Goal: Task Accomplishment & Management: Manage account settings

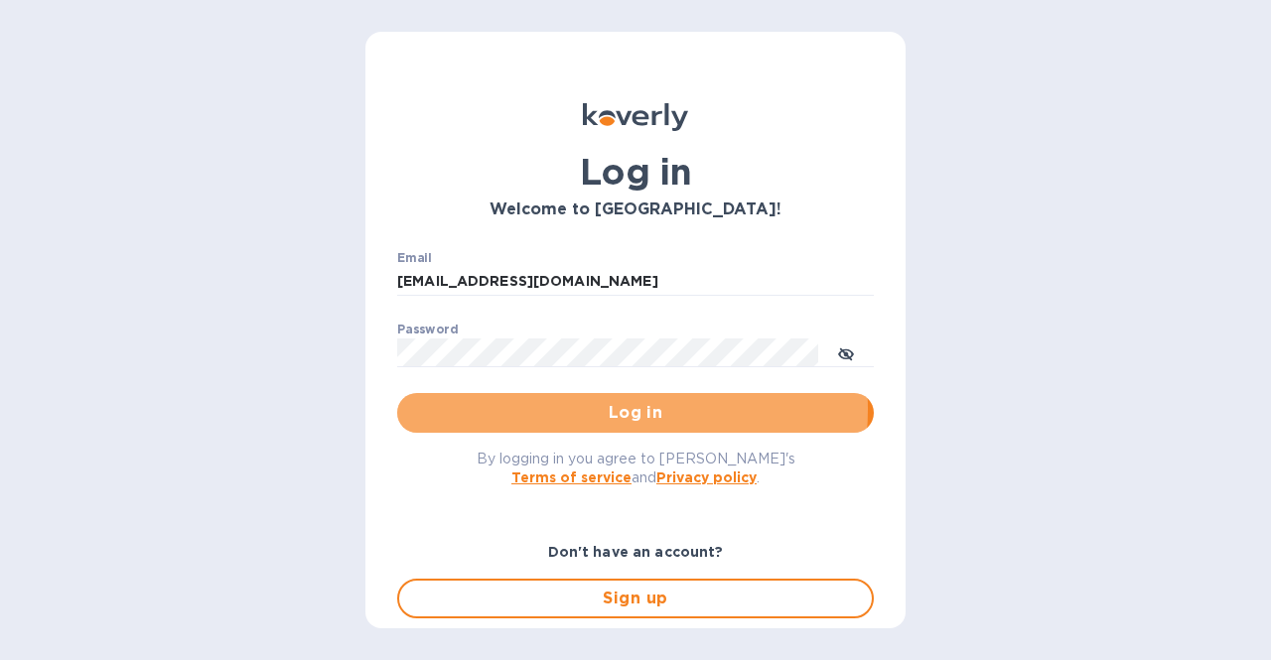
click at [582, 409] on span "Log in" at bounding box center [635, 413] width 445 height 24
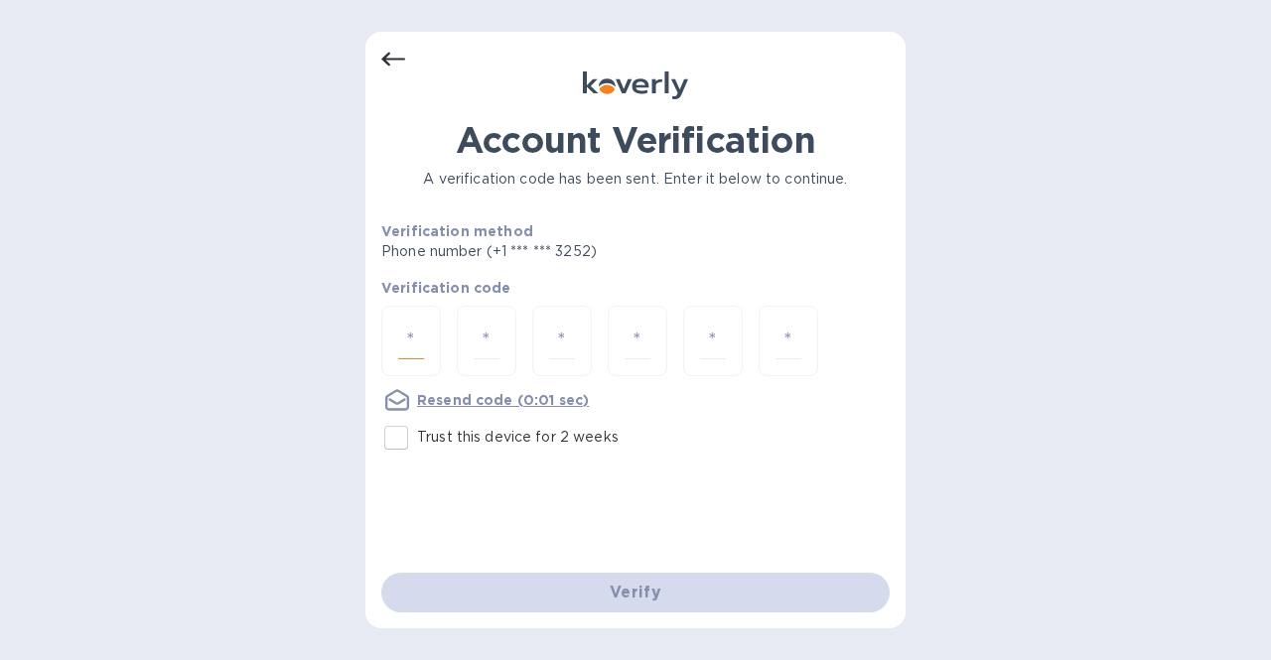
click at [418, 338] on input "number" at bounding box center [411, 341] width 26 height 37
type input "6"
type input "1"
type input "0"
type input "3"
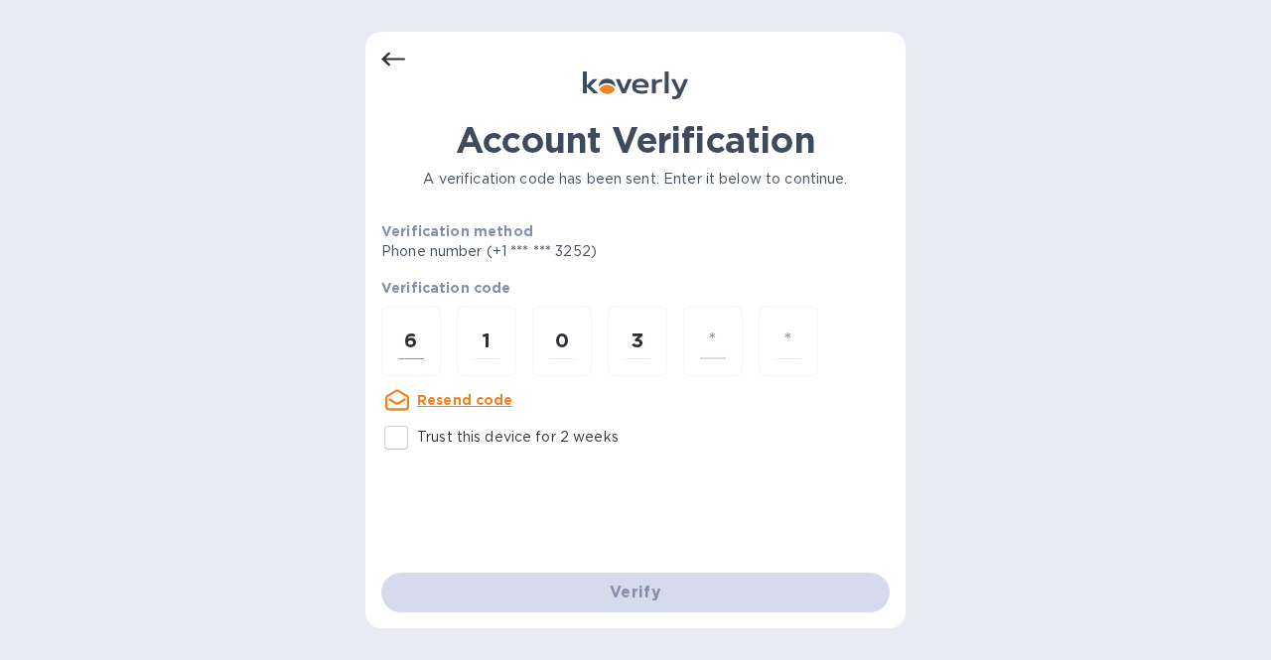
type input "3"
type input "5"
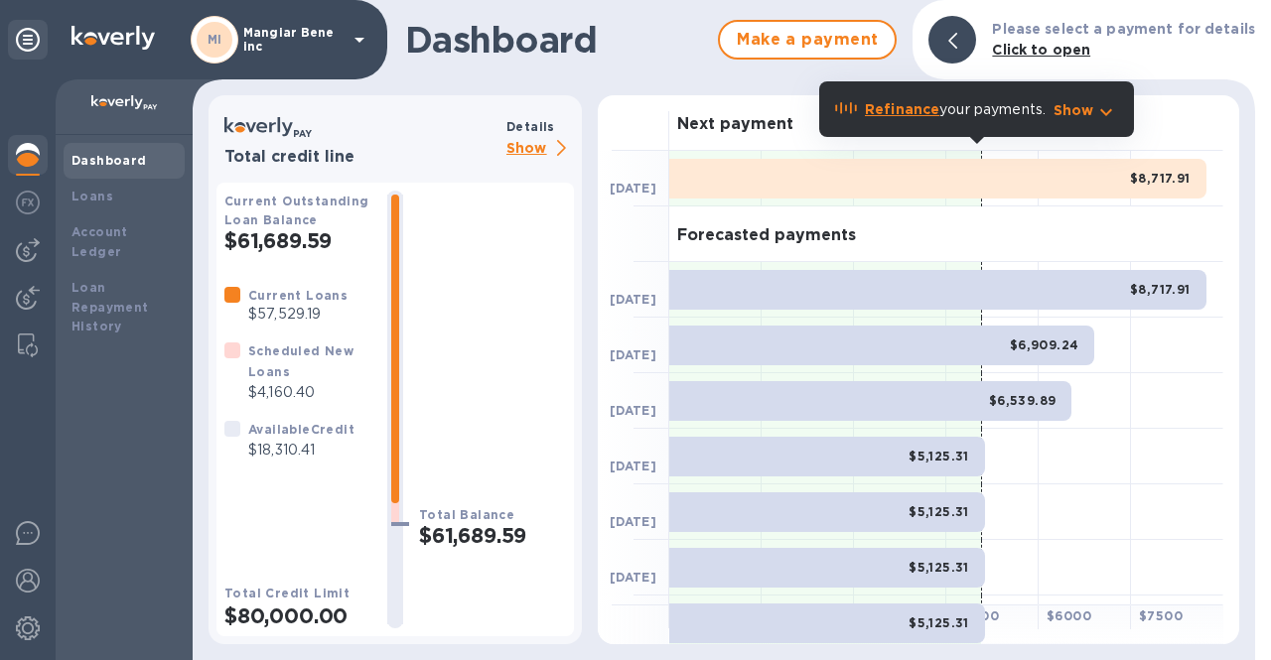
click at [543, 151] on p "Show" at bounding box center [540, 149] width 68 height 25
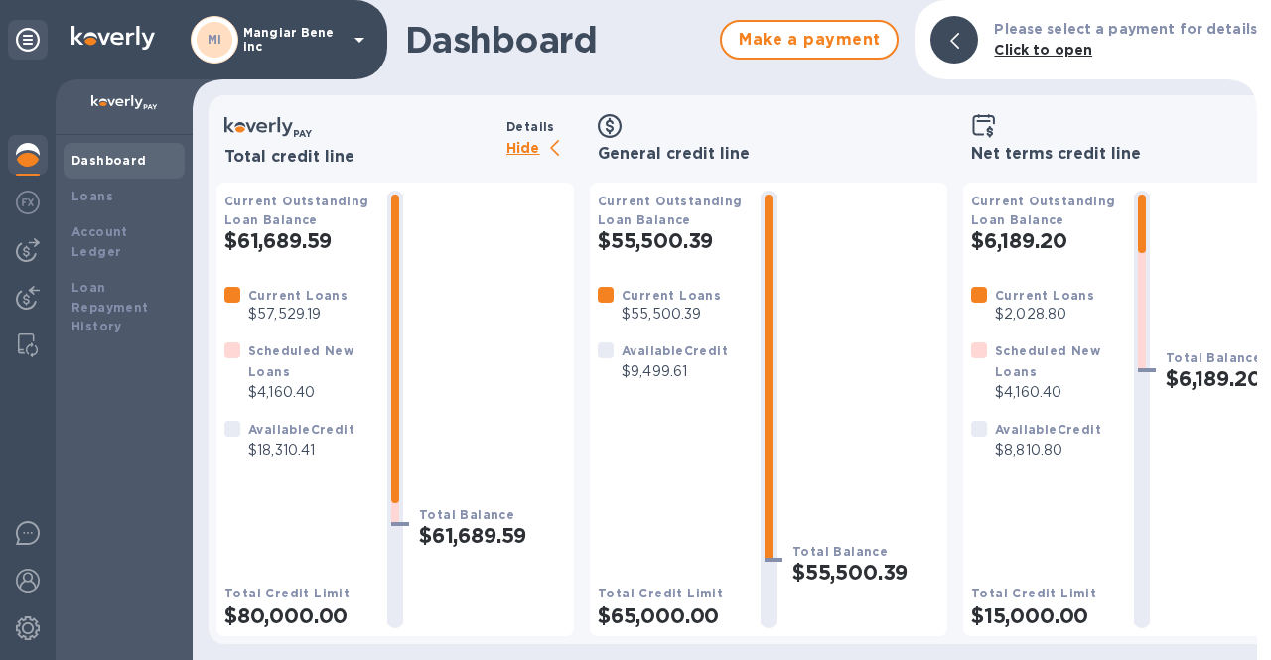
click at [533, 149] on p "Hide" at bounding box center [540, 149] width 68 height 25
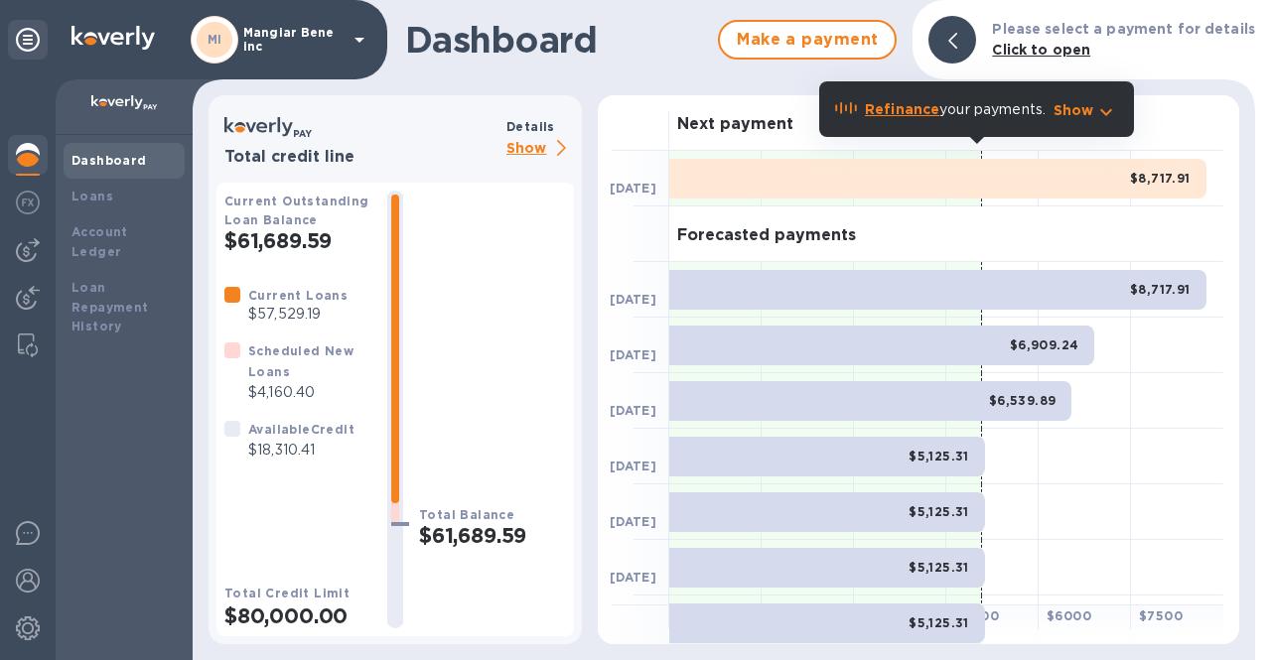
click at [339, 45] on p "Mangiar Bene inc" at bounding box center [292, 40] width 99 height 28
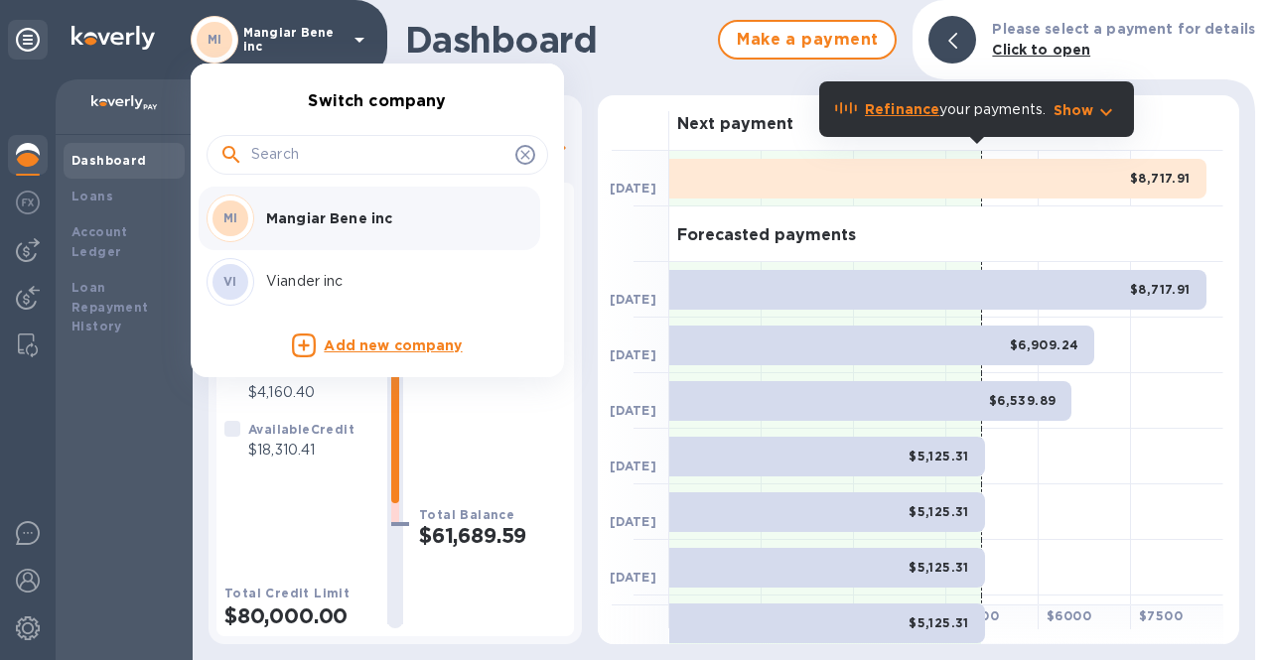
click at [300, 284] on p "Viander inc" at bounding box center [391, 281] width 250 height 21
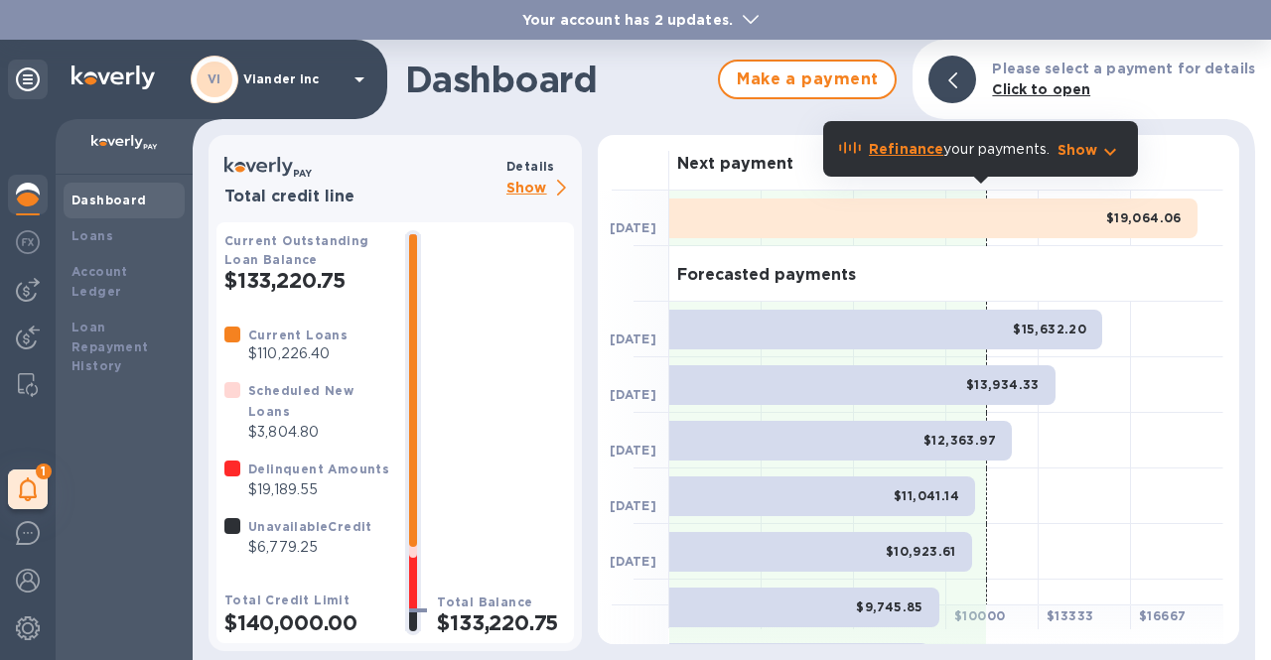
click at [534, 186] on p "Show" at bounding box center [540, 189] width 68 height 25
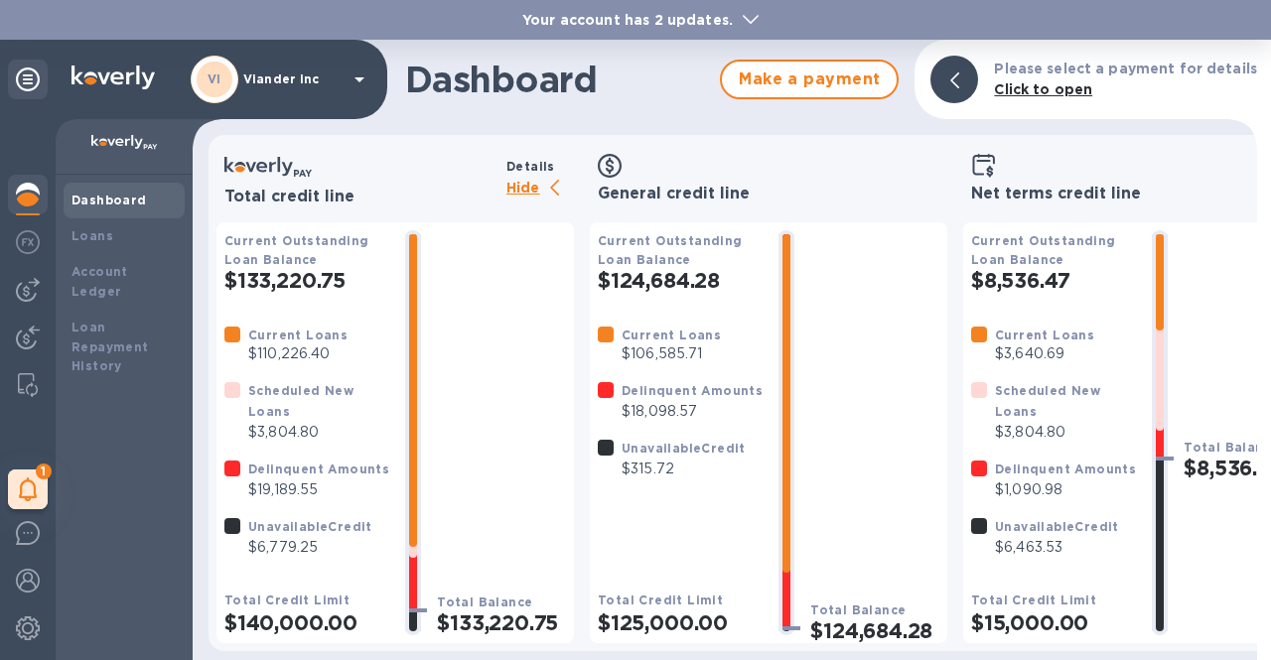
click at [526, 192] on p "Hide" at bounding box center [540, 189] width 68 height 25
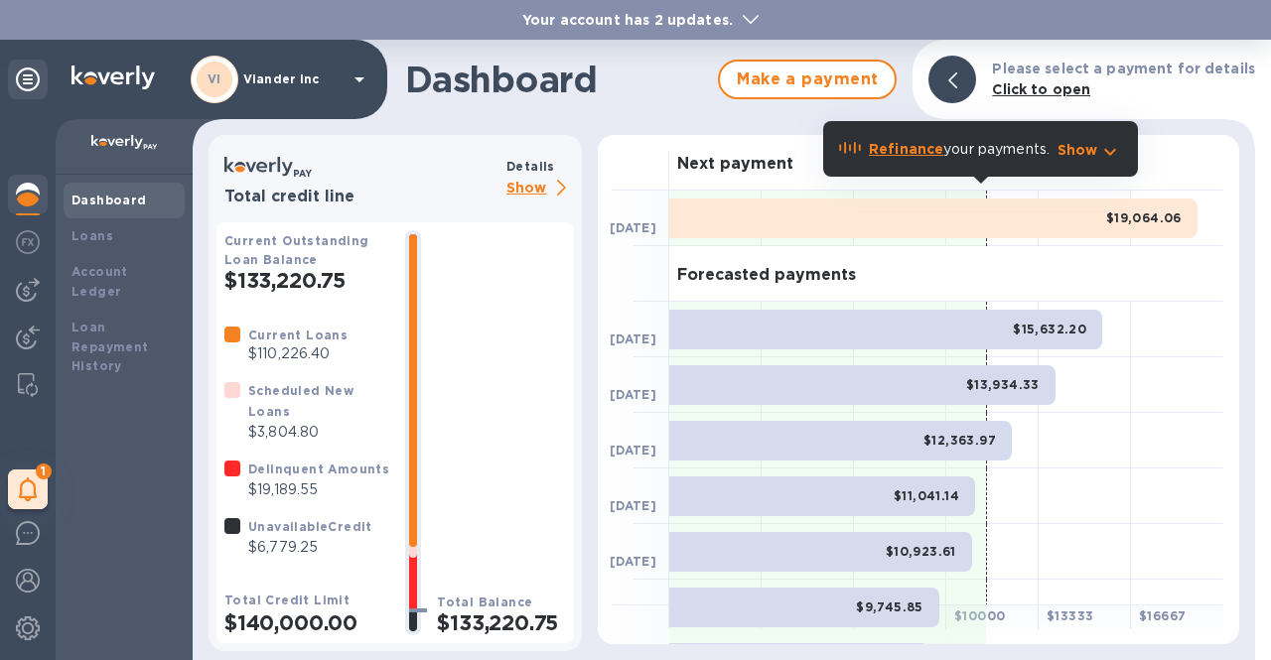
click at [671, 19] on b "Your account has 2 updates." at bounding box center [627, 20] width 210 height 16
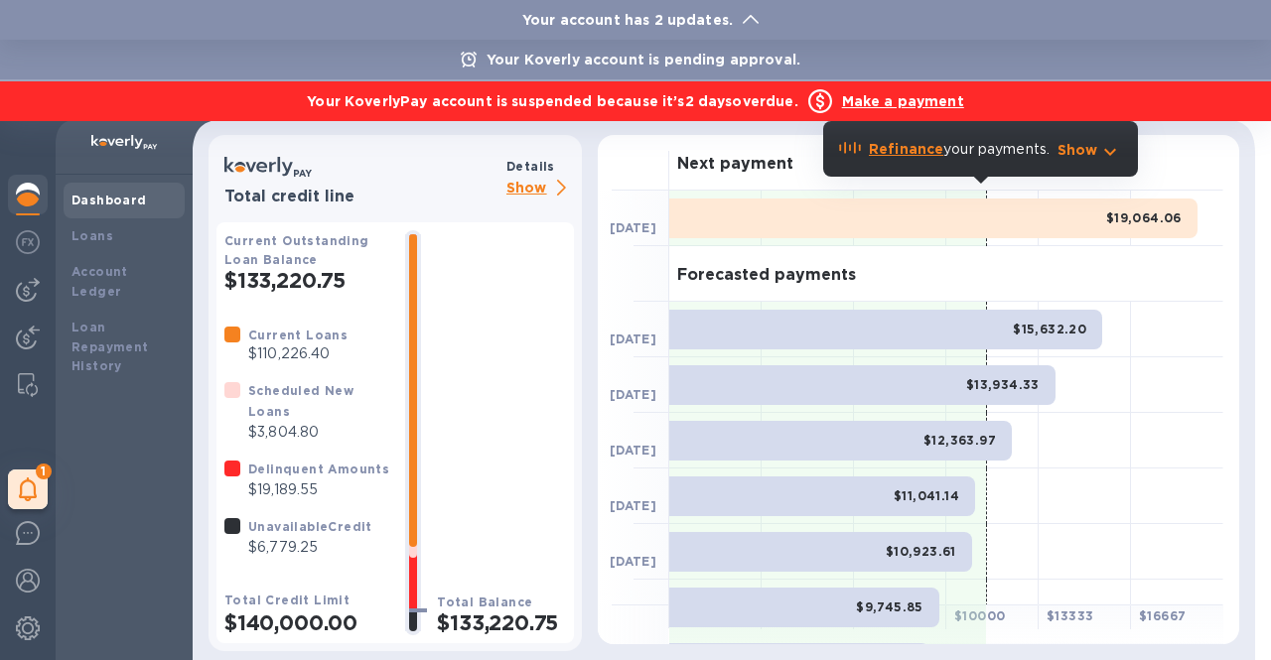
click at [671, 19] on b "Your account has 2 updates." at bounding box center [627, 20] width 210 height 16
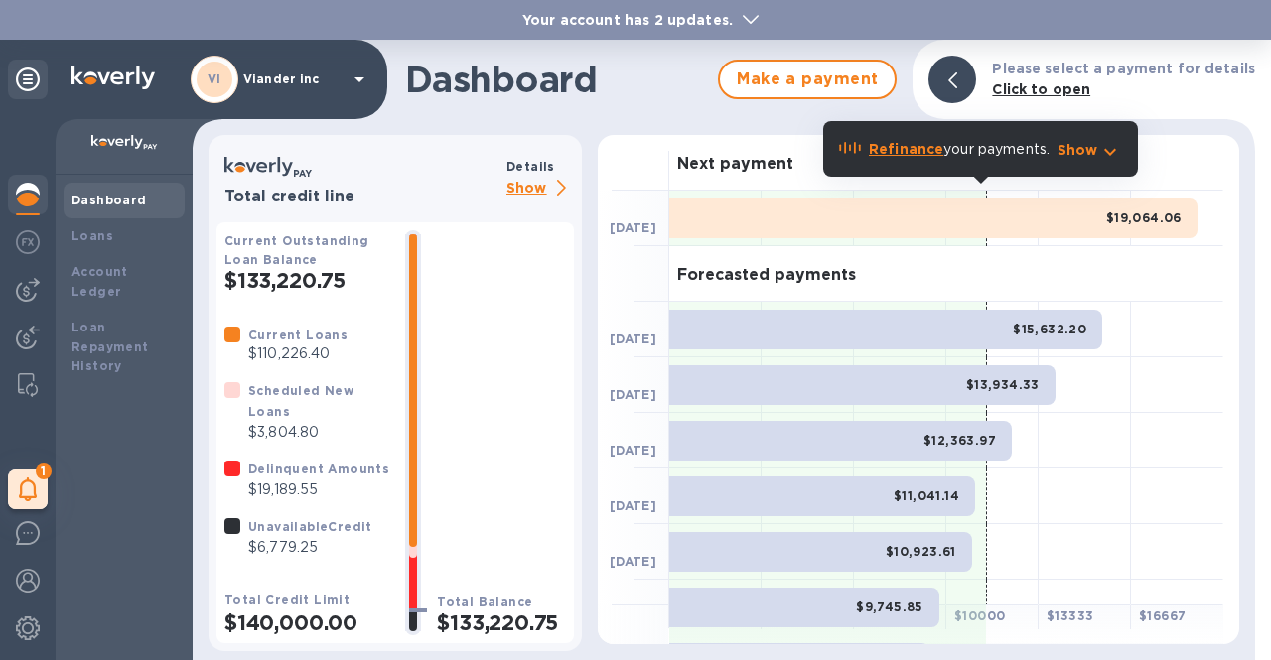
click at [344, 85] on div "VI Viander inc" at bounding box center [281, 80] width 181 height 48
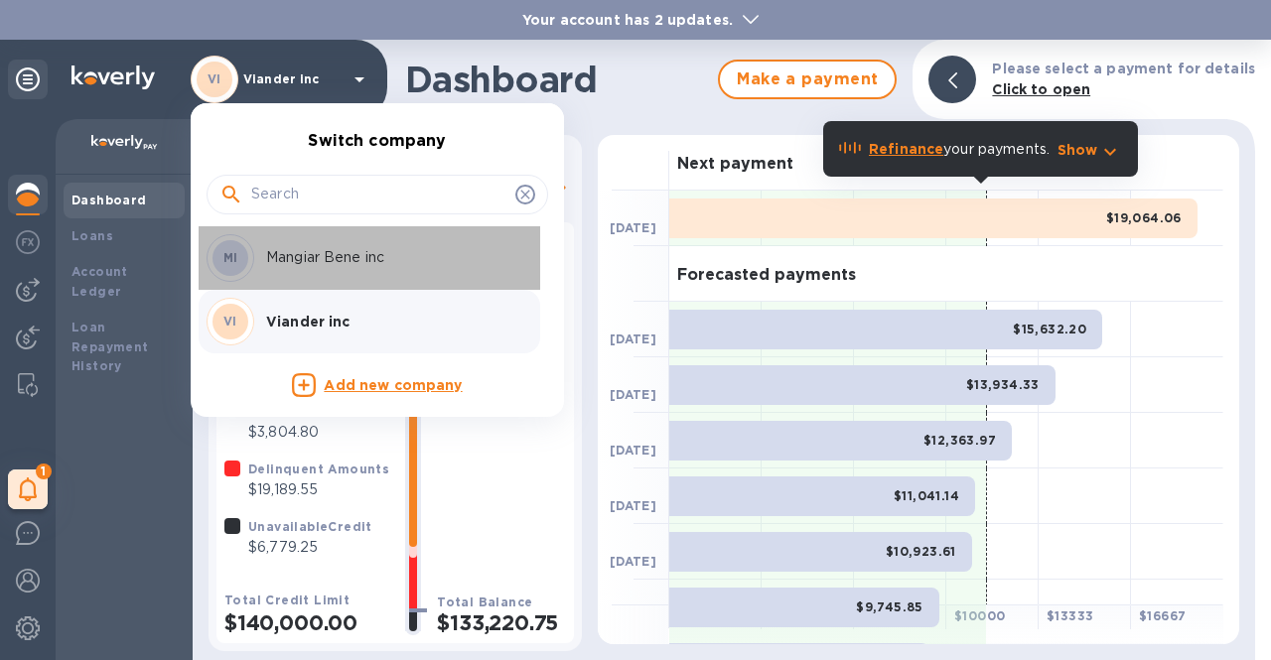
click at [309, 270] on div "MI Mangiar Bene inc" at bounding box center [361, 258] width 310 height 48
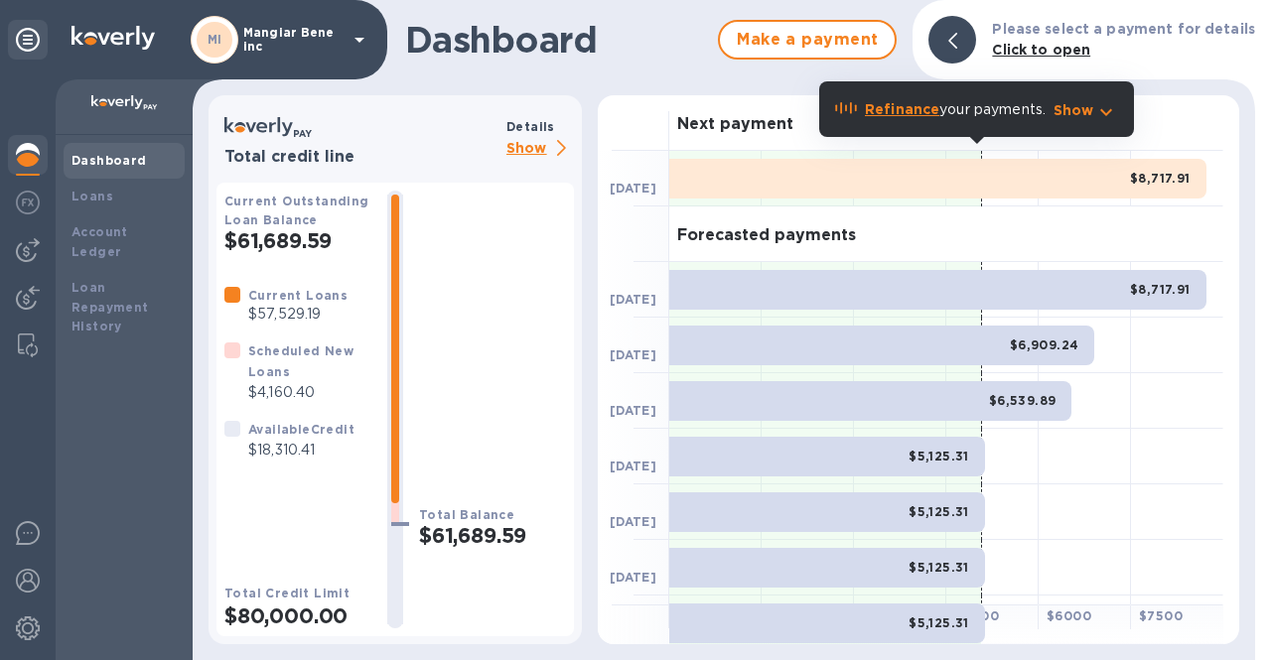
click at [534, 139] on p "Show" at bounding box center [540, 149] width 68 height 25
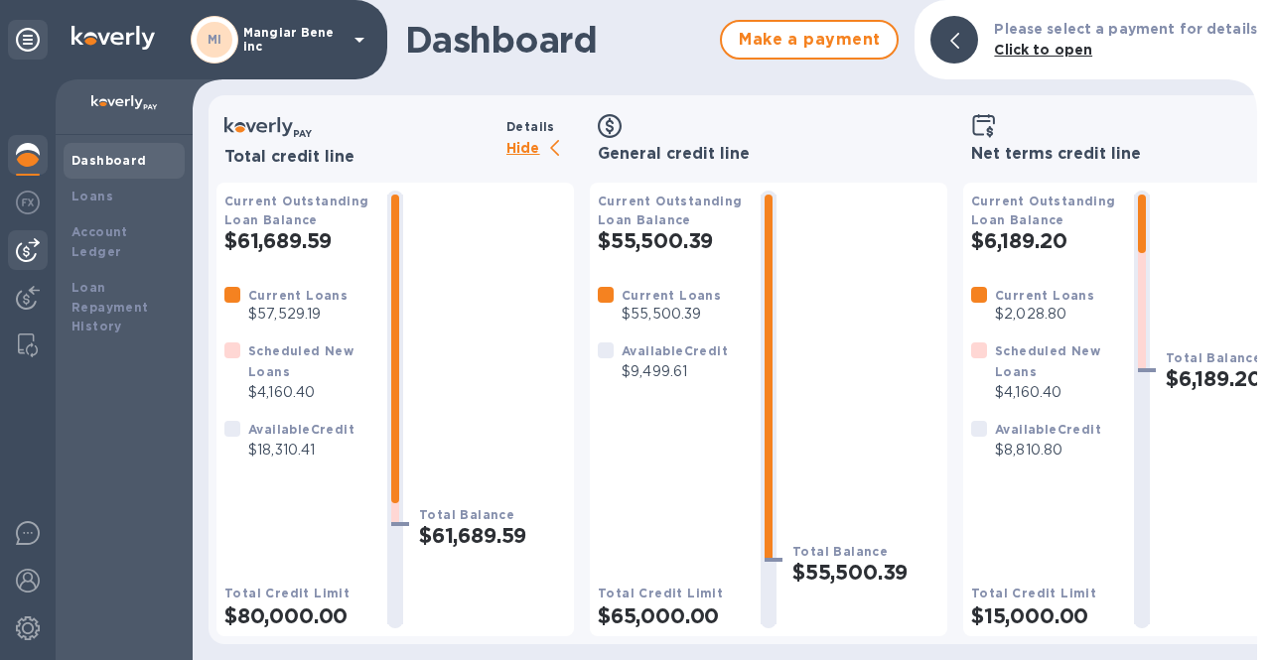
click at [23, 244] on img at bounding box center [28, 250] width 24 height 24
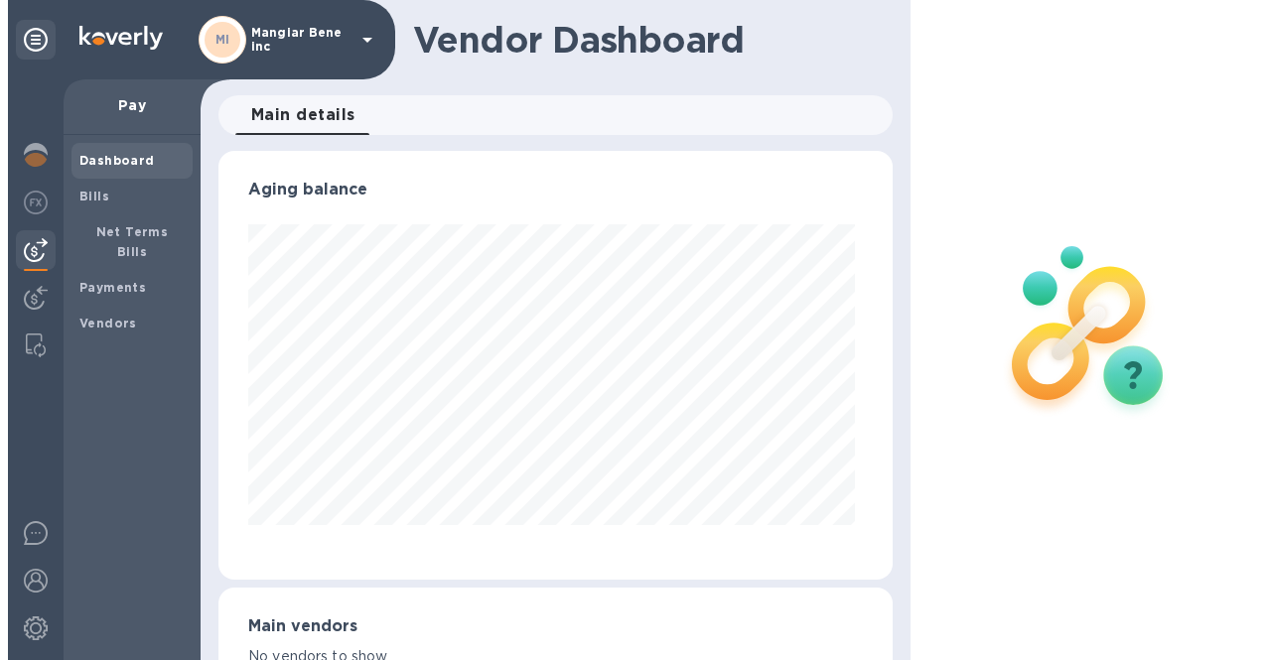
scroll to position [429, 666]
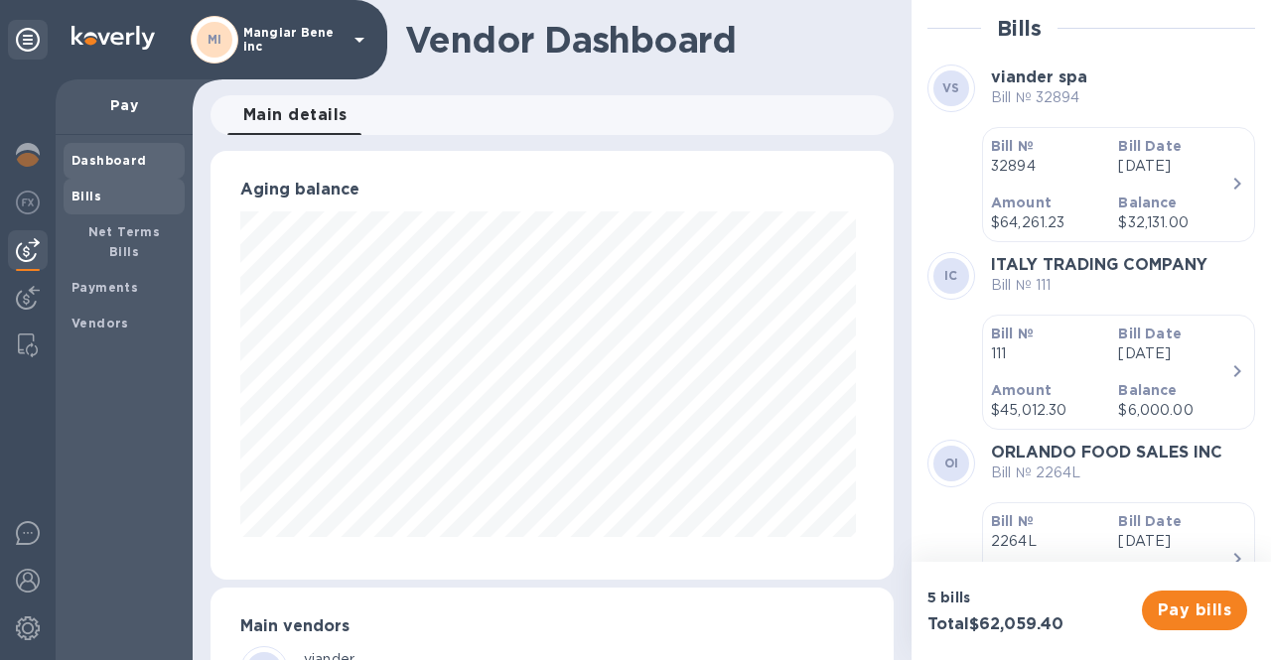
click at [77, 208] on div "Bills" at bounding box center [124, 197] width 121 height 36
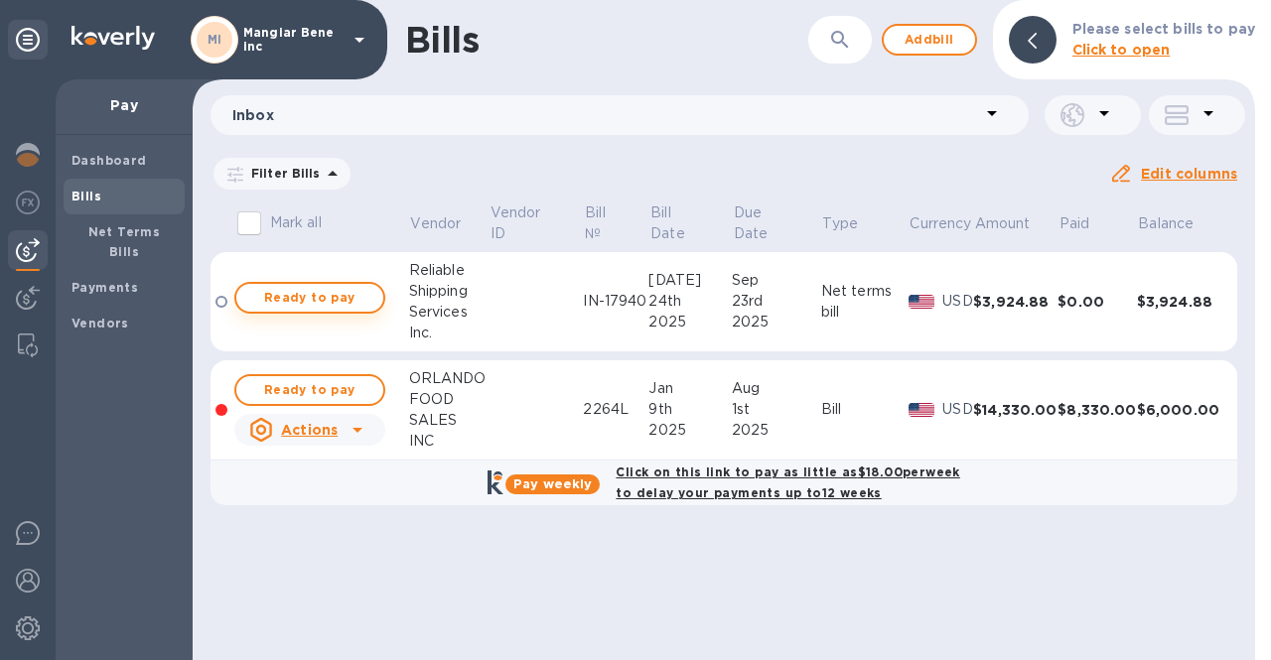
click at [313, 305] on span "Ready to pay" at bounding box center [309, 298] width 115 height 24
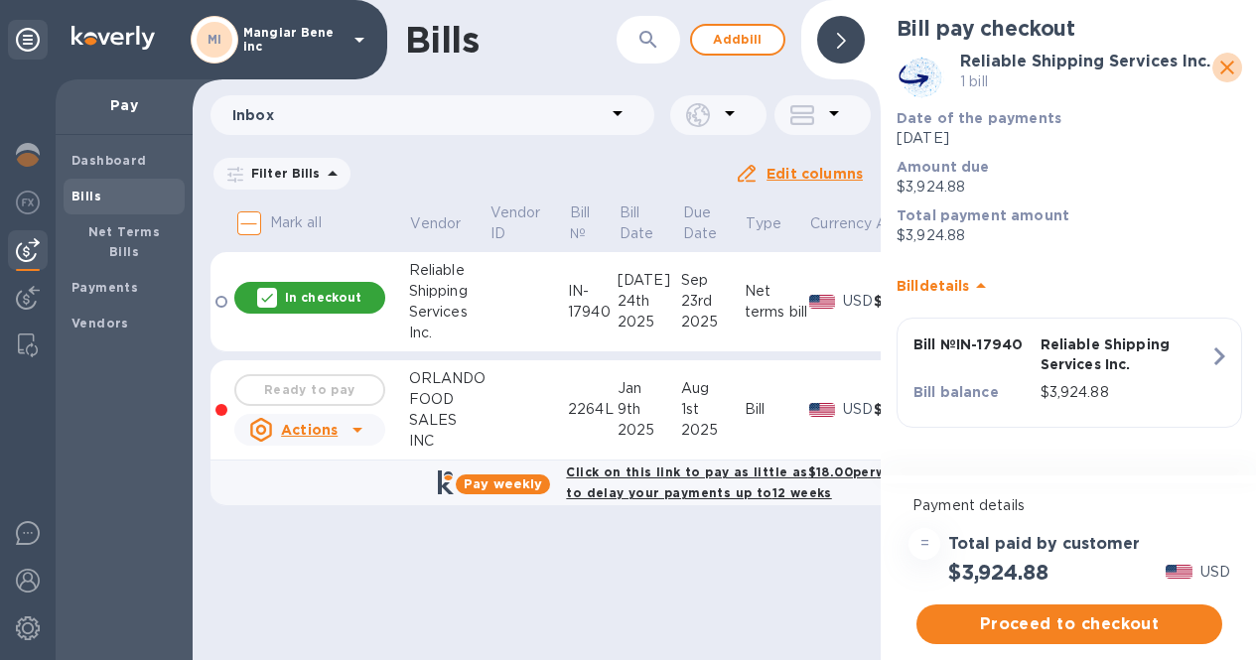
click at [1225, 69] on icon "close" at bounding box center [1227, 68] width 14 height 14
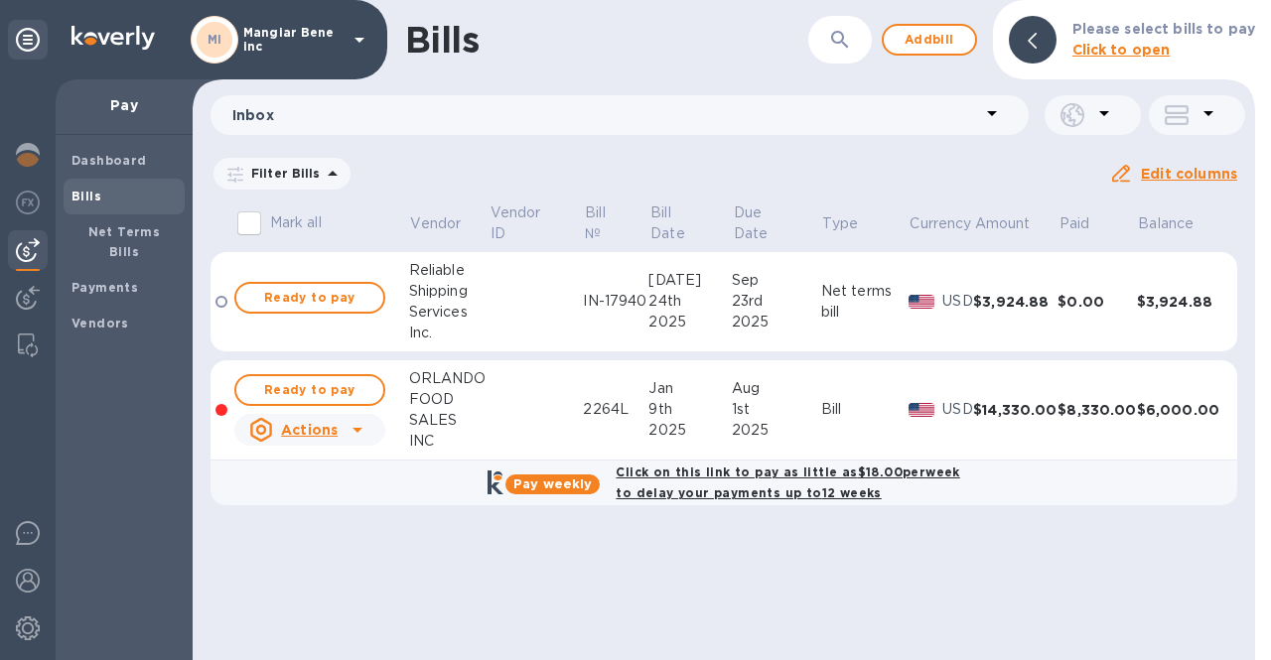
click at [679, 303] on div "24th" at bounding box center [689, 301] width 83 height 21
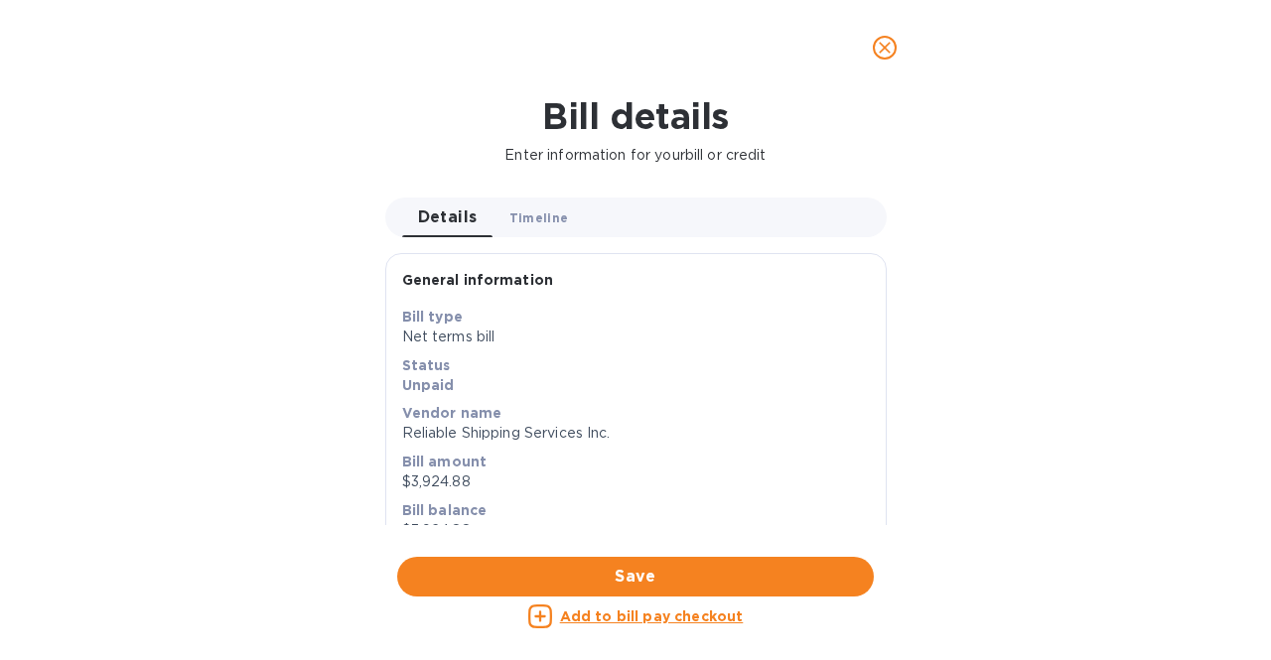
click at [523, 211] on span "Timeline 0" at bounding box center [539, 217] width 60 height 21
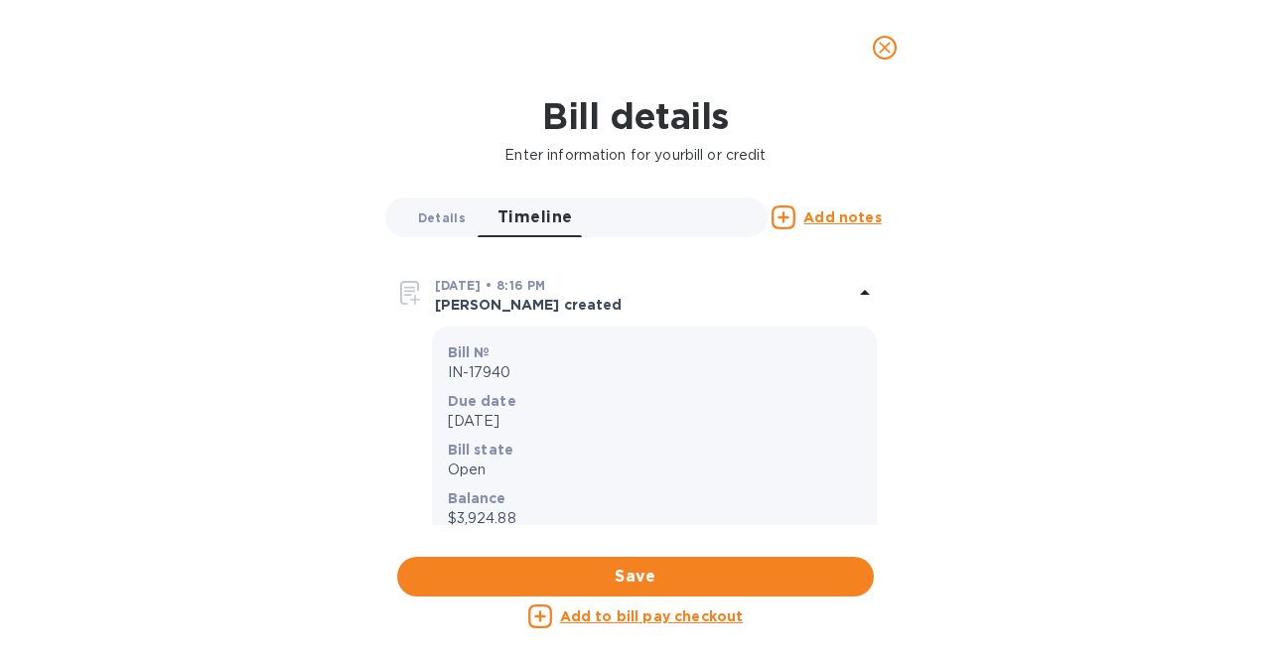
click at [440, 229] on button "Details 0" at bounding box center [441, 218] width 79 height 40
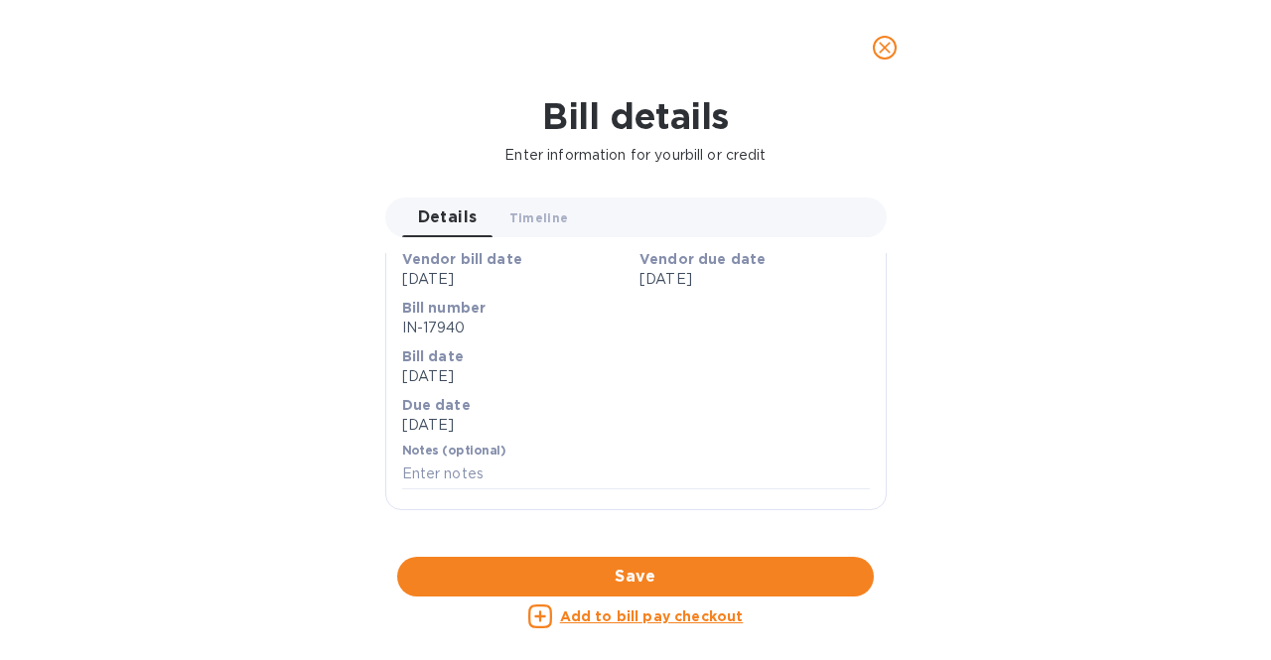
scroll to position [596, 0]
click at [881, 45] on icon "close" at bounding box center [885, 48] width 20 height 20
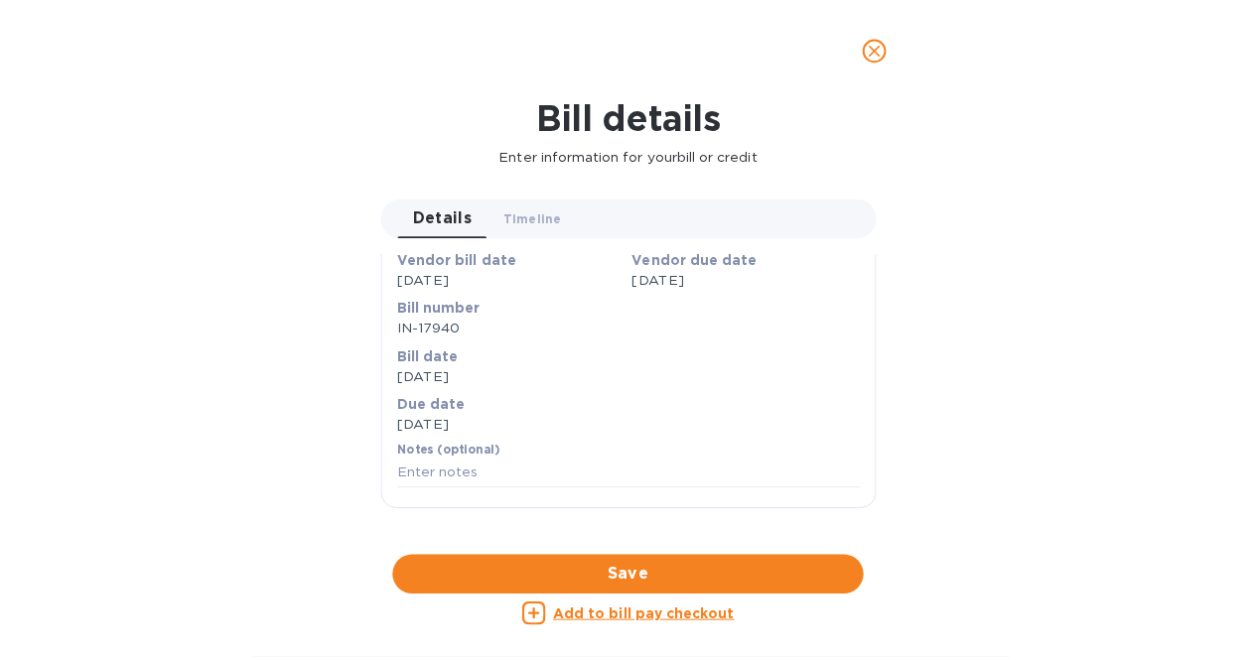
scroll to position [269, 0]
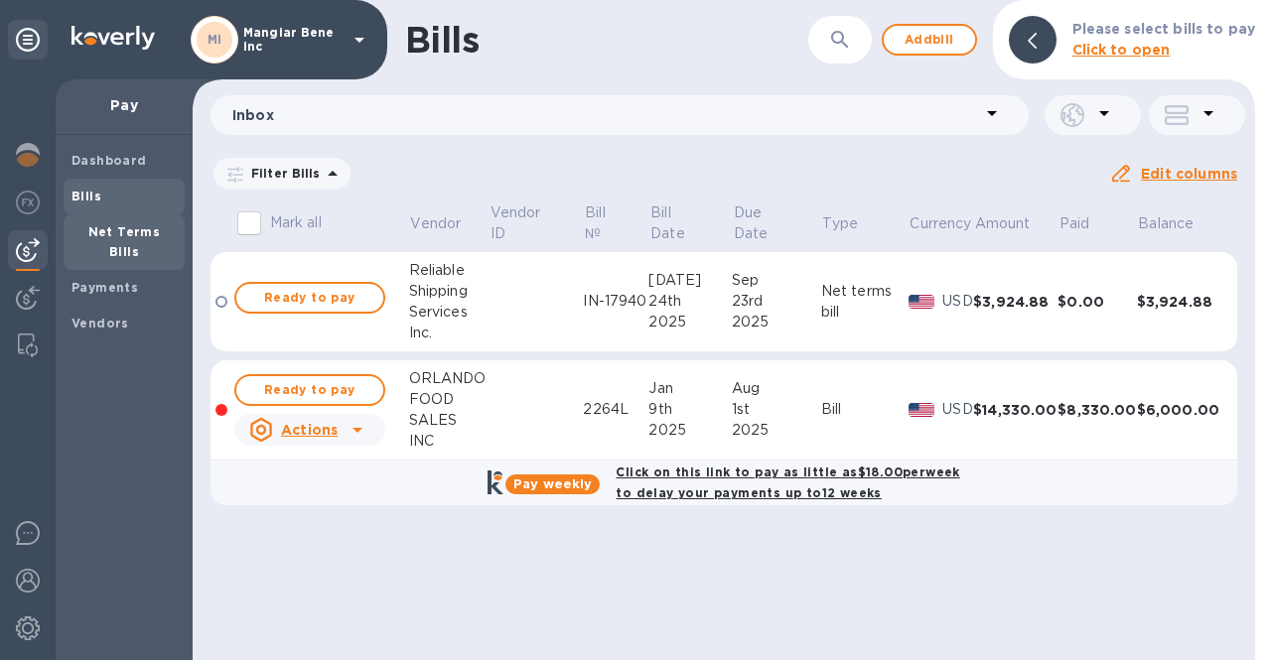
click at [131, 223] on span "Net Terms Bills" at bounding box center [123, 242] width 105 height 40
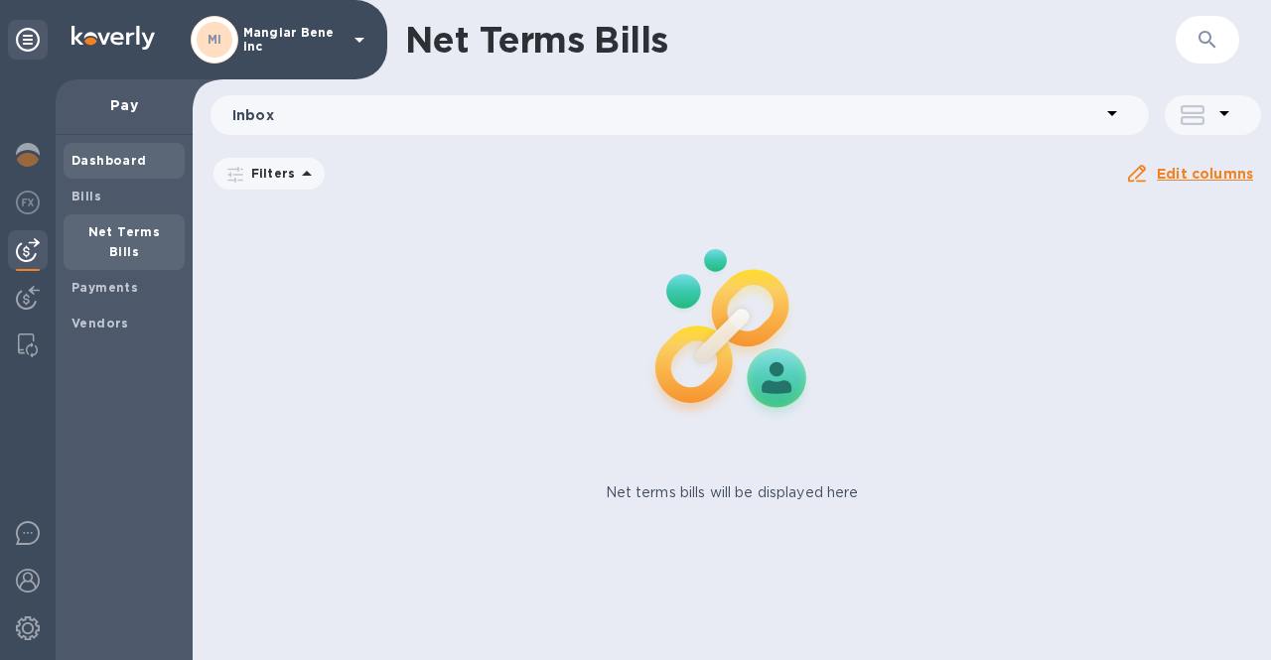
click at [64, 157] on div "Dashboard" at bounding box center [124, 161] width 121 height 36
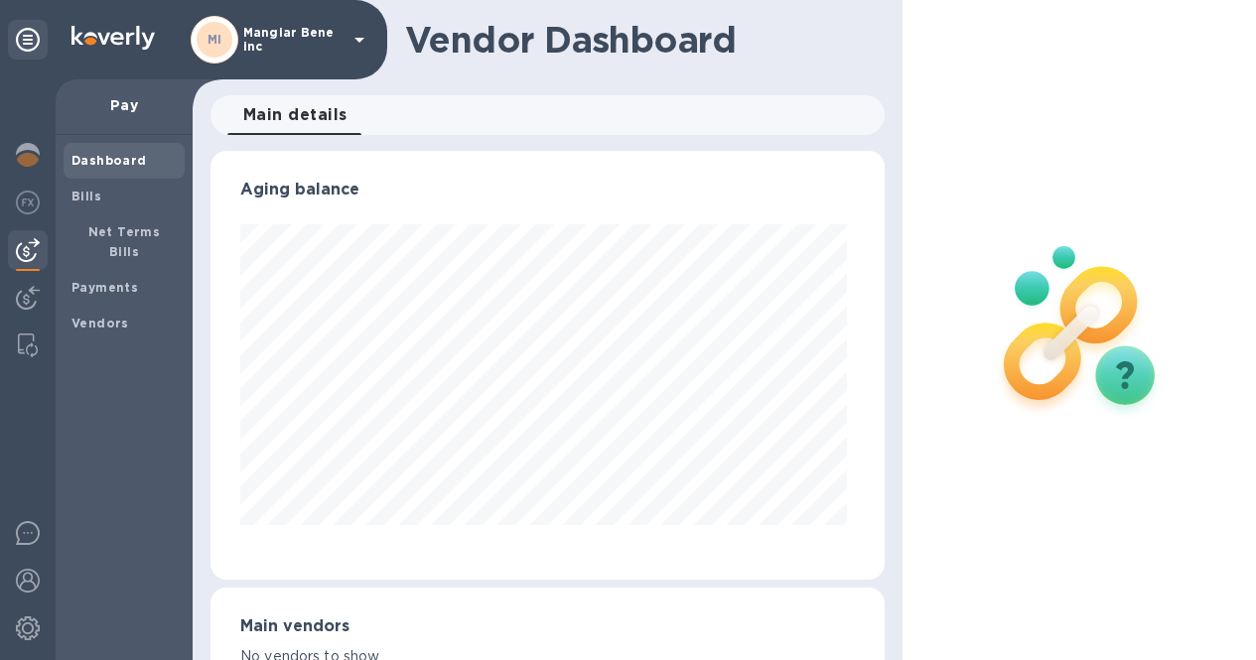
scroll to position [992247, 992008]
click at [354, 35] on icon at bounding box center [359, 40] width 24 height 24
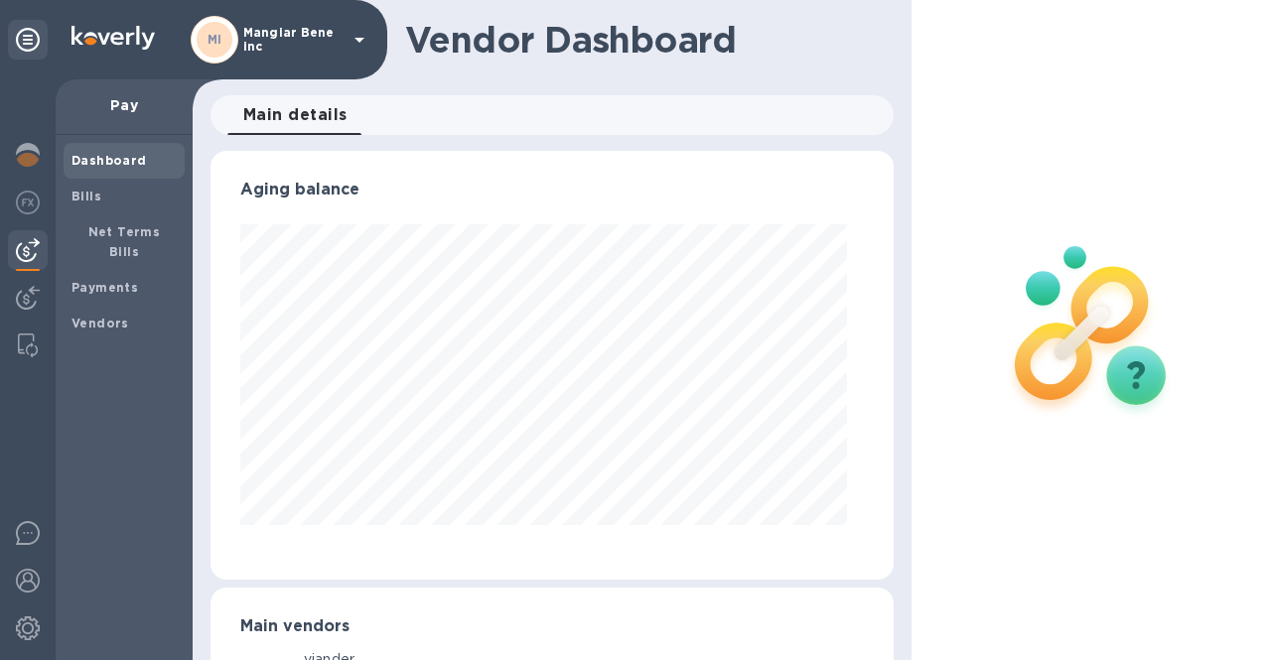
scroll to position [992247, 992004]
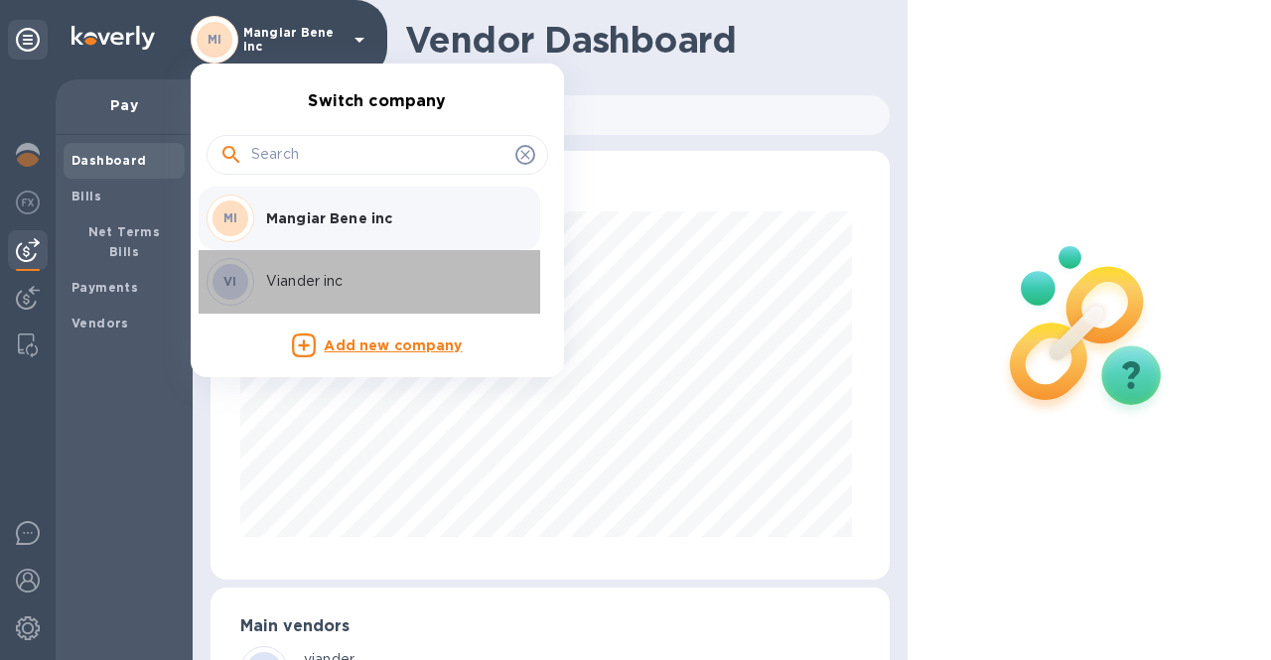
click at [288, 282] on p "Viander inc" at bounding box center [391, 281] width 250 height 21
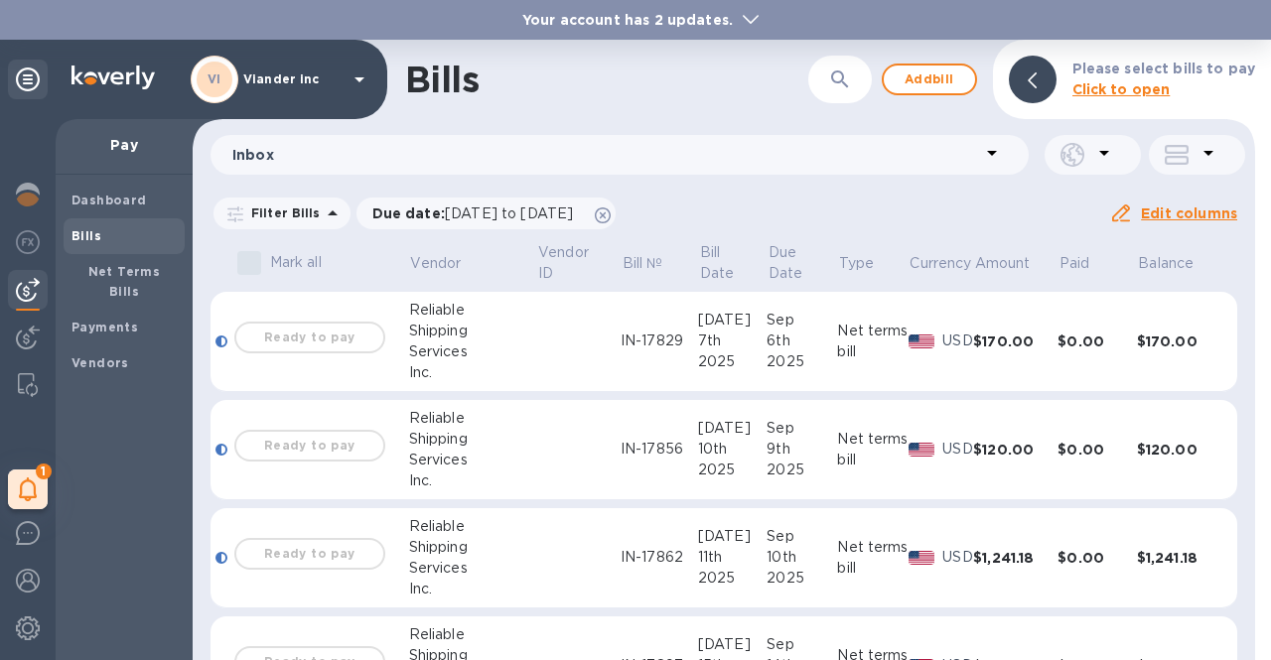
click at [73, 231] on b "Bills" at bounding box center [86, 235] width 30 height 15
click at [109, 264] on b "Net Terms Bills" at bounding box center [124, 281] width 72 height 35
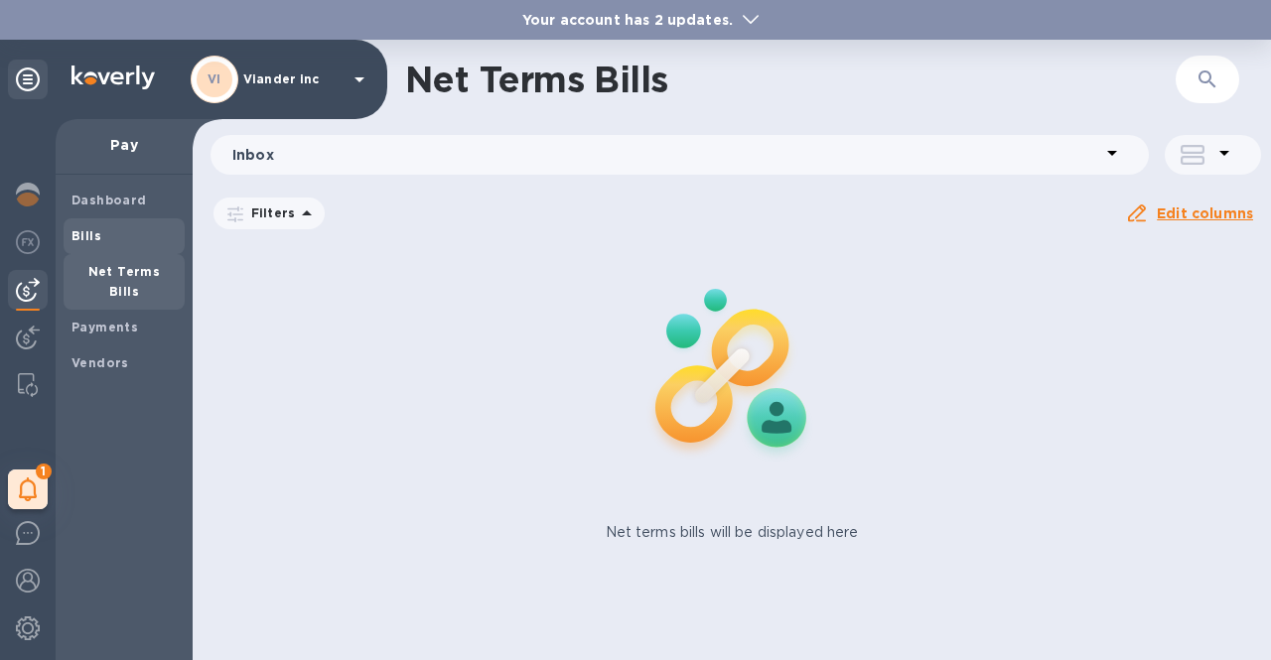
click at [92, 230] on b "Bills" at bounding box center [86, 235] width 30 height 15
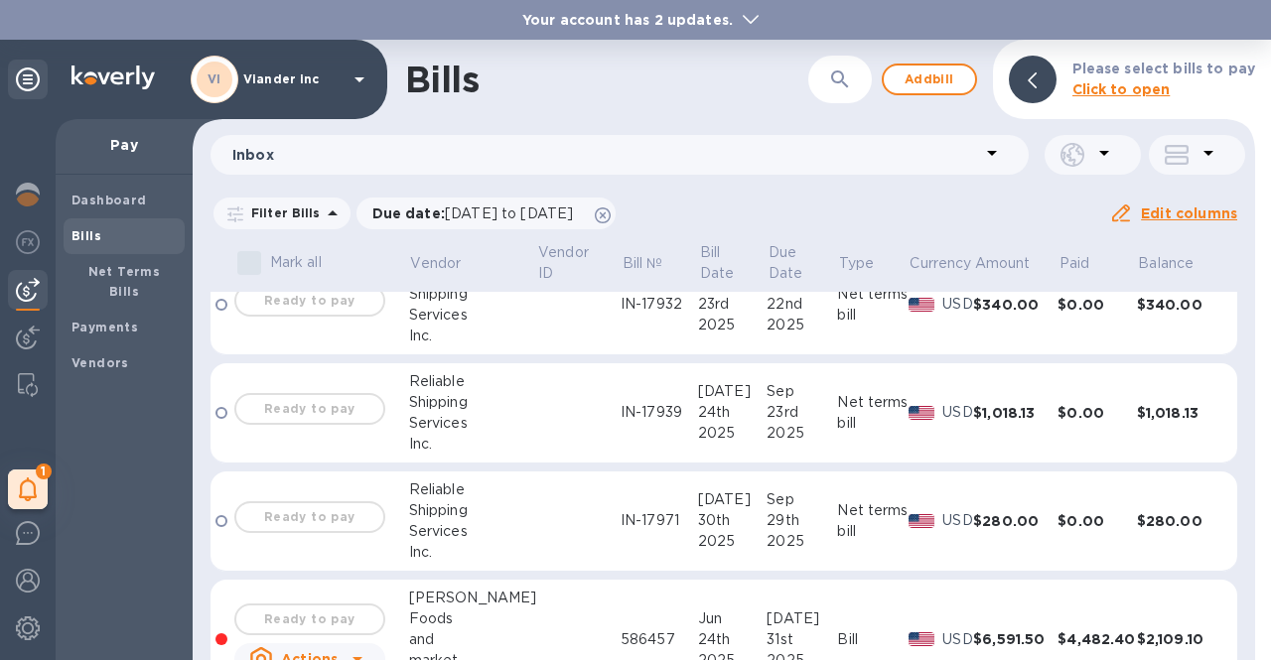
scroll to position [461, 0]
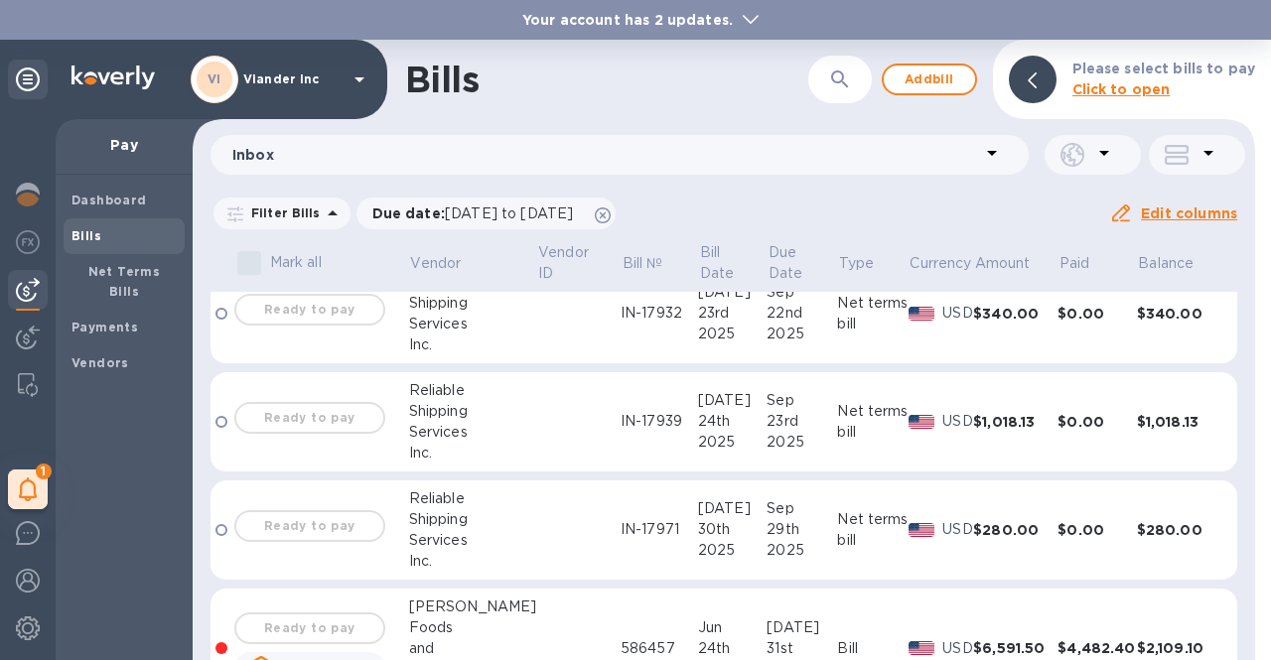
click at [261, 425] on div "Ready to pay" at bounding box center [309, 418] width 159 height 40
click at [280, 424] on div "Ready to pay" at bounding box center [309, 418] width 159 height 40
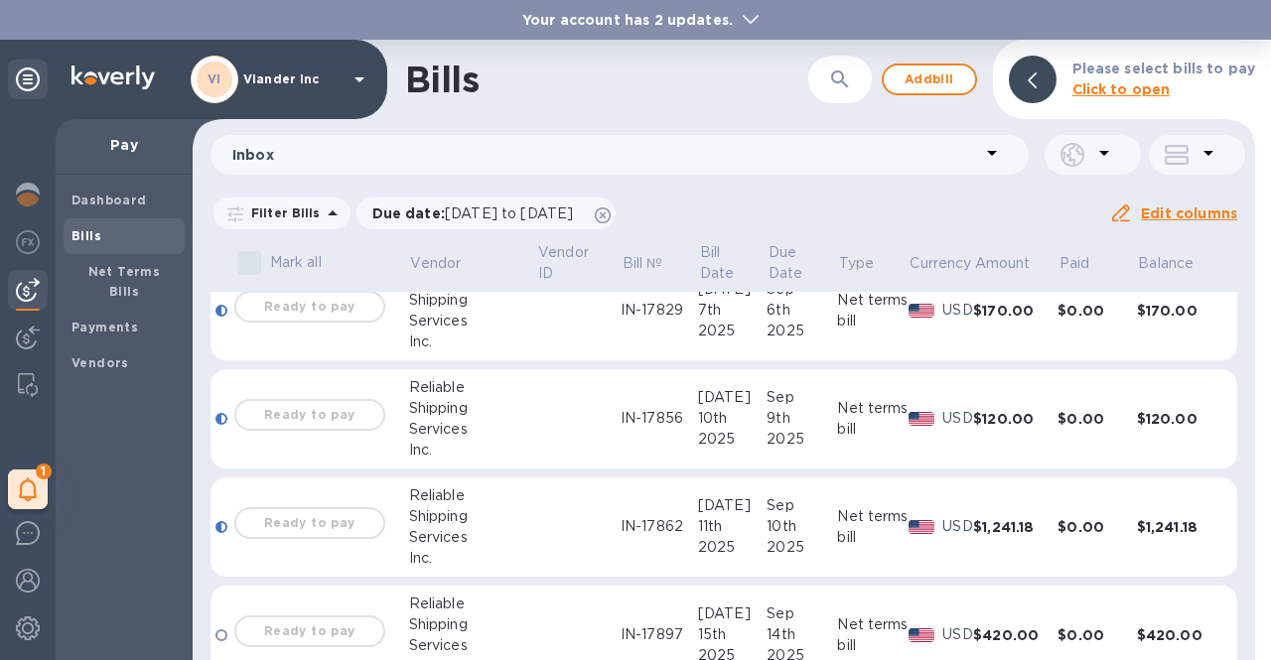
scroll to position [0, 0]
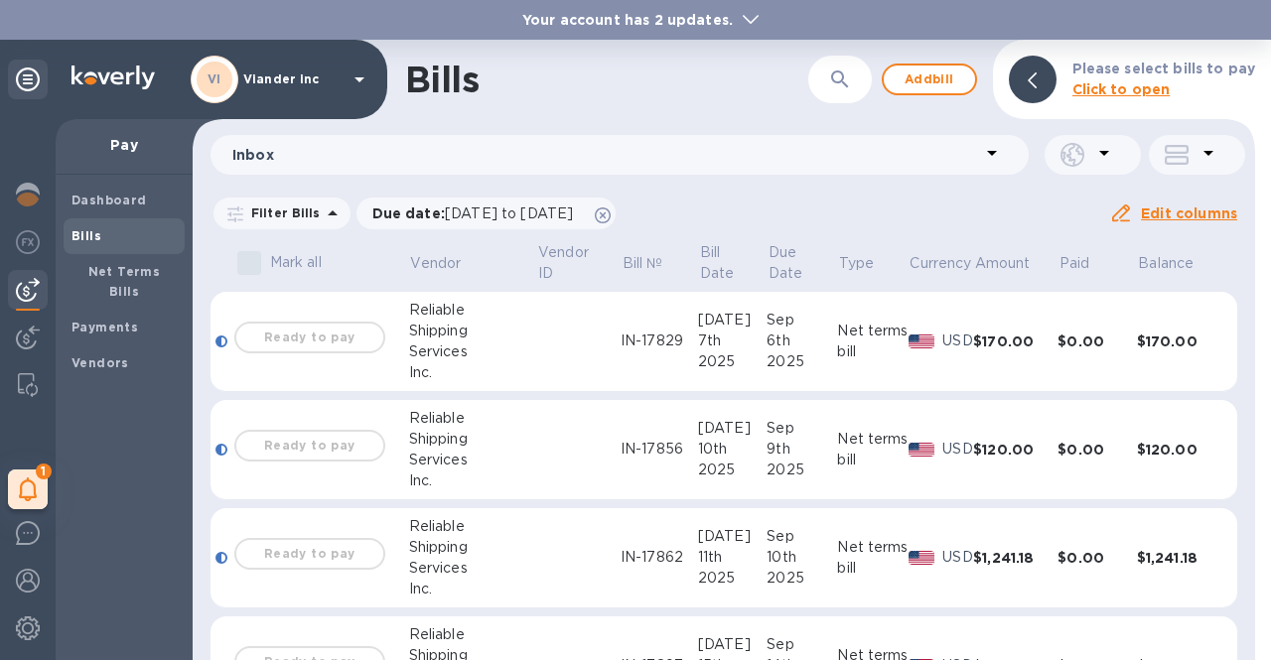
click at [310, 334] on div "Ready to pay" at bounding box center [309, 338] width 159 height 40
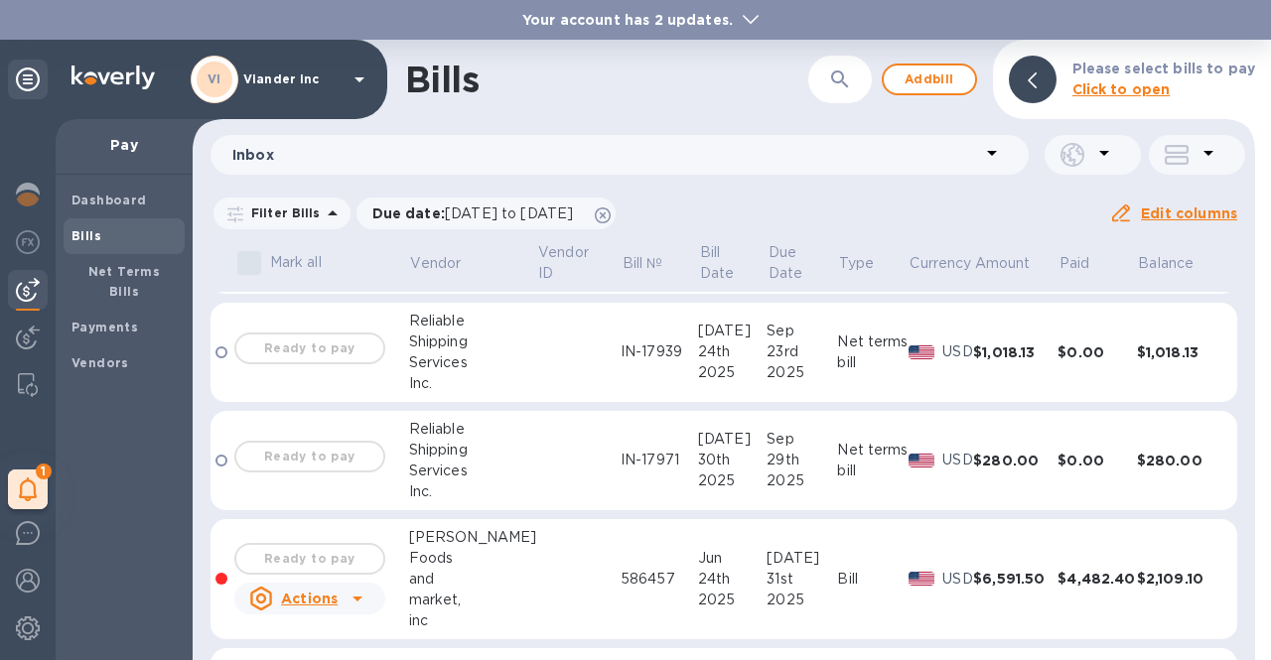
scroll to position [596, 0]
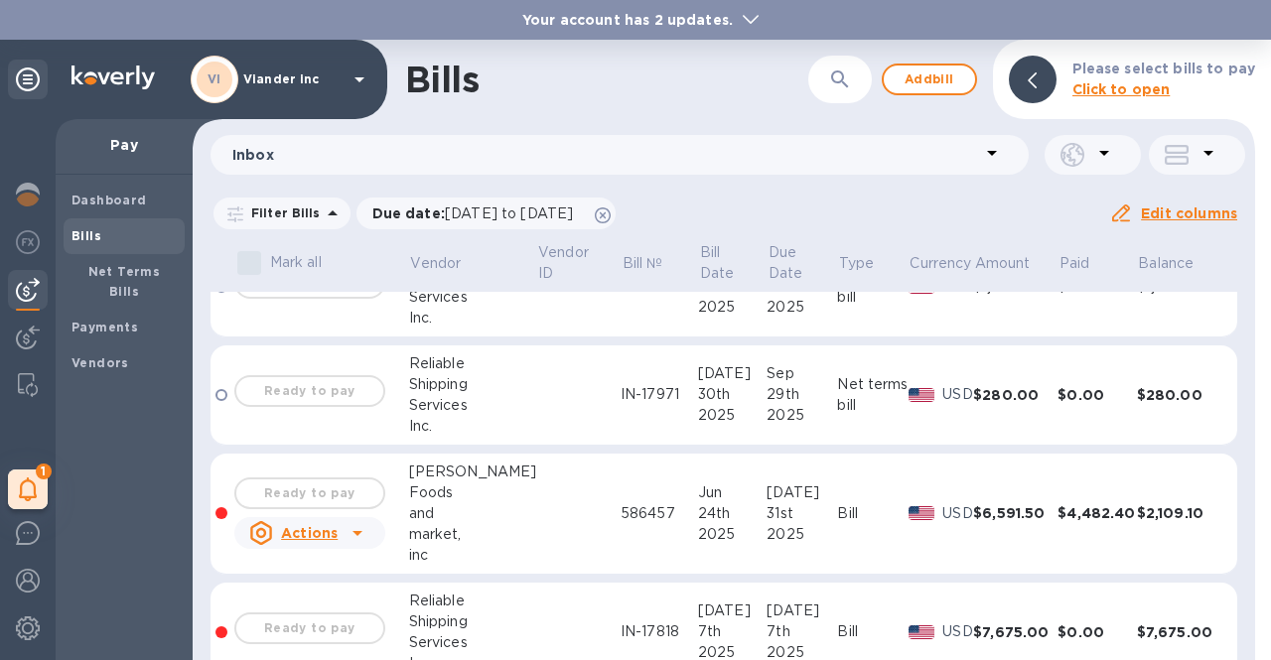
click at [315, 538] on u "Actions" at bounding box center [309, 533] width 57 height 16
click at [315, 474] on div at bounding box center [635, 330] width 1271 height 660
click at [316, 499] on div "Ready to pay" at bounding box center [309, 494] width 159 height 40
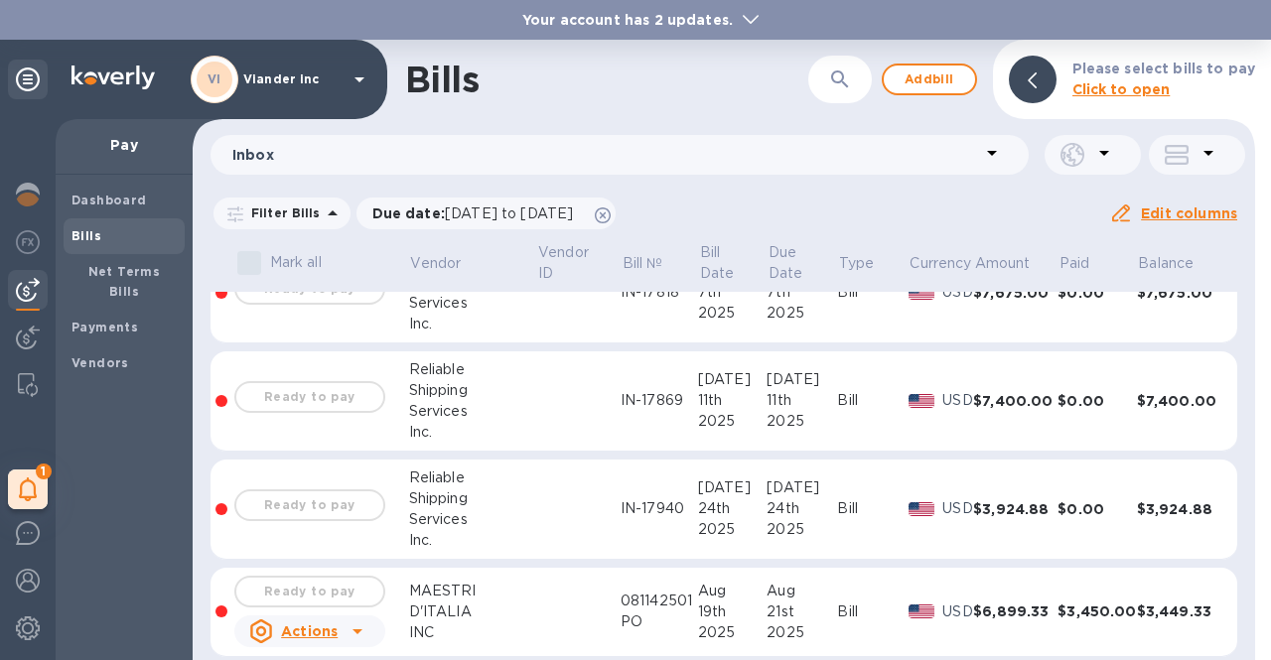
scroll to position [957, 0]
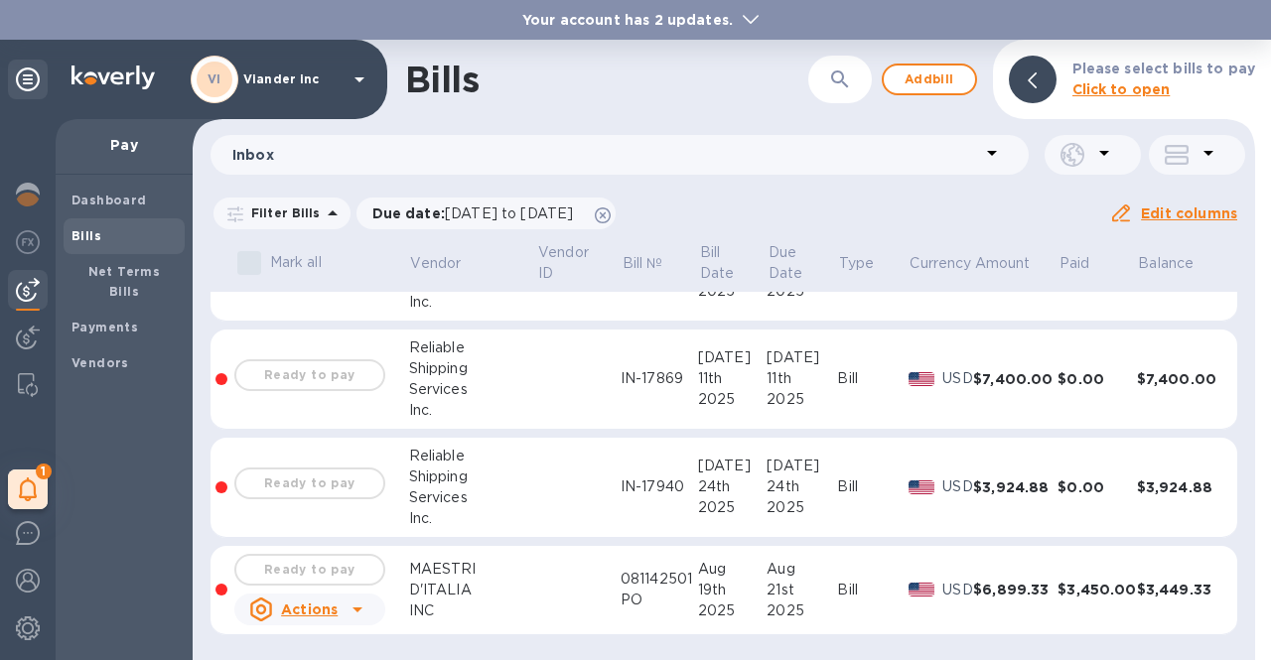
click at [319, 605] on u "Actions" at bounding box center [309, 610] width 57 height 16
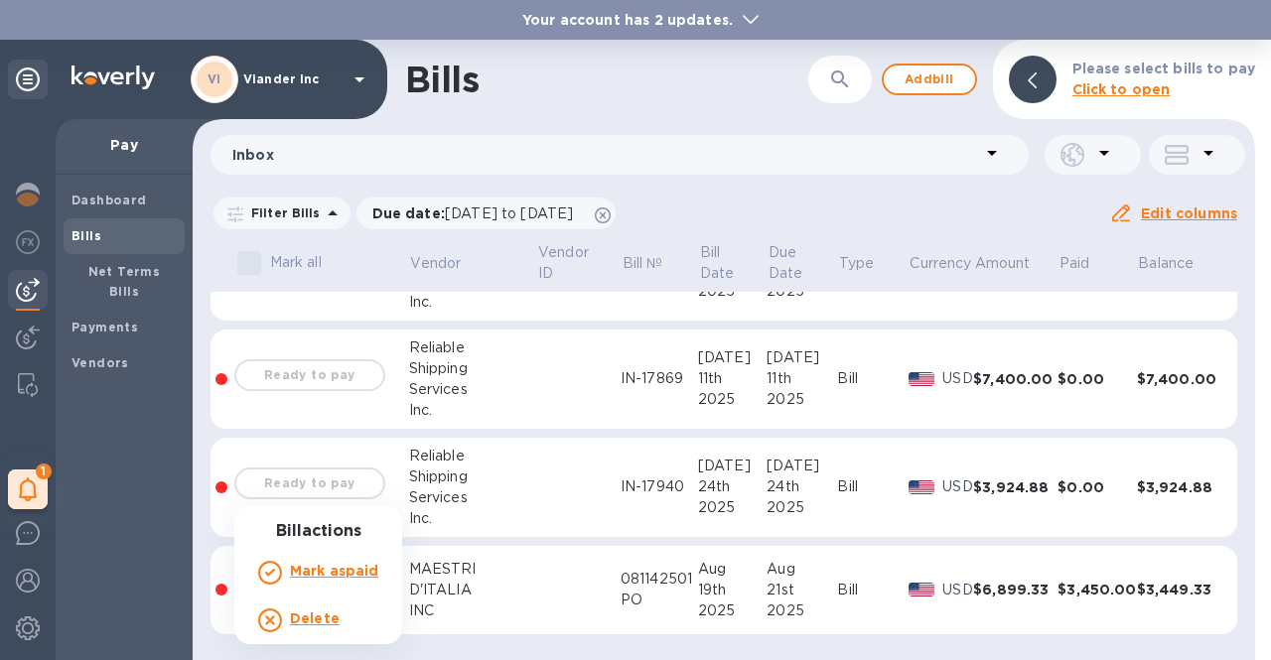
click at [128, 476] on div at bounding box center [635, 330] width 1271 height 660
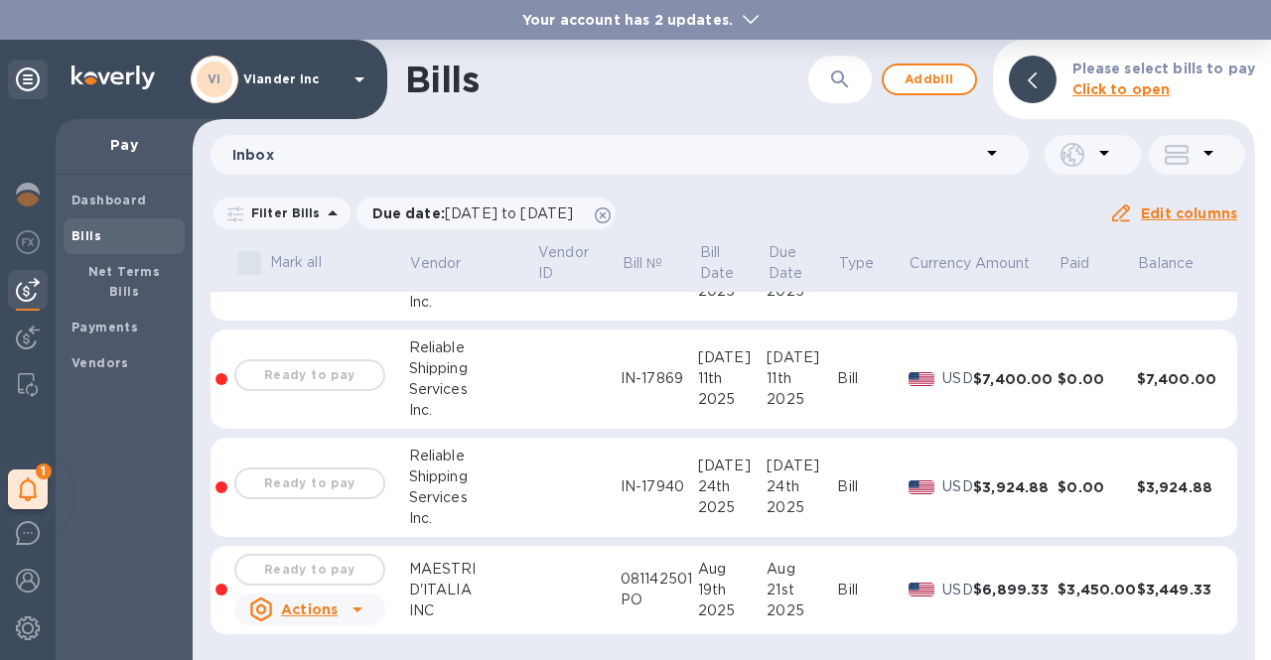
click at [113, 145] on p "Pay" at bounding box center [123, 145] width 105 height 20
click at [93, 200] on b "Dashboard" at bounding box center [108, 200] width 75 height 15
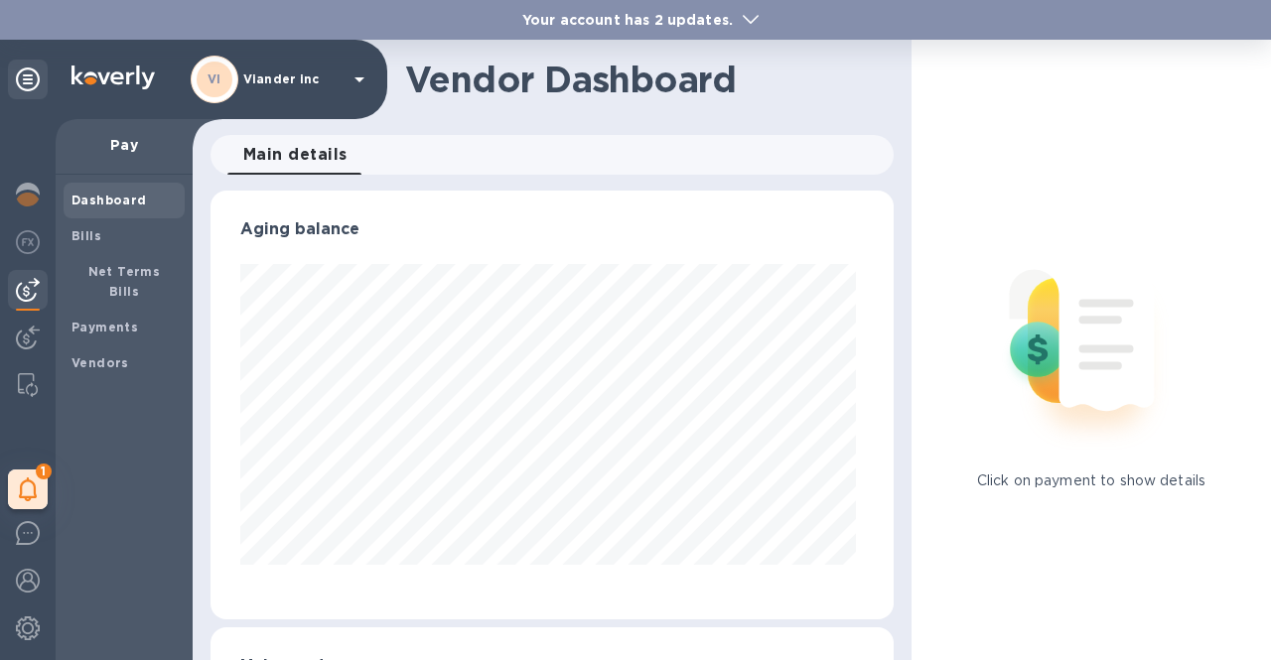
scroll to position [429, 675]
click at [21, 193] on img at bounding box center [28, 195] width 24 height 24
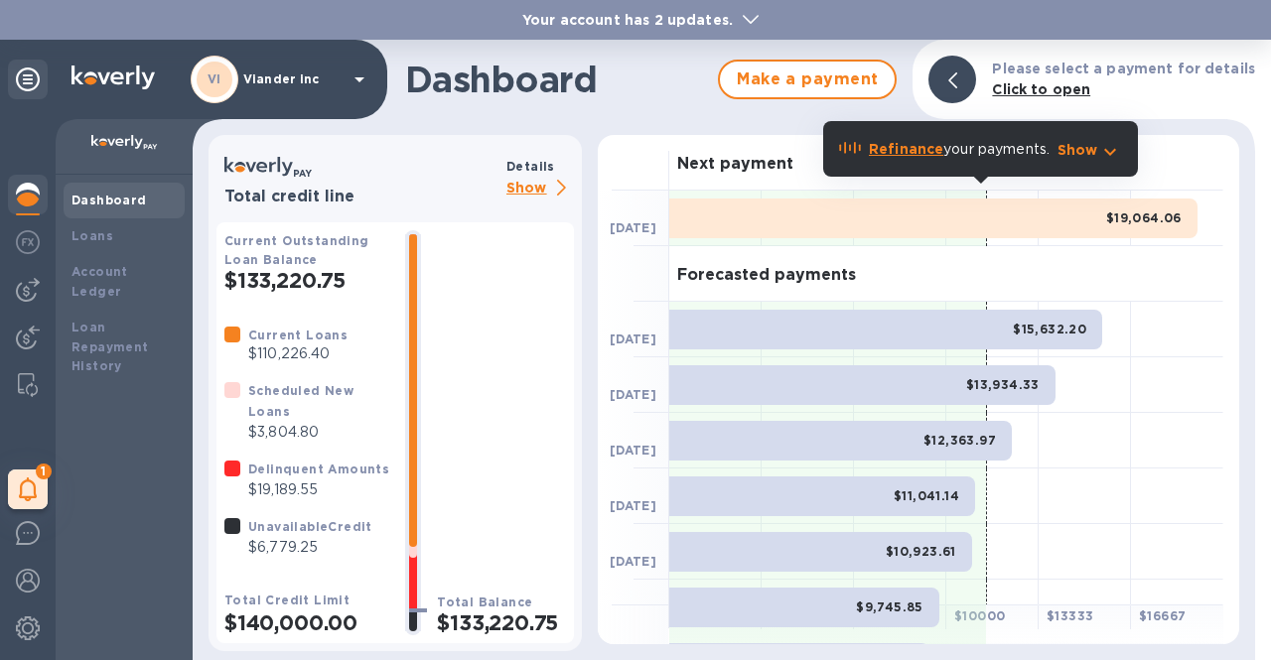
click at [282, 487] on p "$19,189.55" at bounding box center [318, 489] width 141 height 21
click at [38, 644] on div at bounding box center [28, 631] width 40 height 44
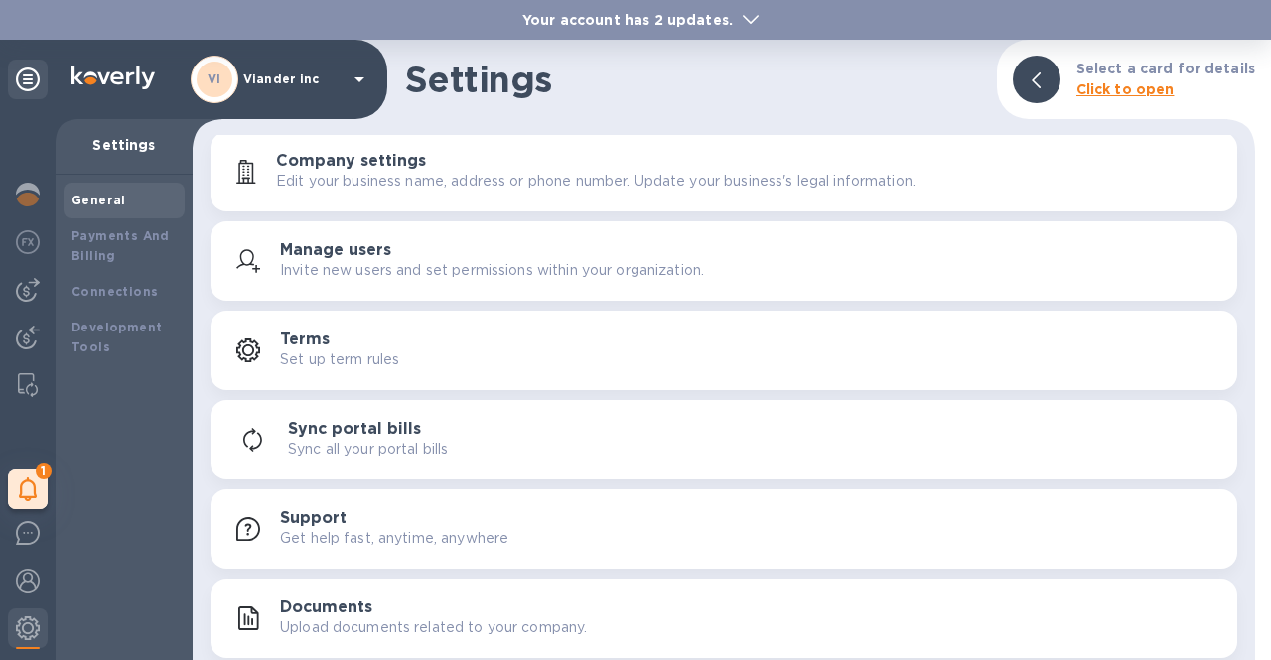
scroll to position [11, 0]
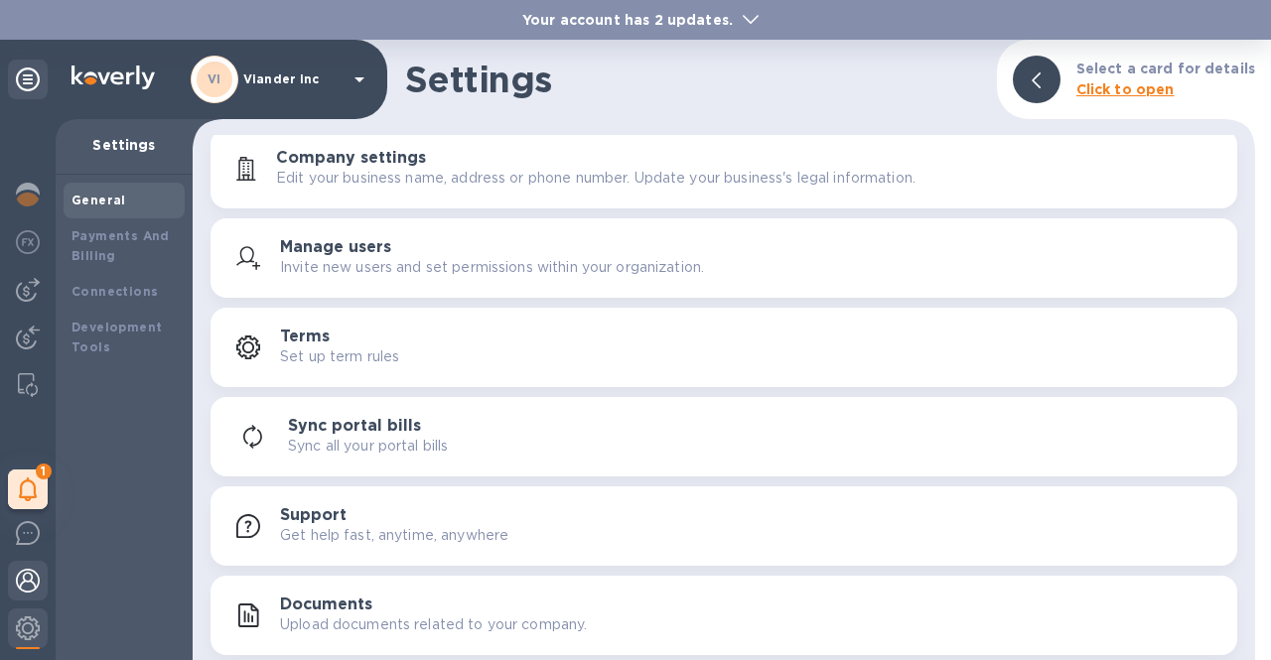
click at [18, 576] on img at bounding box center [28, 581] width 24 height 24
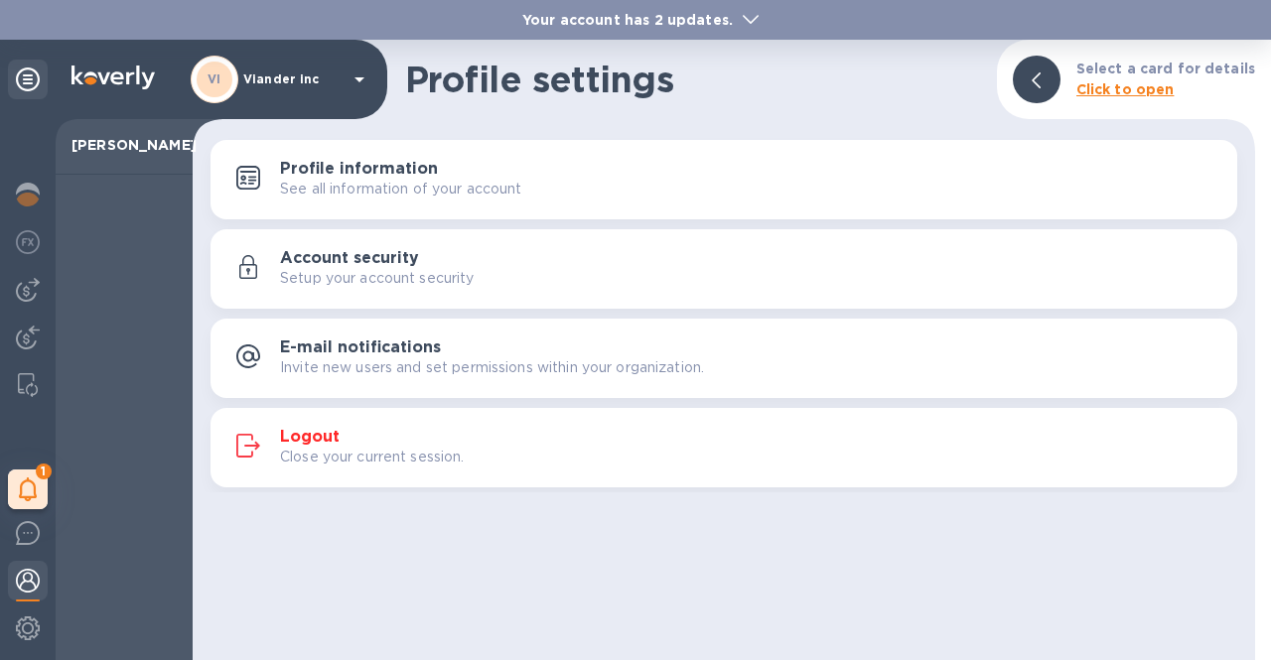
click at [348, 450] on p "Close your current session." at bounding box center [372, 457] width 185 height 21
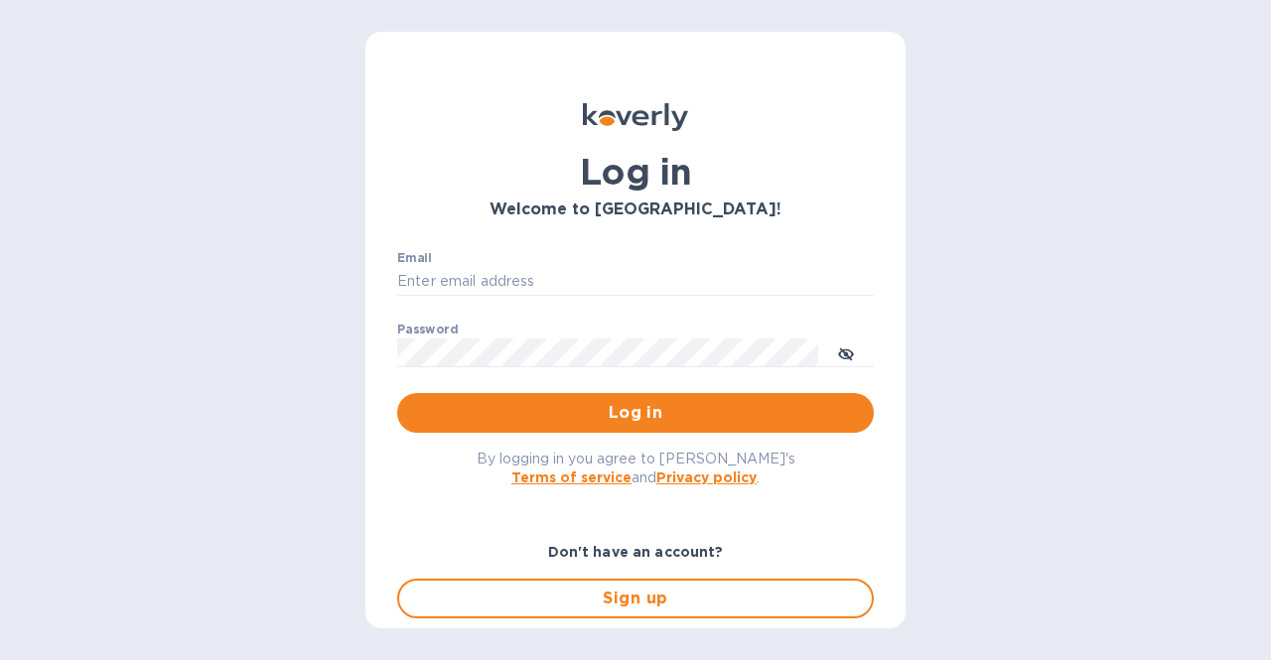
type input "[EMAIL_ADDRESS][DOMAIN_NAME]"
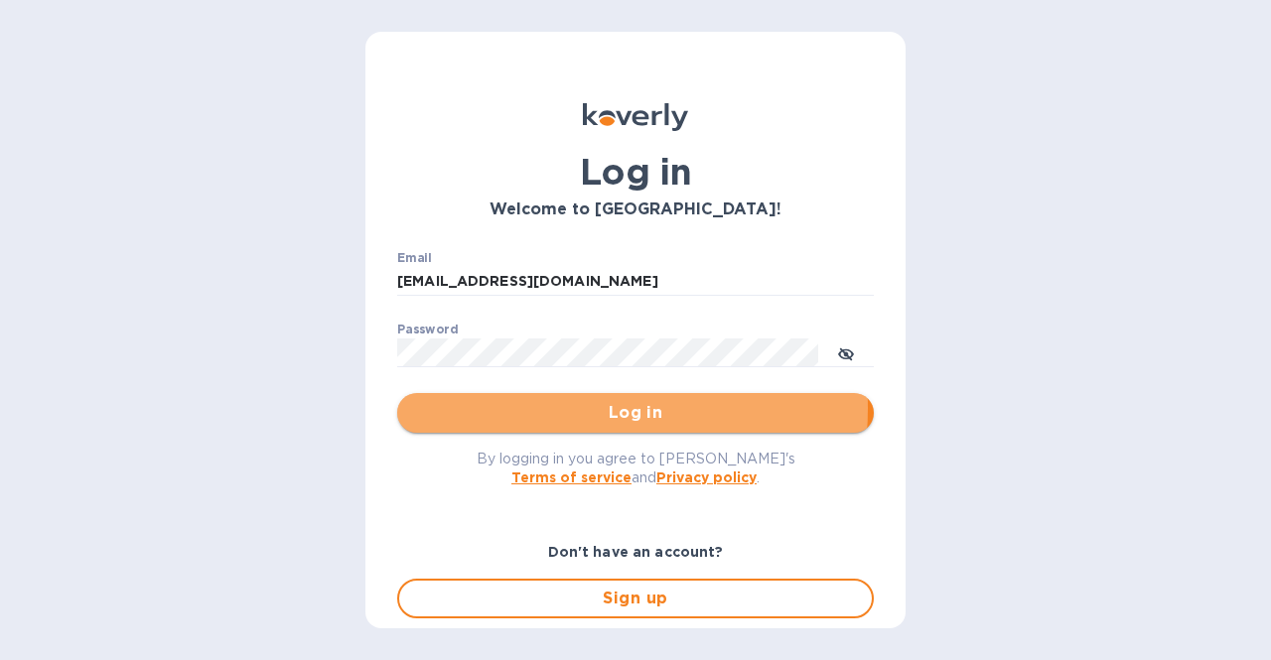
click at [546, 408] on span "Log in" at bounding box center [635, 413] width 445 height 24
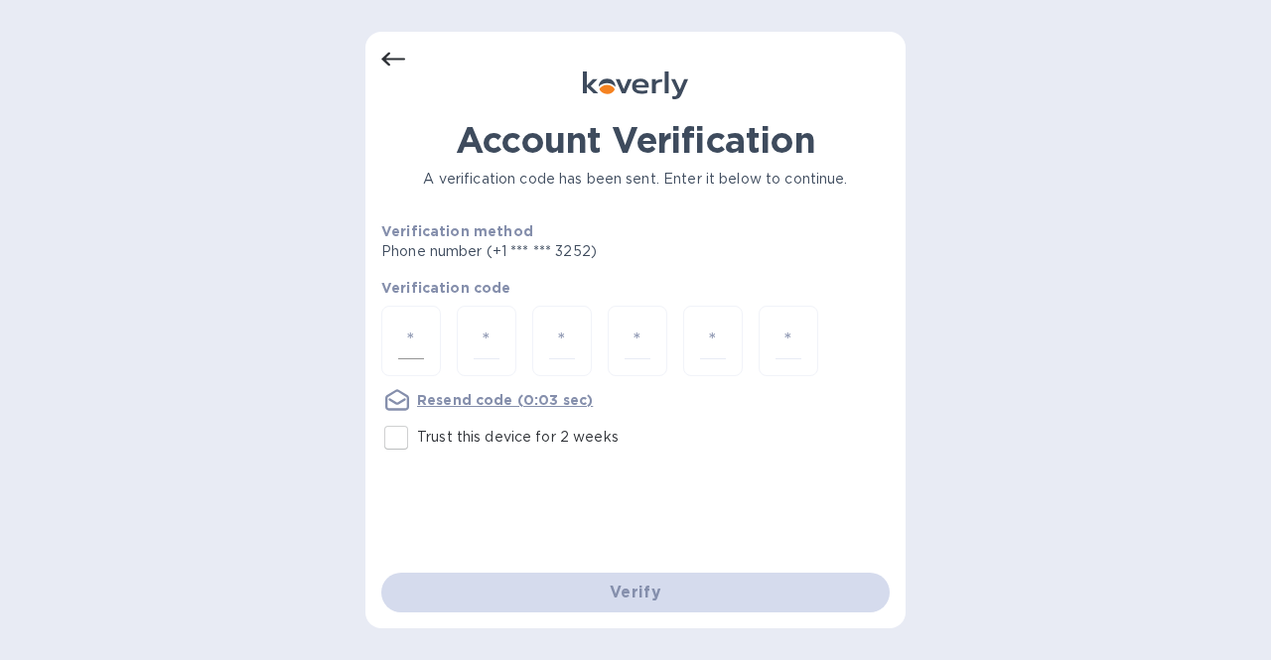
click at [417, 328] on input "number" at bounding box center [411, 341] width 26 height 37
type input "5"
type input "8"
type input "5"
type input "0"
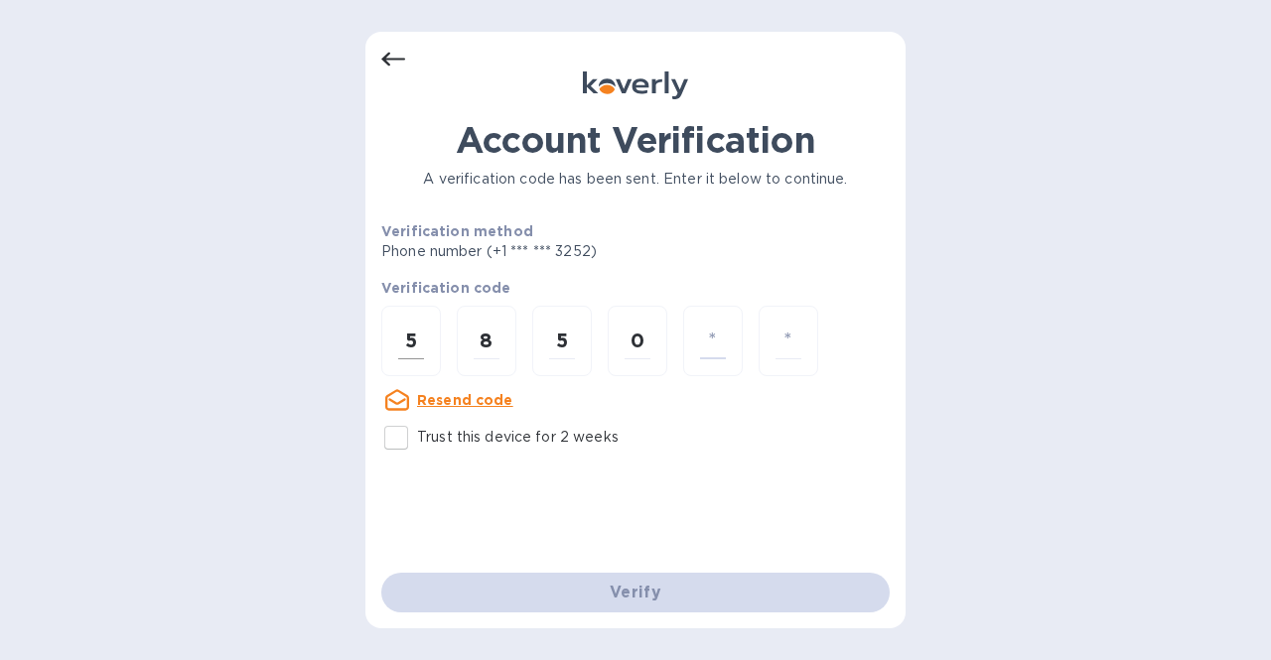
type input "2"
type input "5"
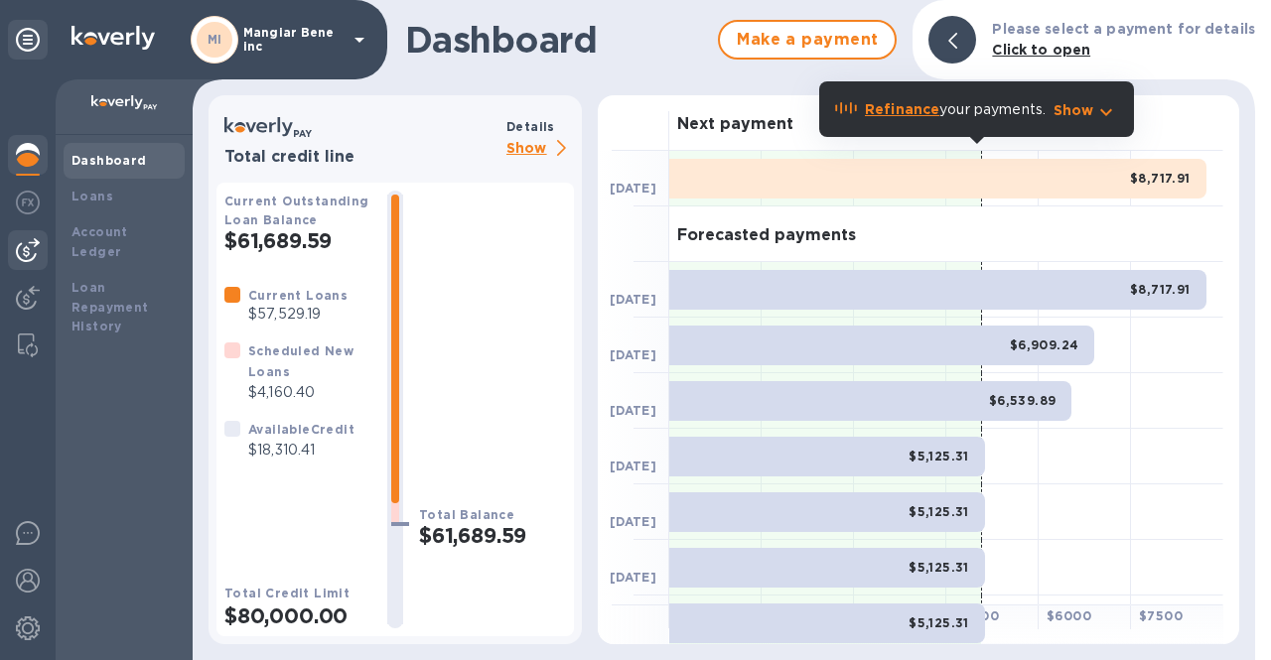
click at [25, 252] on img at bounding box center [28, 250] width 24 height 24
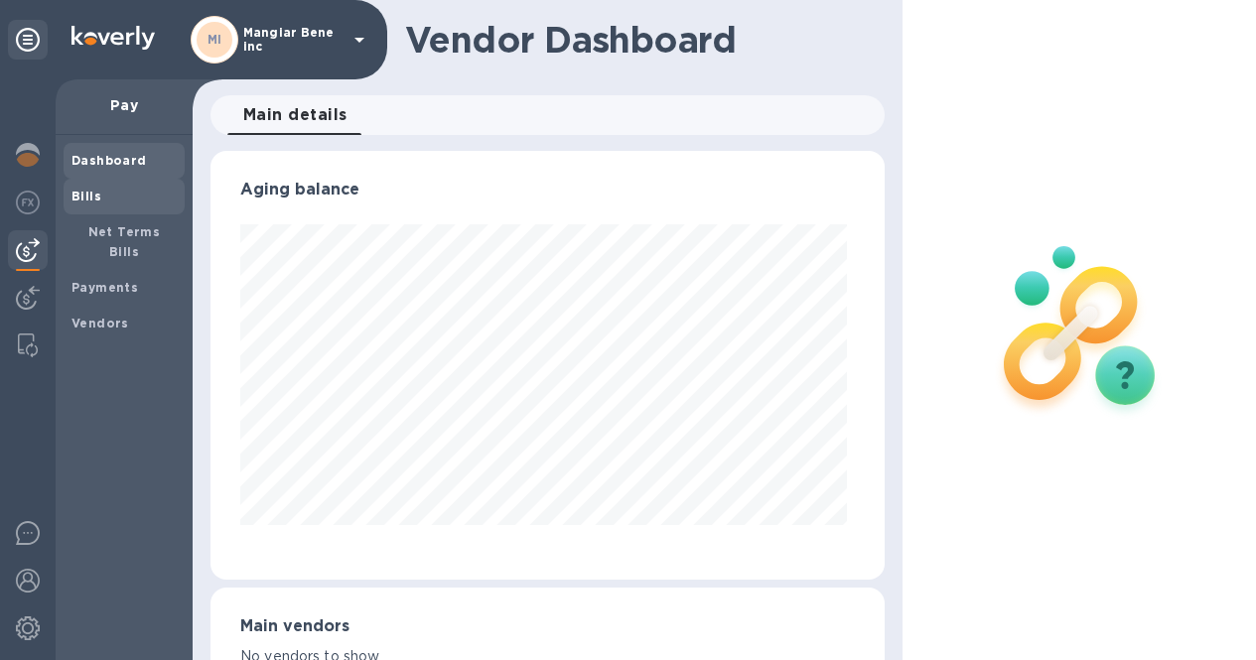
scroll to position [429, 666]
click at [76, 204] on span "Bills" at bounding box center [86, 197] width 30 height 20
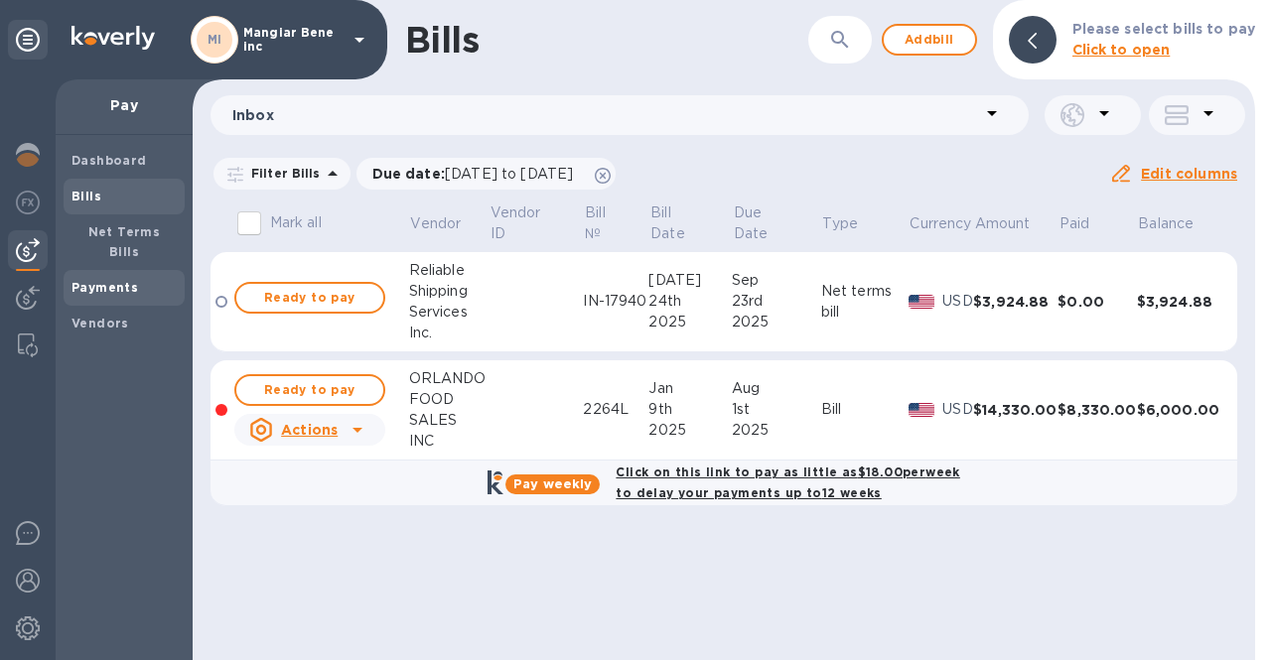
click at [129, 280] on b "Payments" at bounding box center [104, 287] width 67 height 15
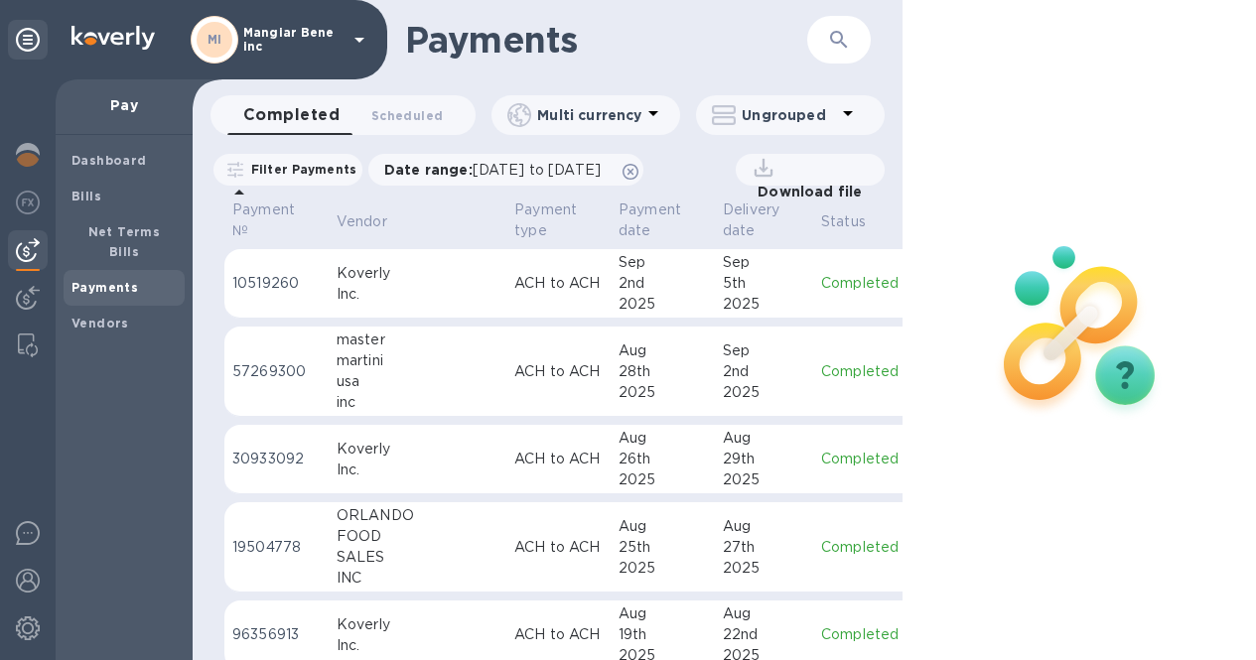
click at [777, 159] on icon at bounding box center [763, 168] width 28 height 28
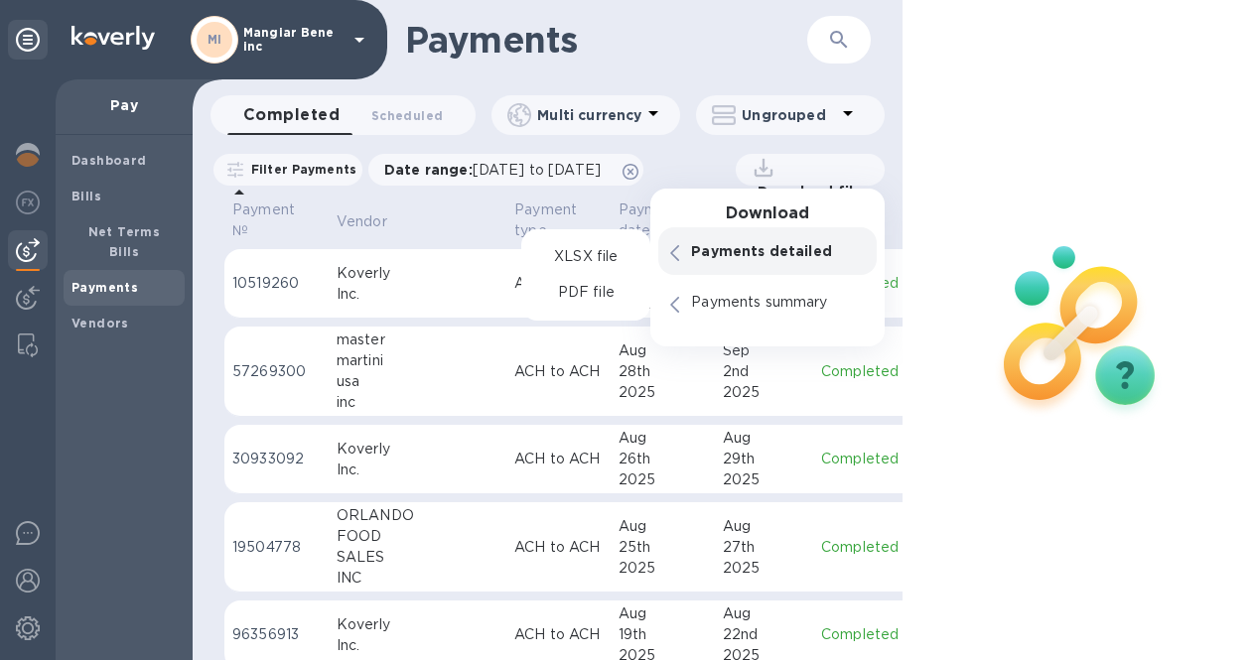
click at [745, 241] on p "Payments detailed" at bounding box center [778, 251] width 174 height 20
click at [574, 283] on p "PDF file" at bounding box center [586, 293] width 59 height 20
click at [638, 164] on icon at bounding box center [630, 172] width 16 height 16
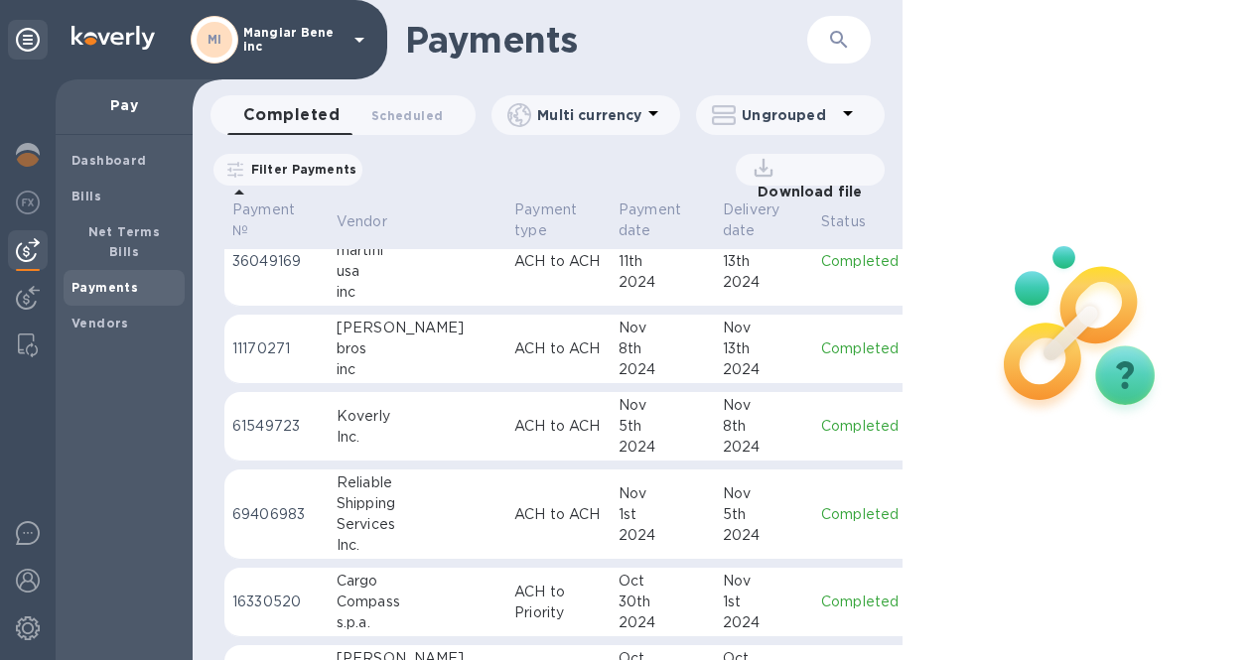
scroll to position [7479, 0]
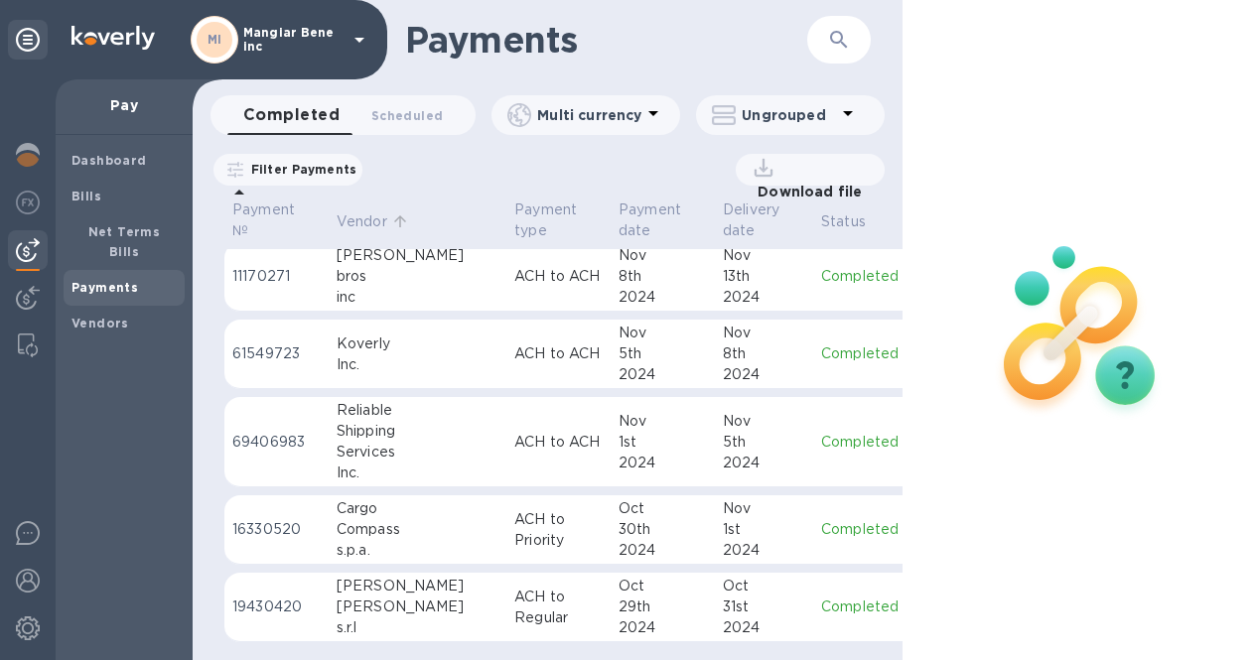
click at [361, 211] on p "Vendor" at bounding box center [362, 221] width 51 height 21
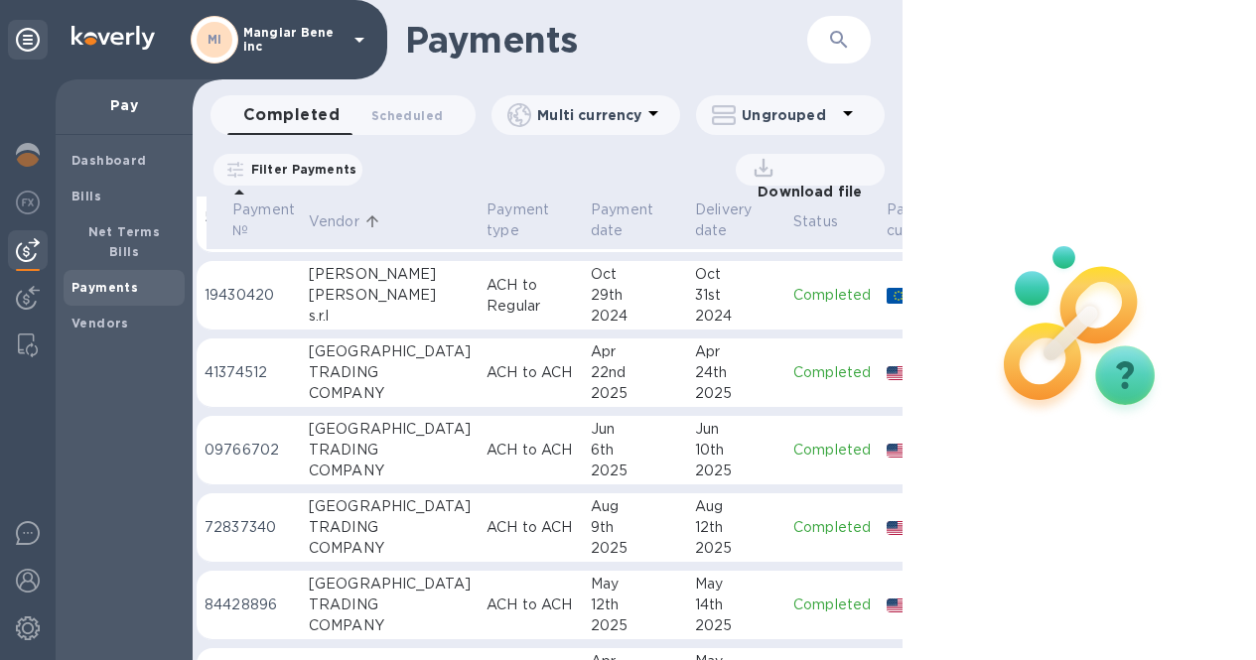
scroll to position [298, 0]
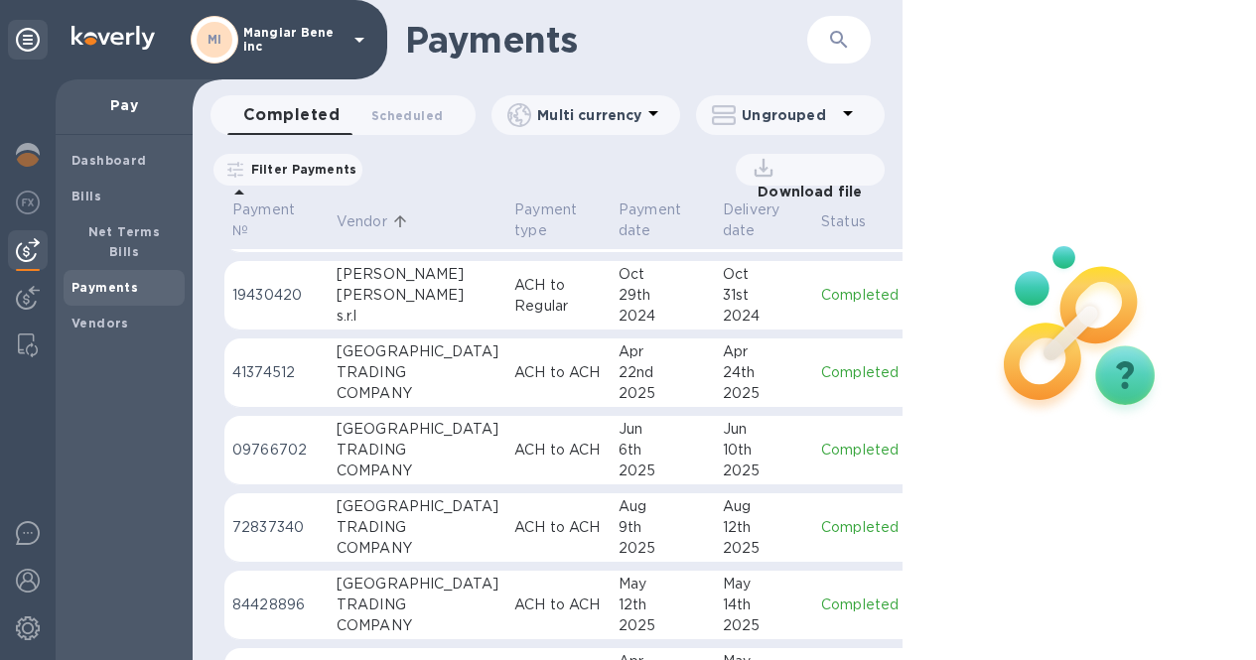
click at [336, 161] on p "Filter Payments" at bounding box center [299, 169] width 113 height 17
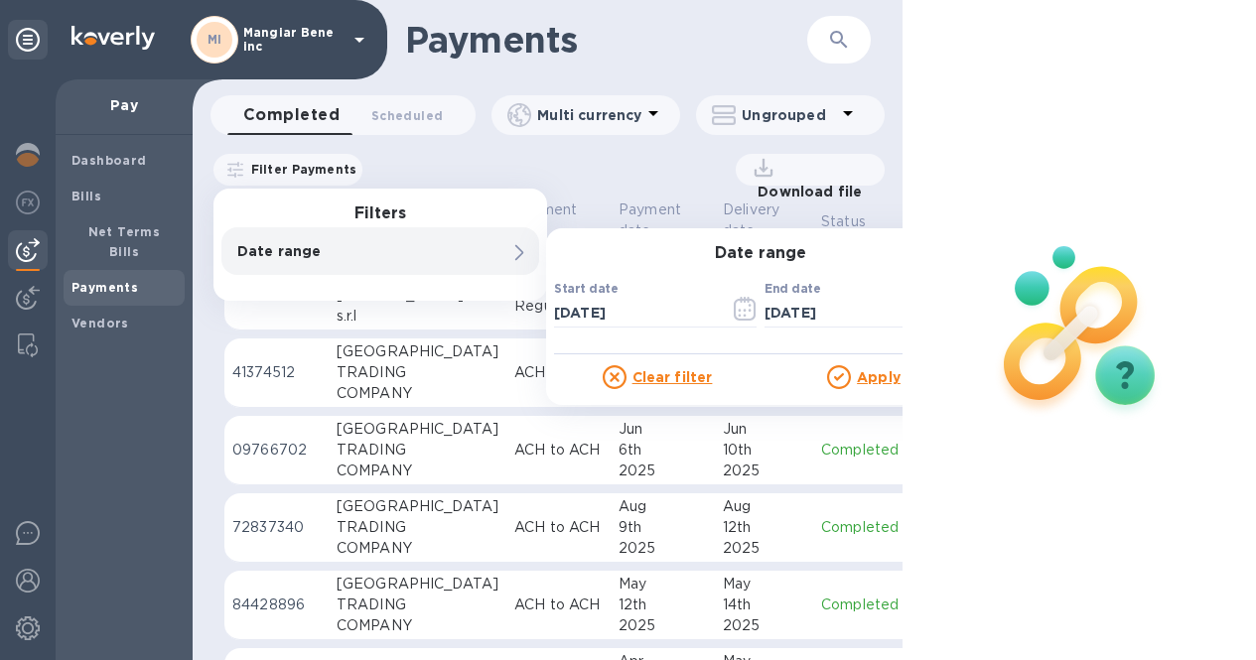
click at [583, 154] on div "Download file" at bounding box center [628, 170] width 511 height 32
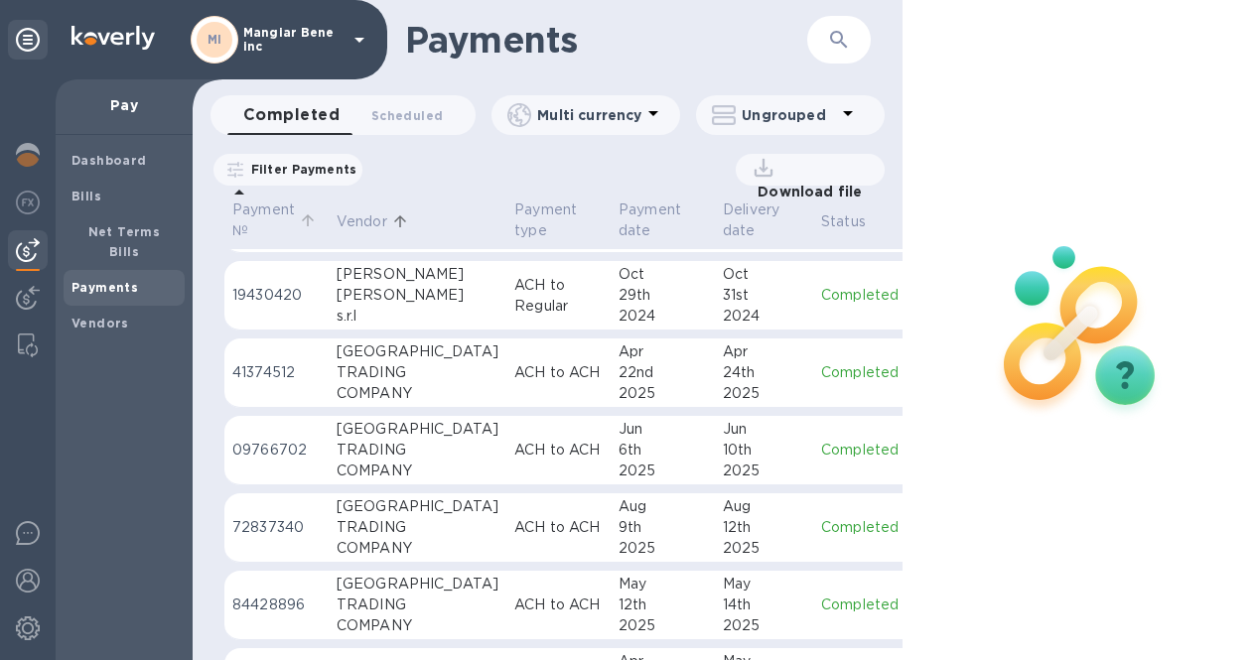
click at [254, 200] on p "Payment №" at bounding box center [263, 221] width 63 height 42
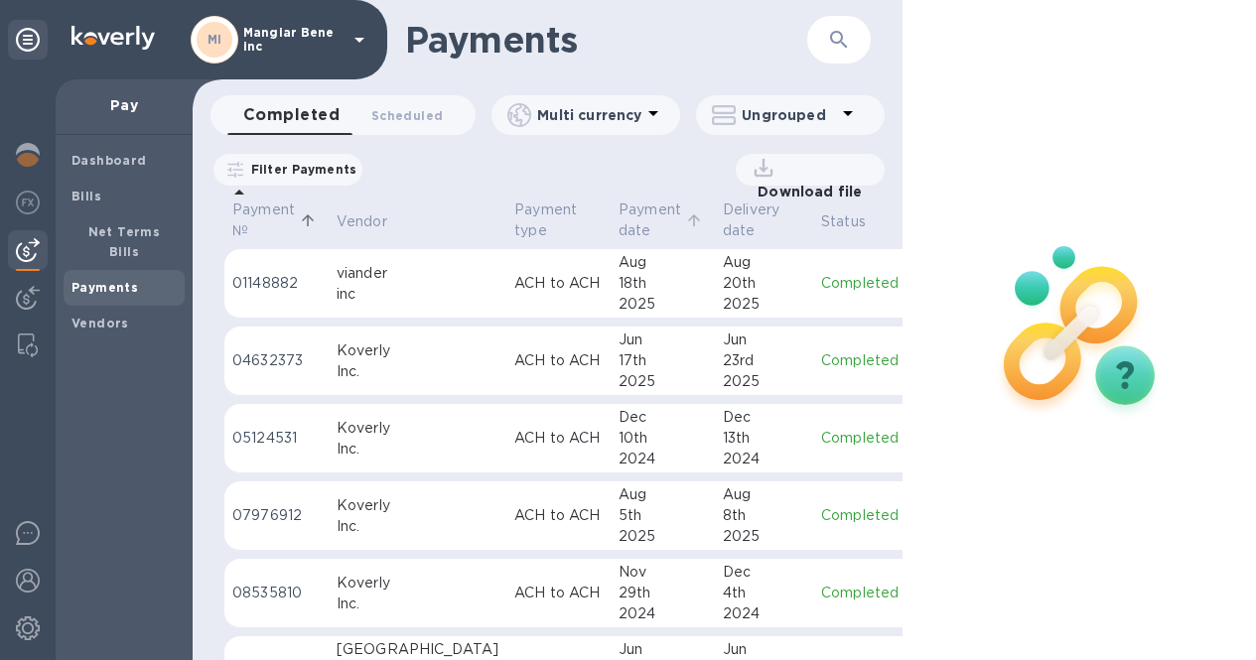
click at [618, 201] on p "Payment date" at bounding box center [649, 221] width 63 height 42
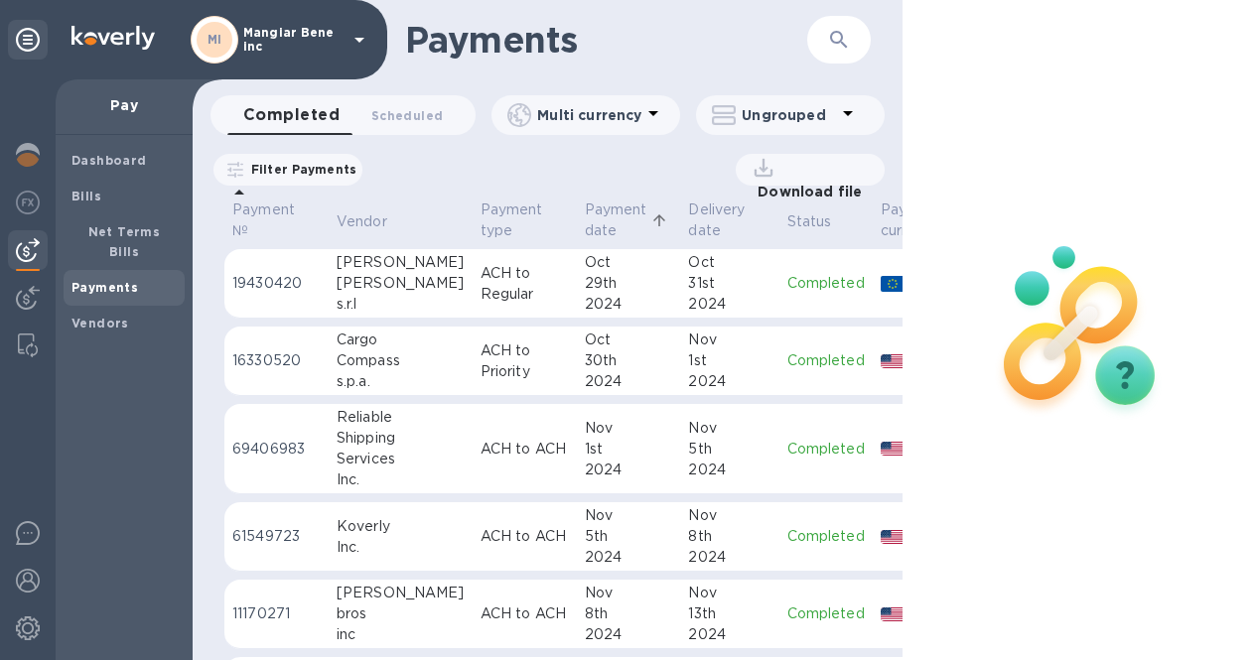
click at [585, 226] on p "Payment date" at bounding box center [616, 221] width 63 height 42
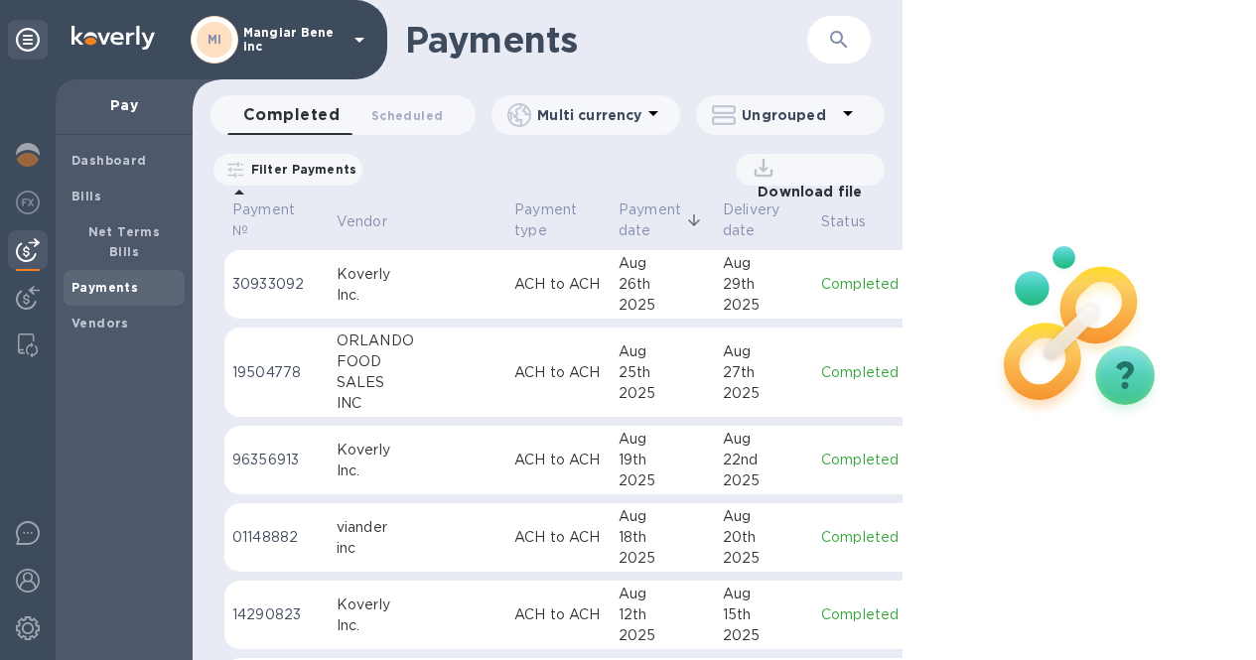
scroll to position [199, 0]
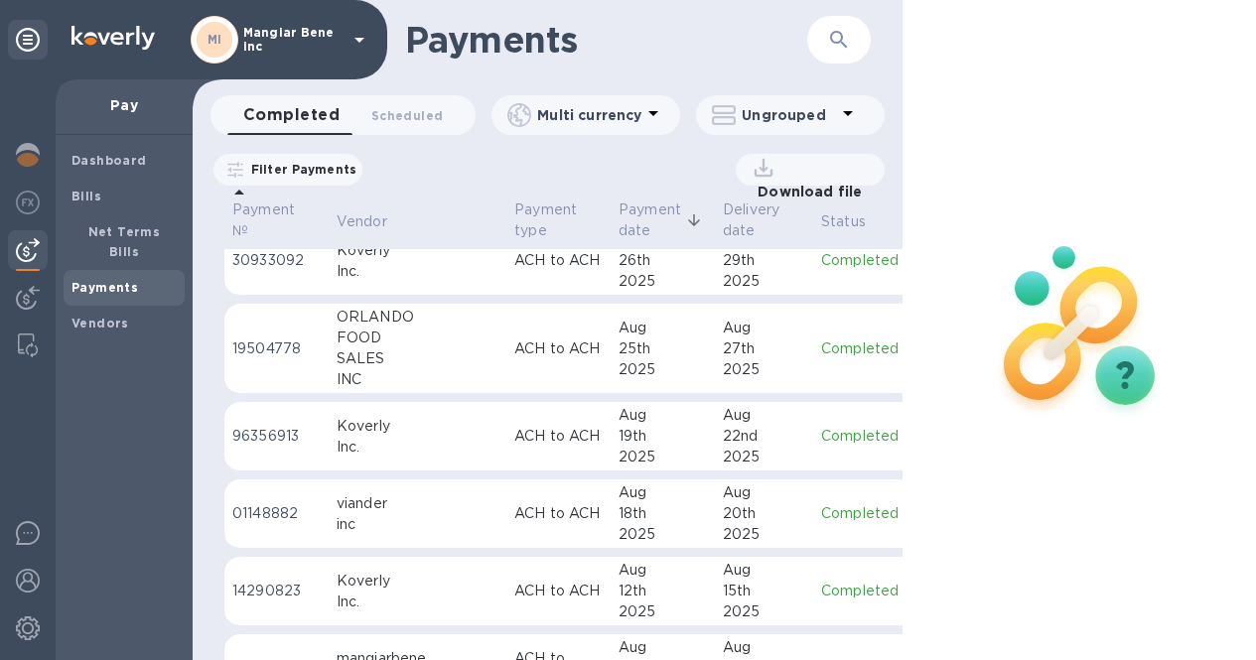
click at [835, 182] on p "Download file" at bounding box center [805, 192] width 112 height 20
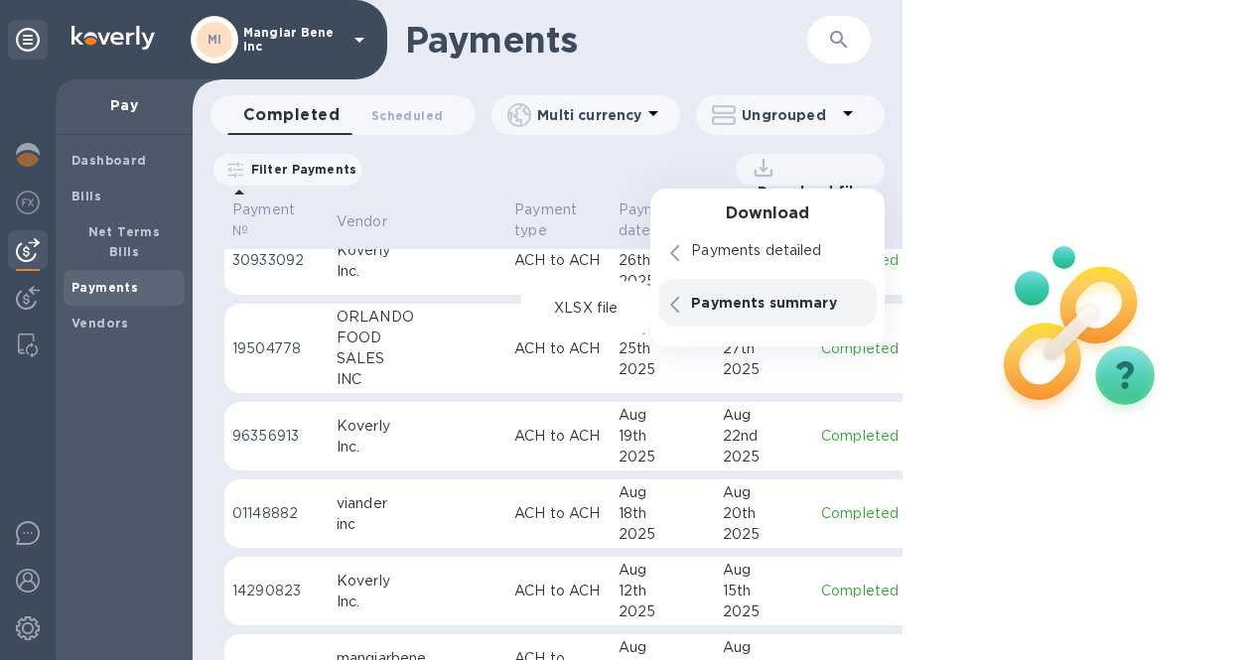
click at [766, 289] on div "Payments summary" at bounding box center [778, 303] width 182 height 28
click at [753, 310] on p "Payments summary" at bounding box center [778, 303] width 174 height 20
click at [676, 301] on icon at bounding box center [675, 305] width 9 height 16
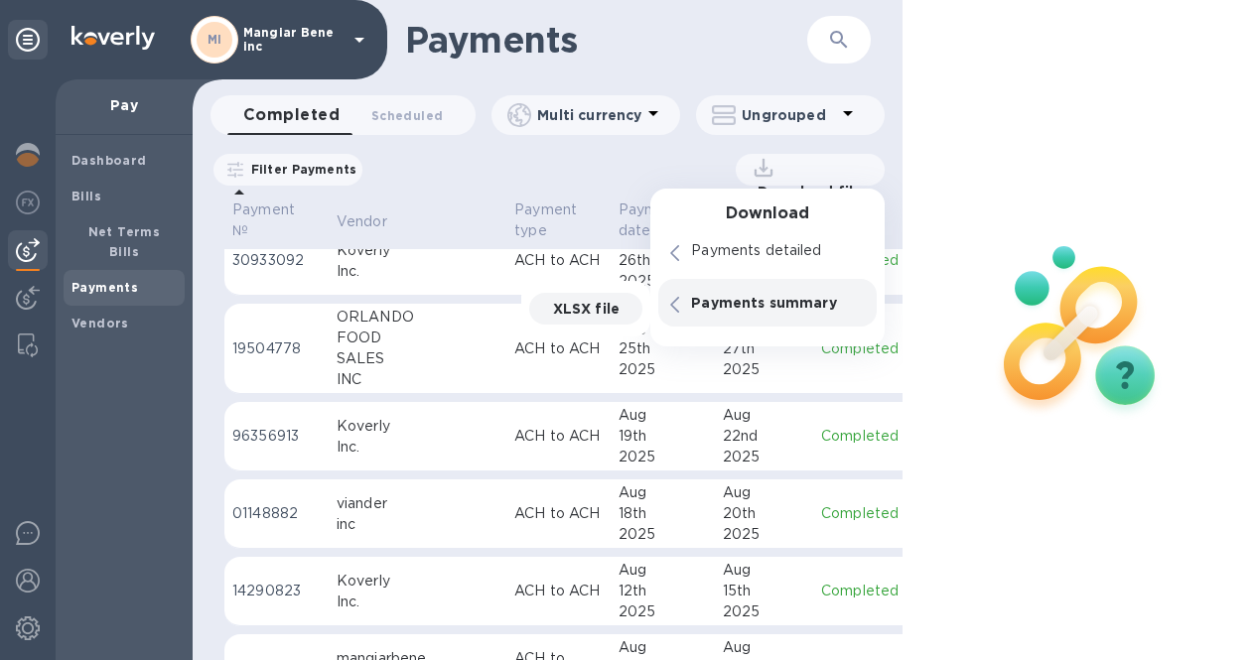
click at [676, 301] on icon at bounding box center [675, 305] width 9 height 16
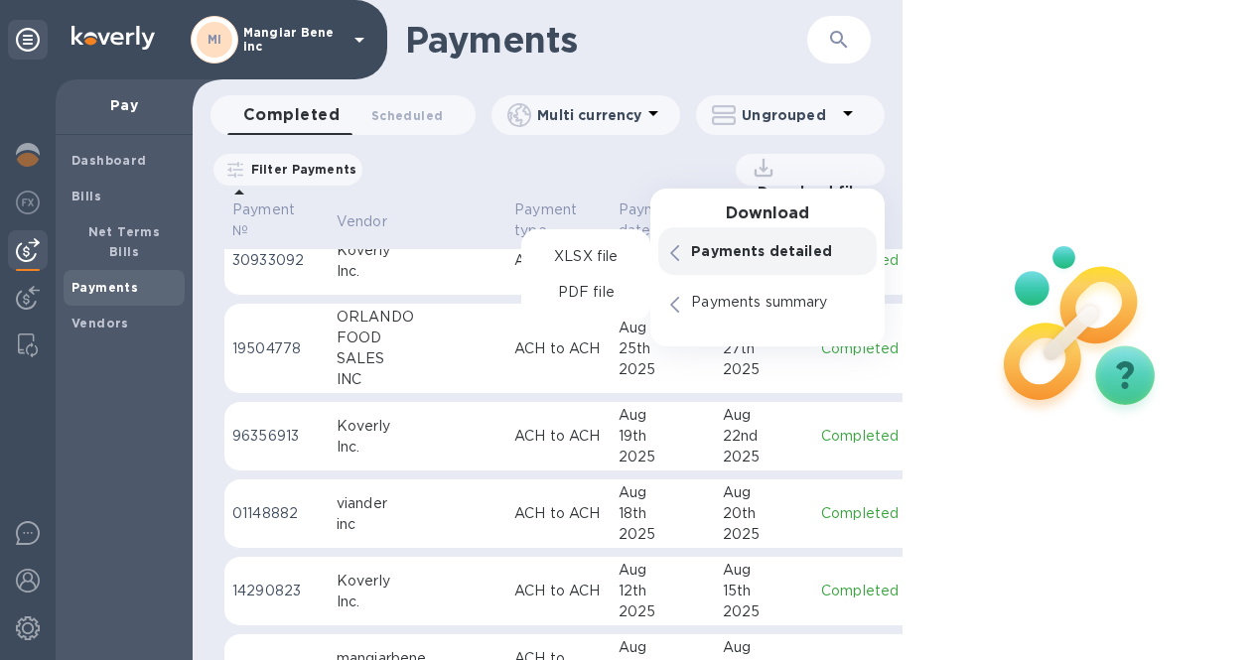
click at [727, 236] on div "Payments detailed" at bounding box center [767, 251] width 218 height 48
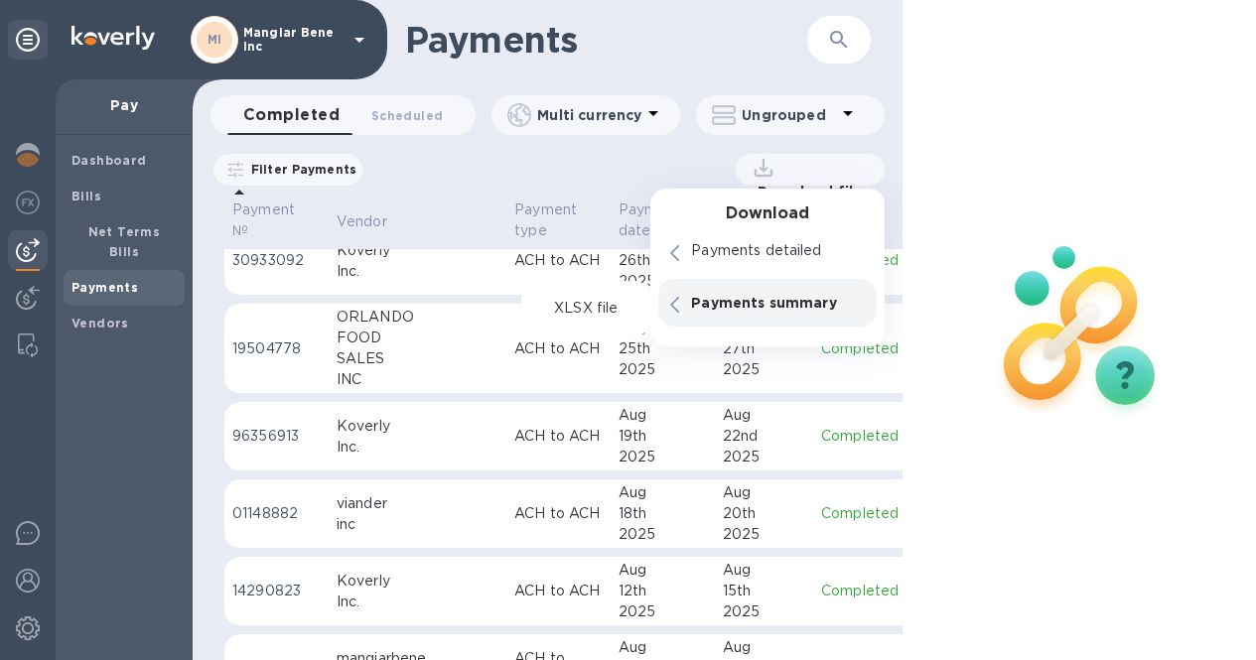
click at [673, 296] on span at bounding box center [674, 303] width 9 height 19
click at [603, 305] on p "XLSX file" at bounding box center [586, 309] width 67 height 20
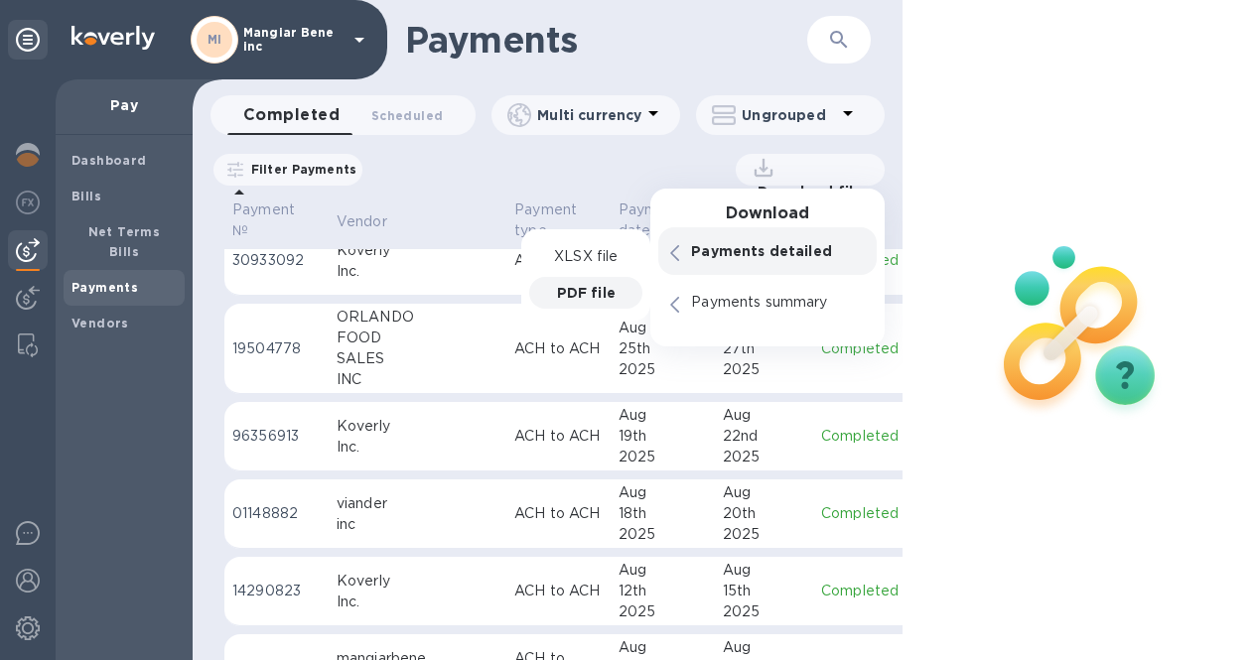
click at [596, 287] on p "PDF file" at bounding box center [586, 293] width 59 height 20
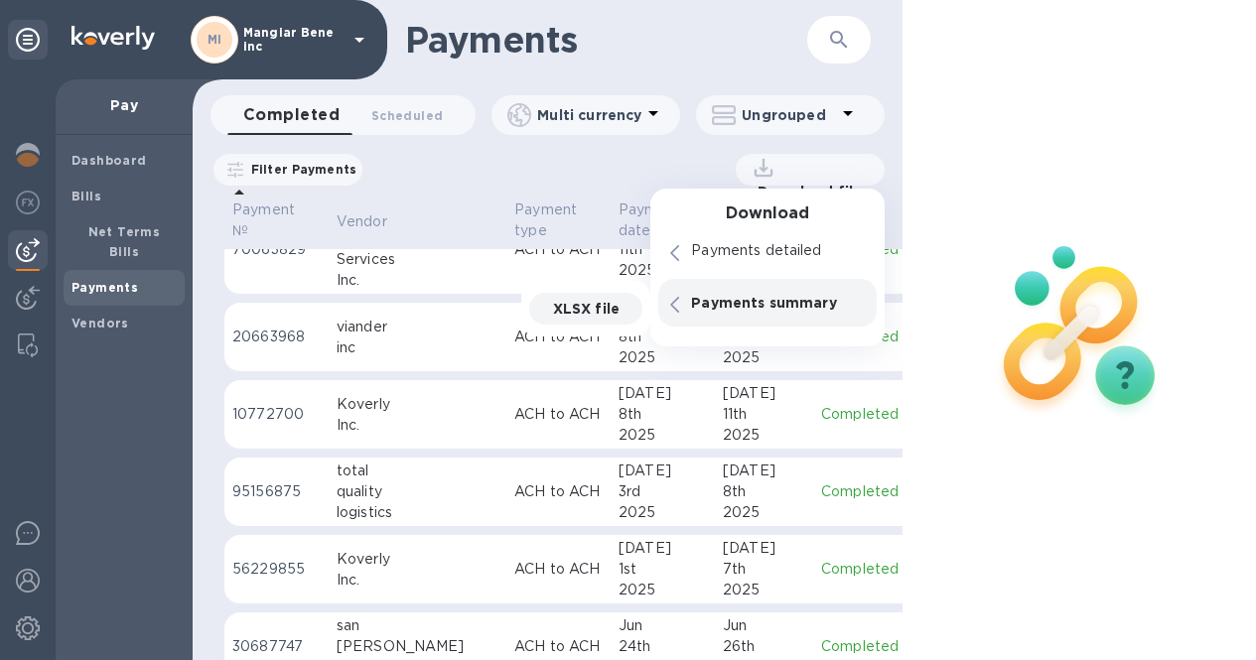
scroll to position [1246, 0]
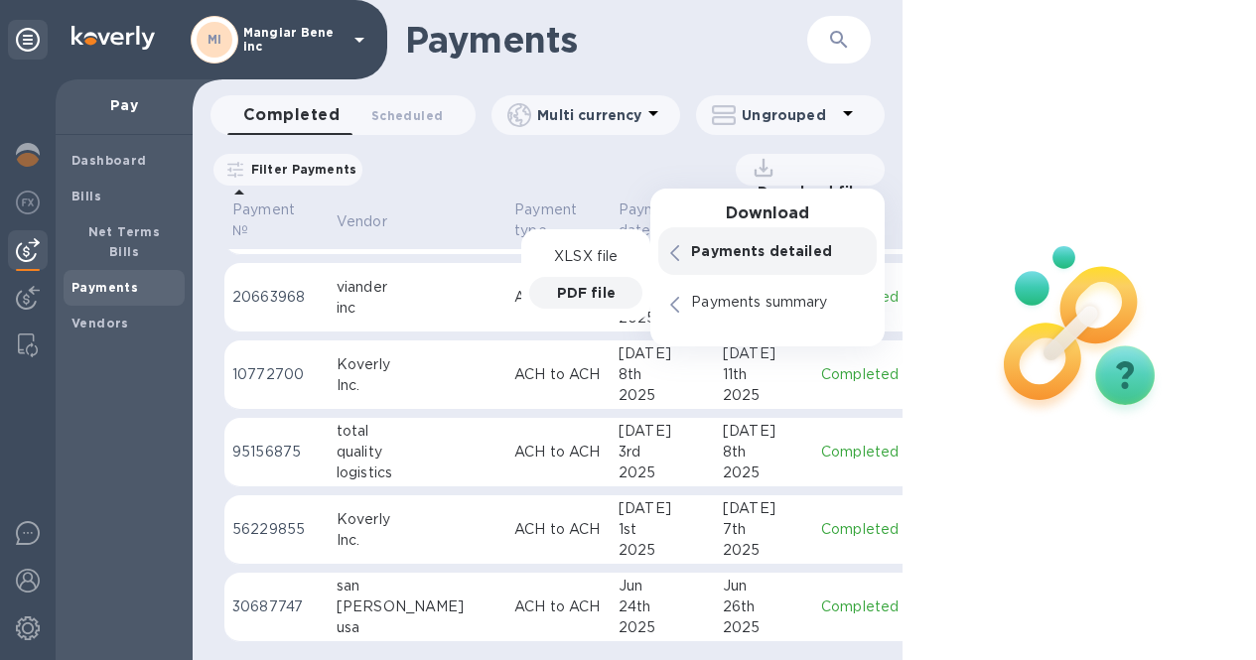
click at [325, 173] on p "Filter Payments" at bounding box center [299, 169] width 113 height 17
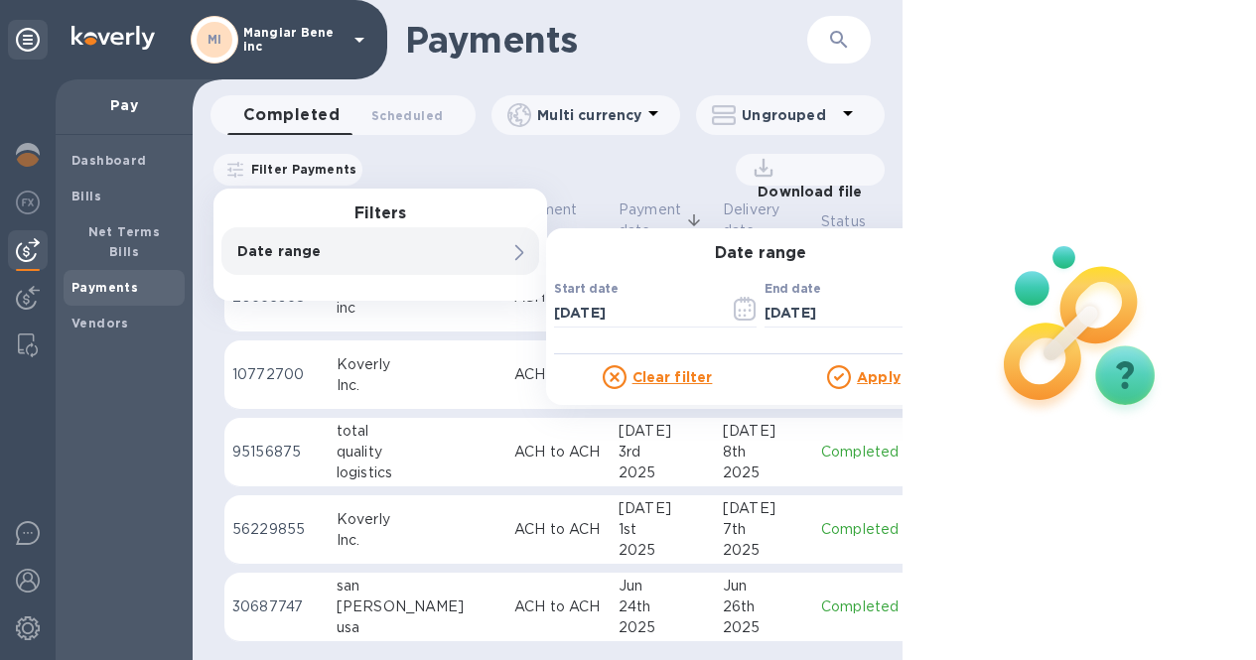
click at [482, 146] on div "Payments ​ Completed 0 Scheduled 0 Multi currency Ungrouped Filter Payments Fil…" at bounding box center [548, 330] width 710 height 660
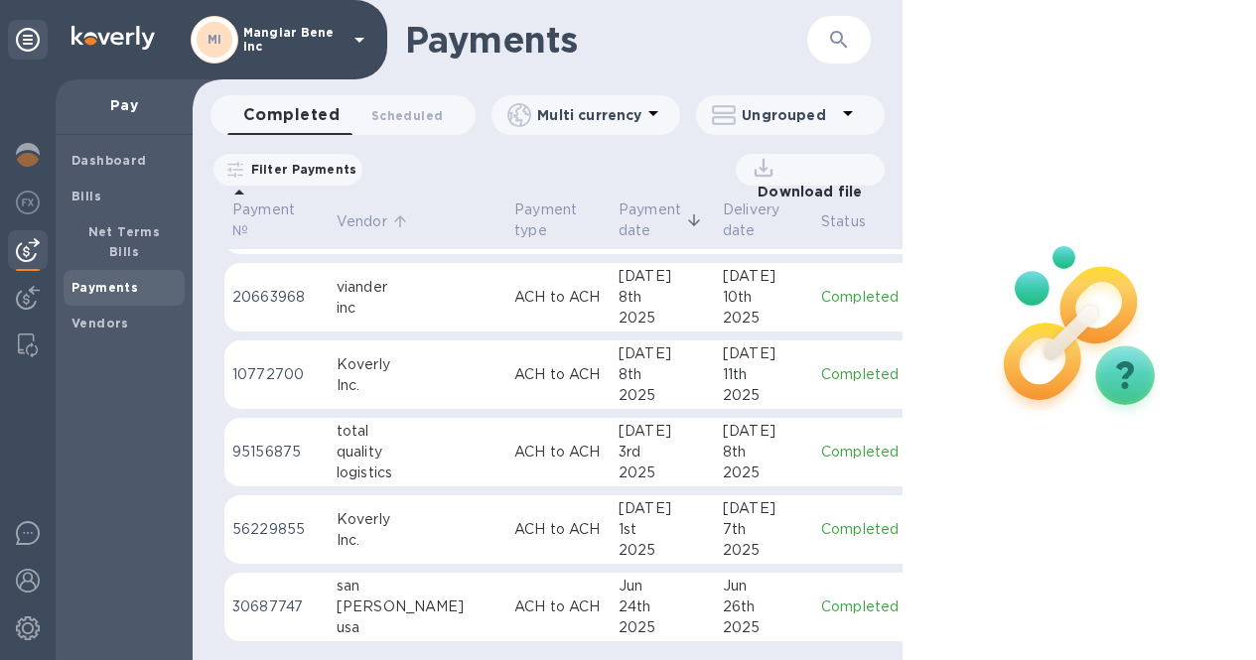
click at [369, 223] on p "Vendor" at bounding box center [362, 221] width 51 height 21
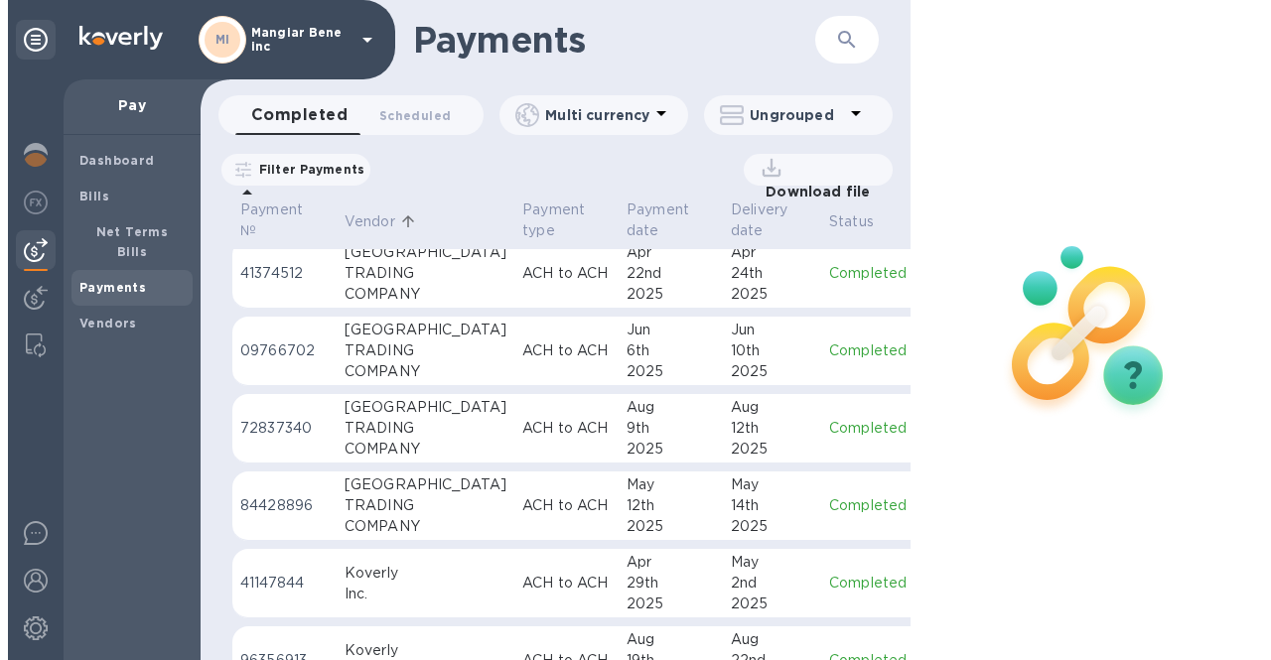
scroll to position [496, 0]
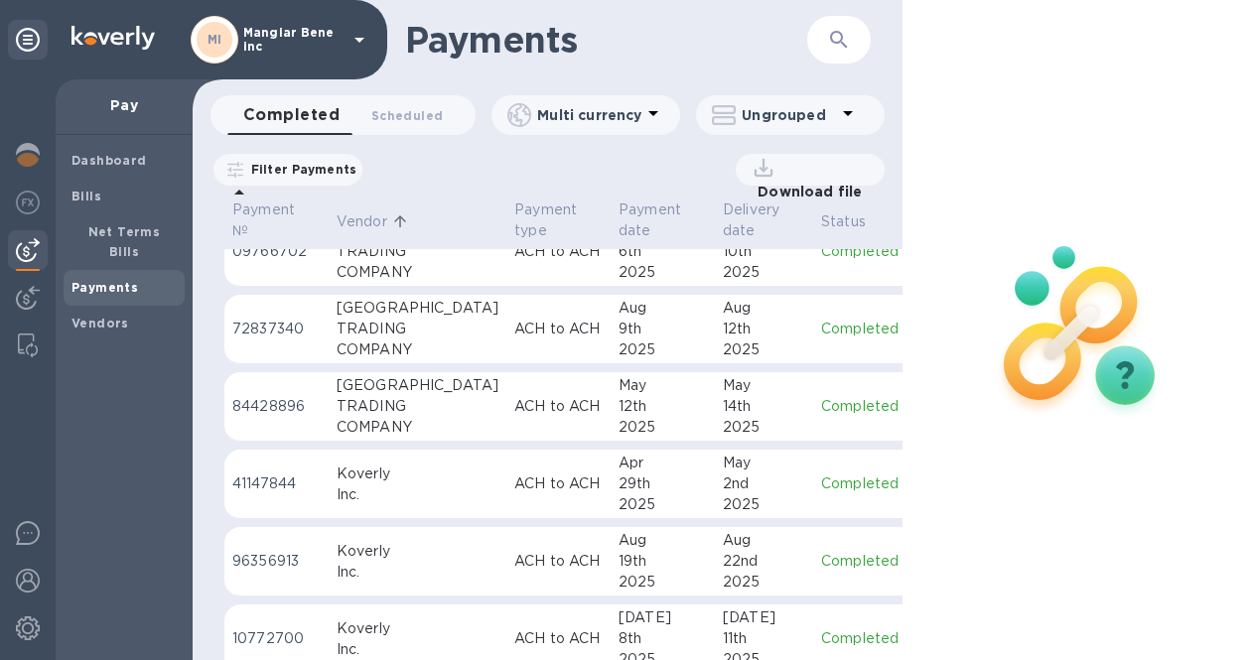
click at [801, 182] on p "Download file" at bounding box center [805, 192] width 112 height 20
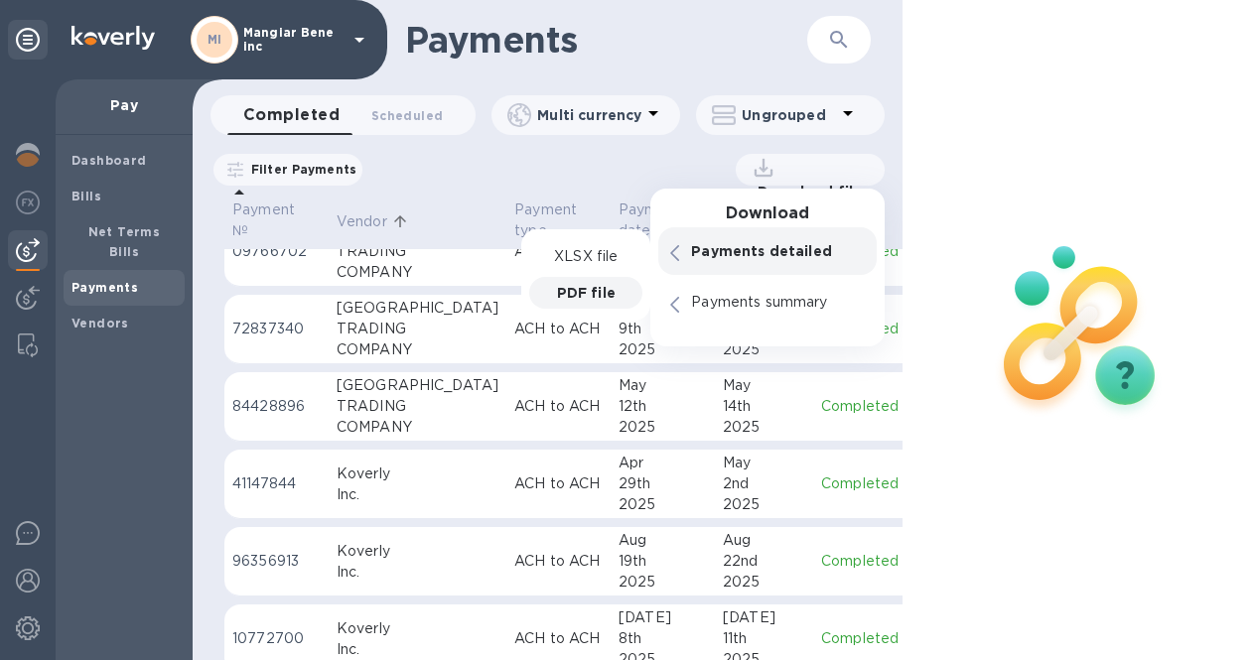
click at [566, 295] on p "PDF file" at bounding box center [586, 293] width 59 height 20
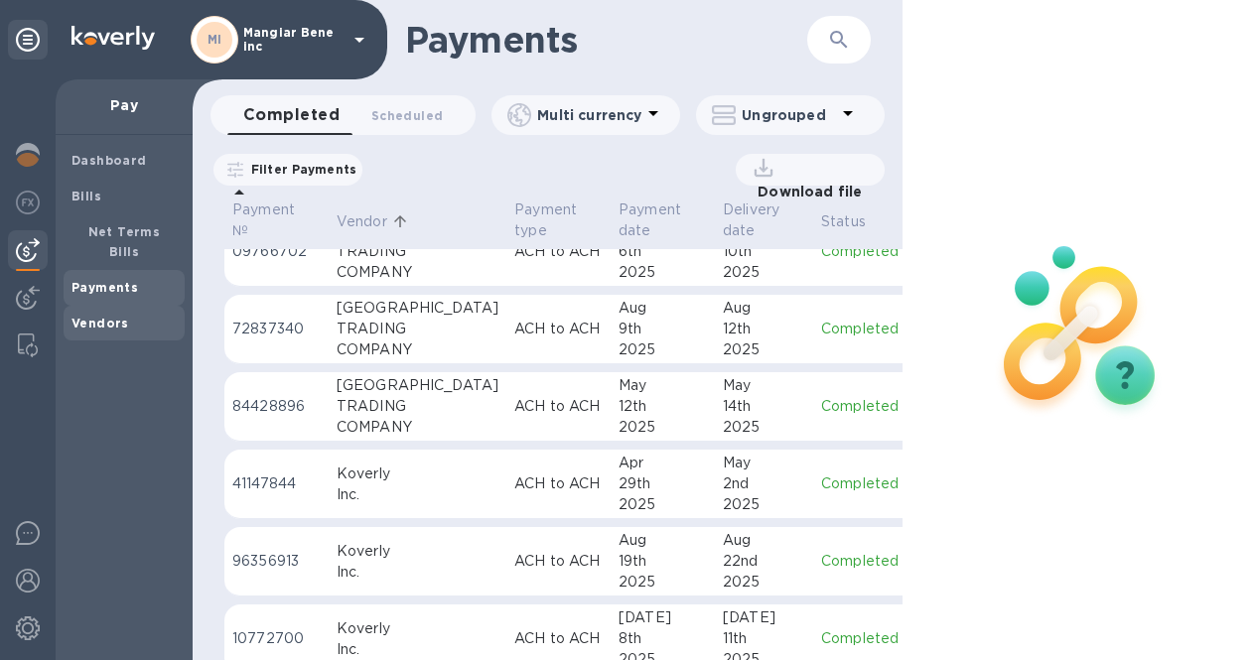
click at [81, 316] on b "Vendors" at bounding box center [100, 323] width 58 height 15
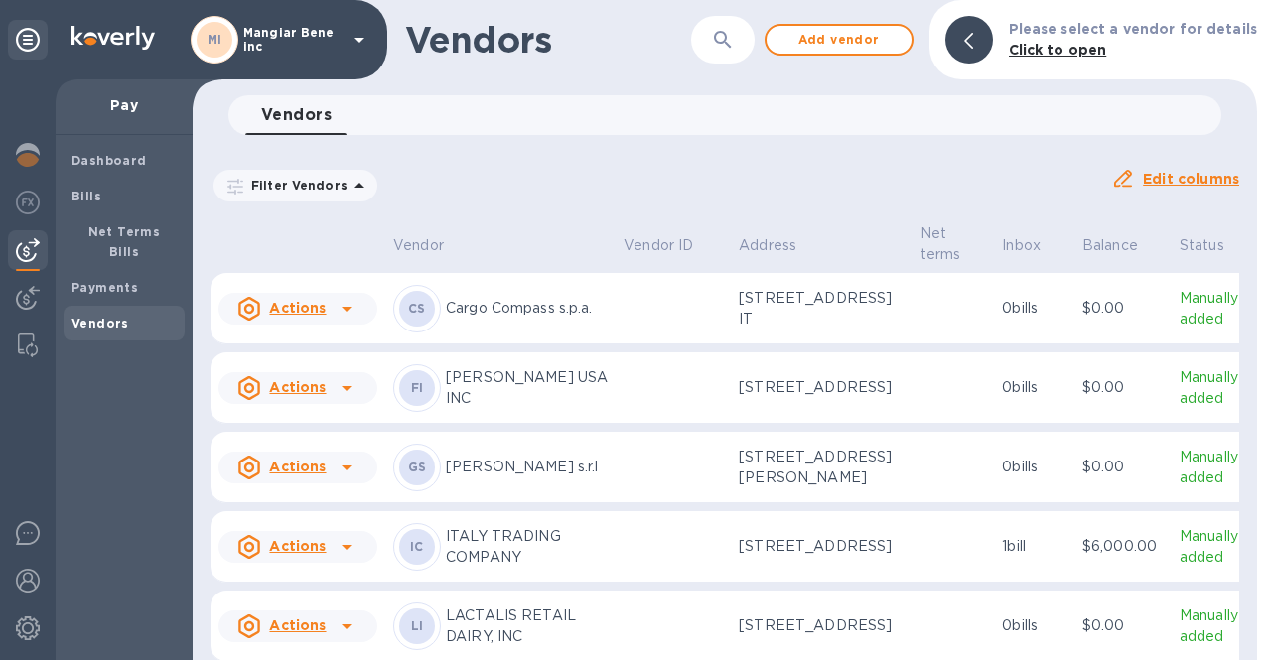
click at [347, 182] on icon at bounding box center [359, 186] width 24 height 24
click at [299, 191] on p "Filter Vendors" at bounding box center [295, 185] width 104 height 17
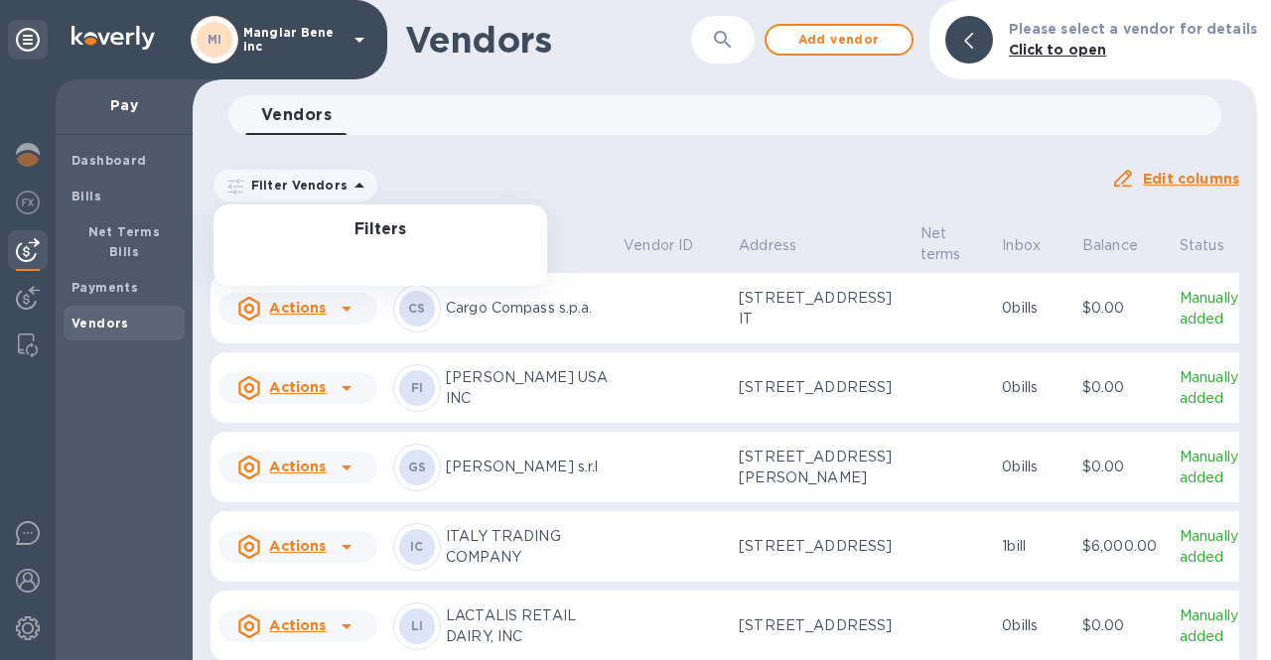
click at [236, 191] on icon at bounding box center [235, 187] width 16 height 16
click at [304, 188] on p "Filter Vendors" at bounding box center [295, 185] width 104 height 17
click at [456, 178] on div "Filter Vendors Filters Auto pay: All" at bounding box center [652, 186] width 884 height 38
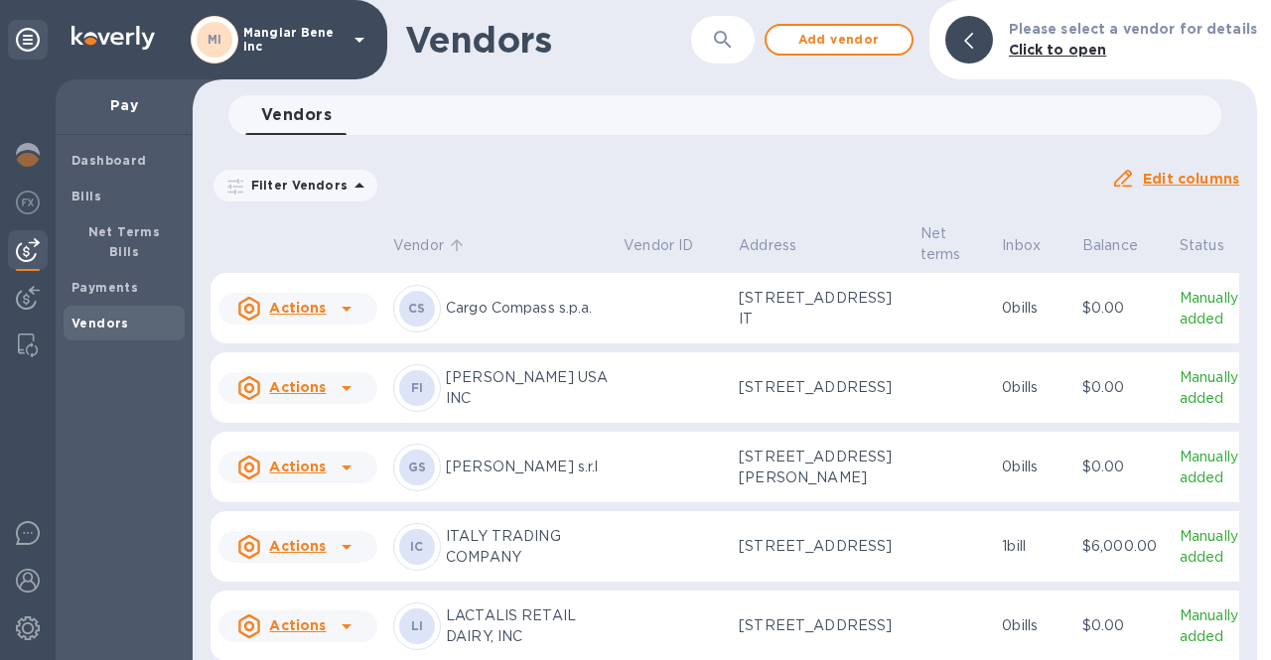
click at [426, 247] on p "Vendor" at bounding box center [418, 245] width 51 height 21
click at [460, 240] on icon at bounding box center [457, 245] width 18 height 18
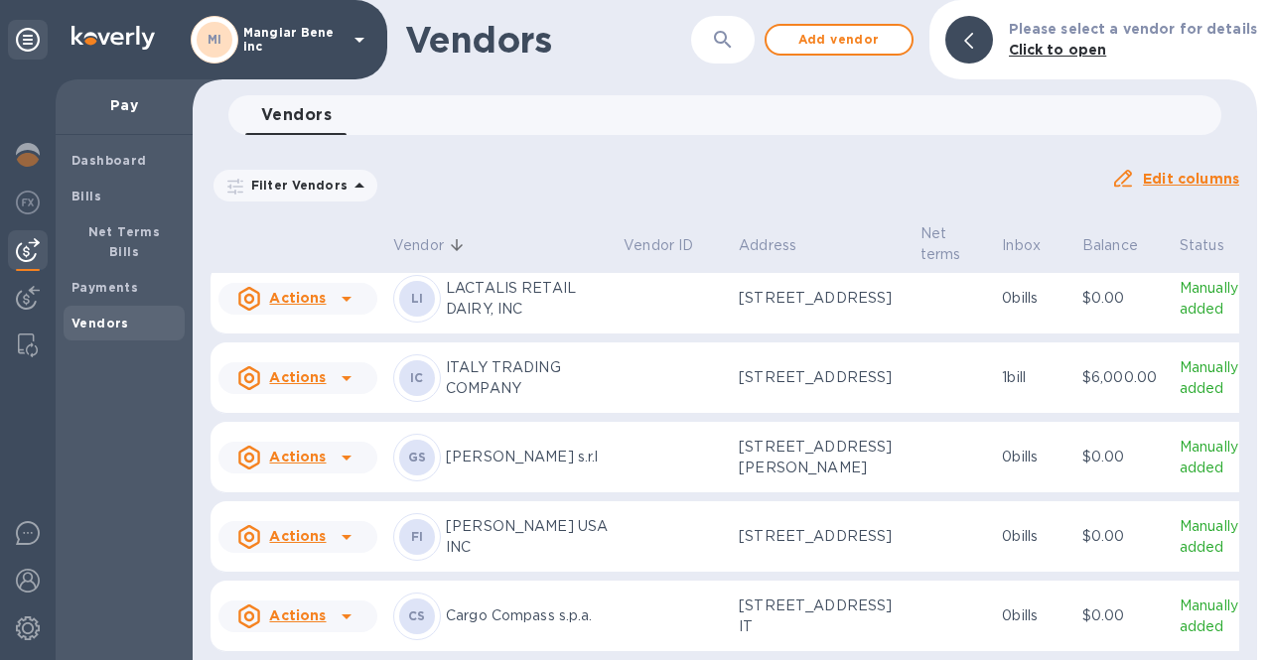
scroll to position [1303, 0]
click at [342, 390] on icon at bounding box center [347, 378] width 24 height 24
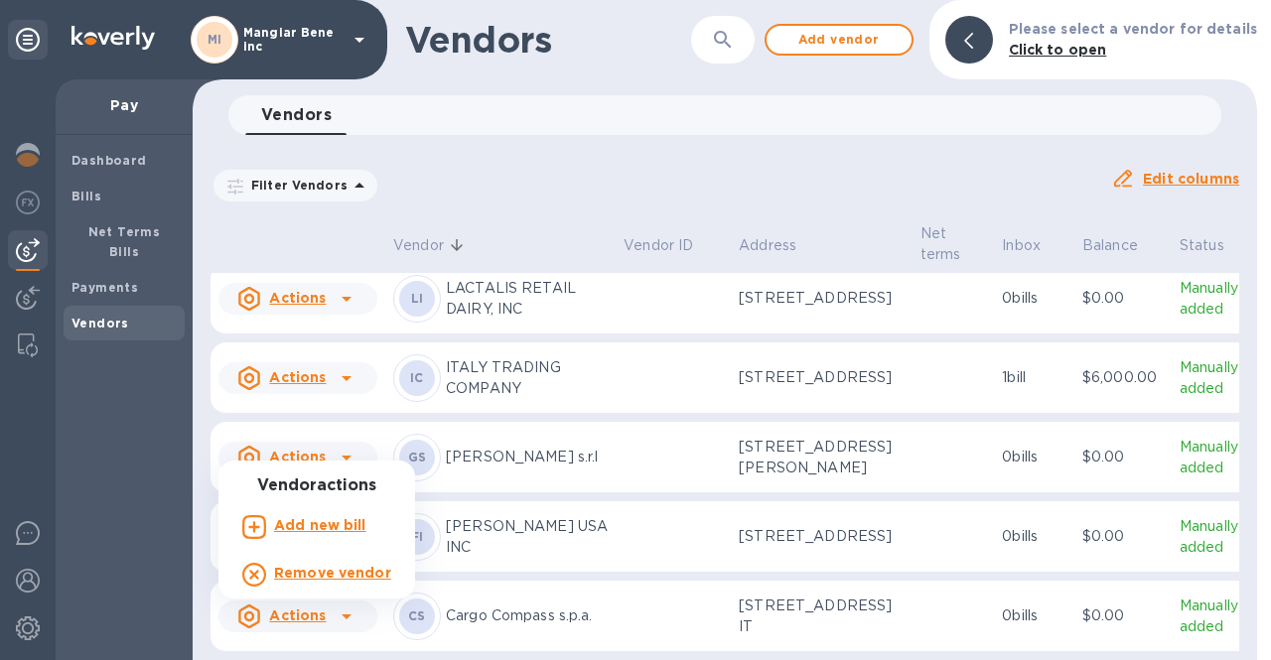
click at [342, 440] on div at bounding box center [635, 330] width 1271 height 660
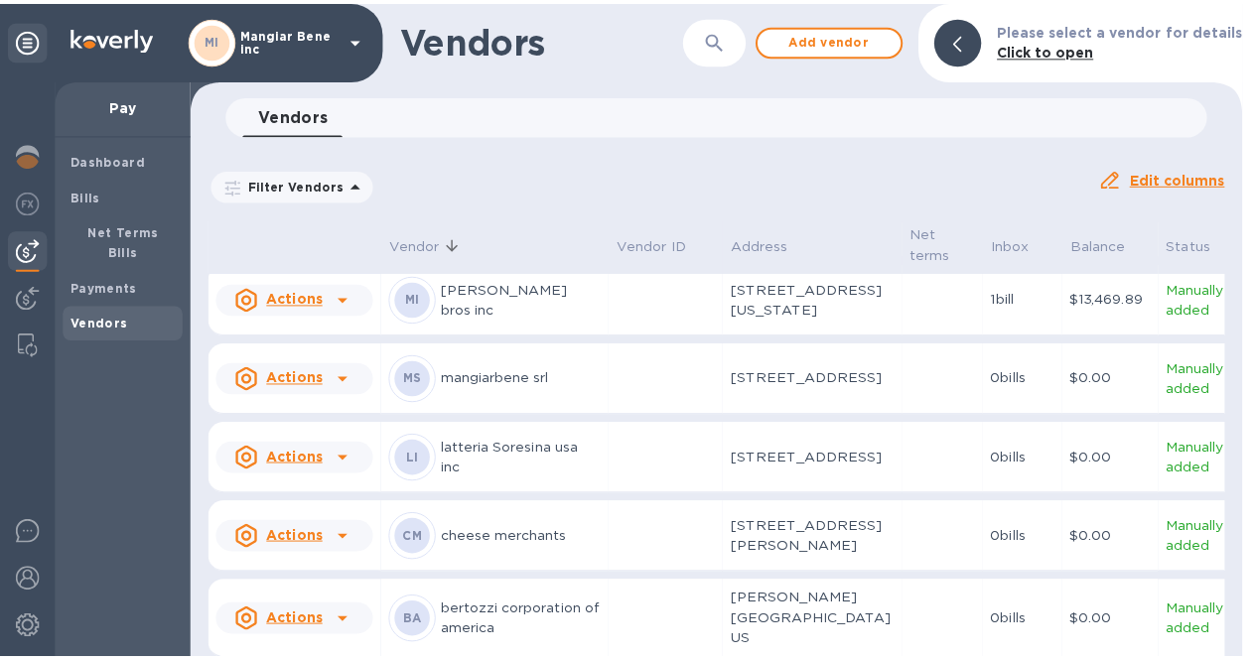
scroll to position [509, 0]
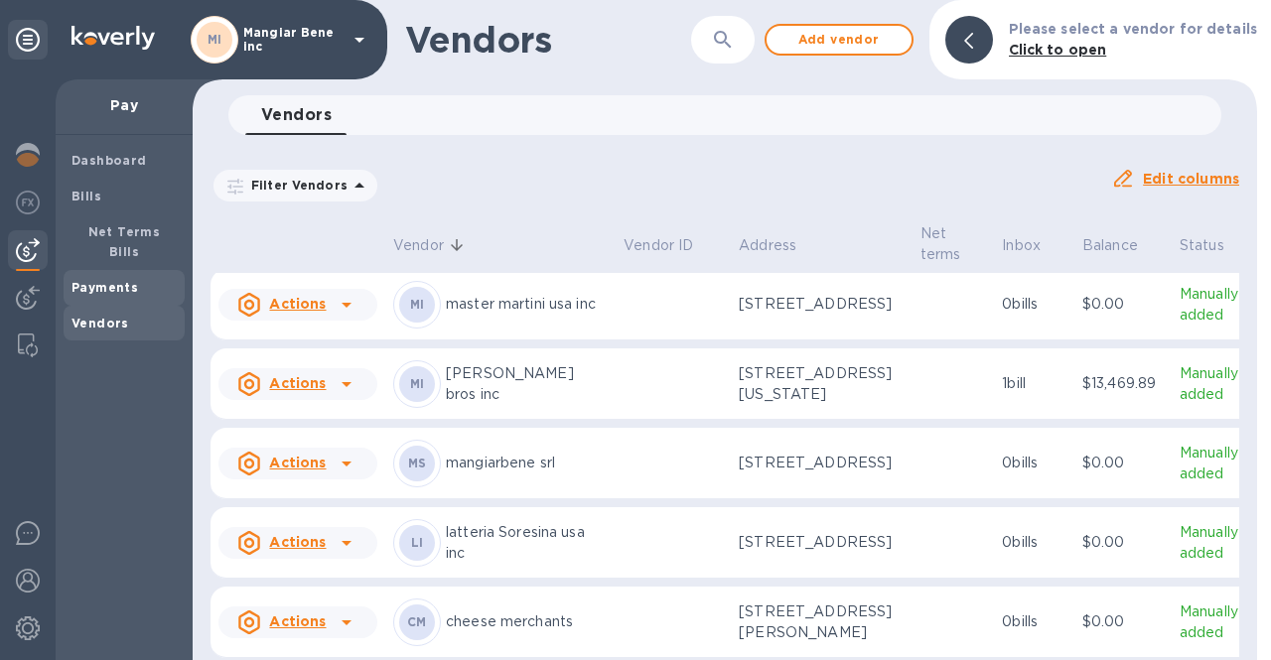
click at [96, 280] on b "Payments" at bounding box center [104, 287] width 67 height 15
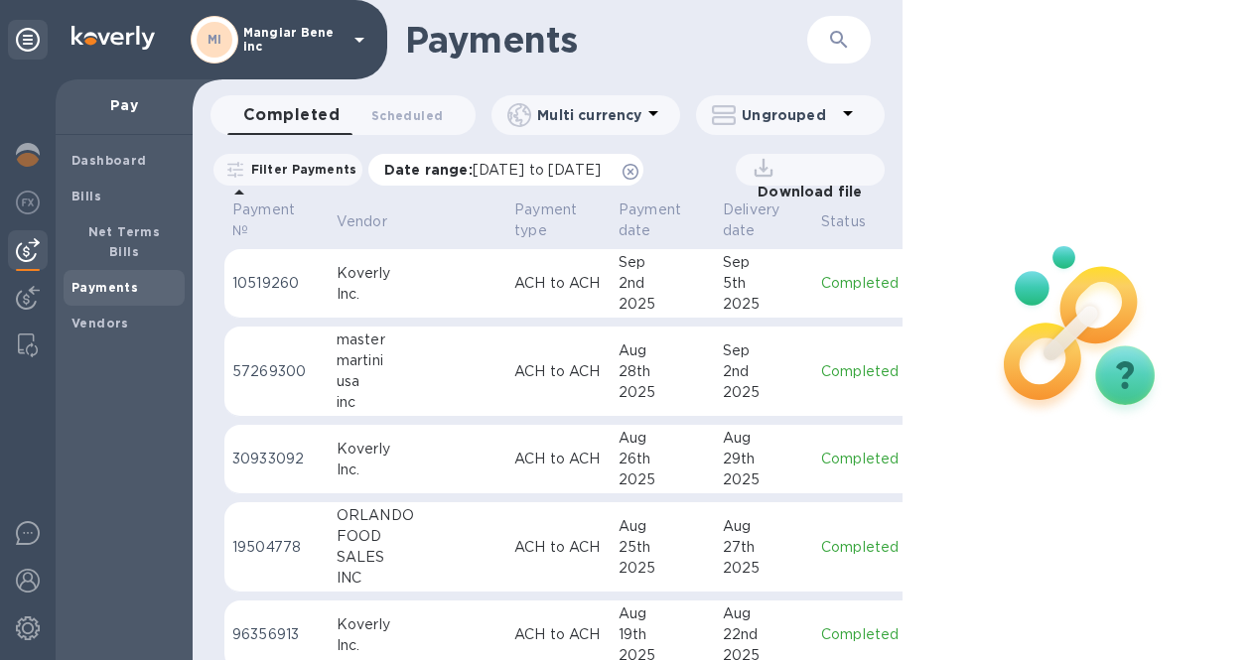
click at [638, 169] on icon at bounding box center [630, 172] width 16 height 16
click at [365, 224] on p "Vendor" at bounding box center [362, 221] width 51 height 21
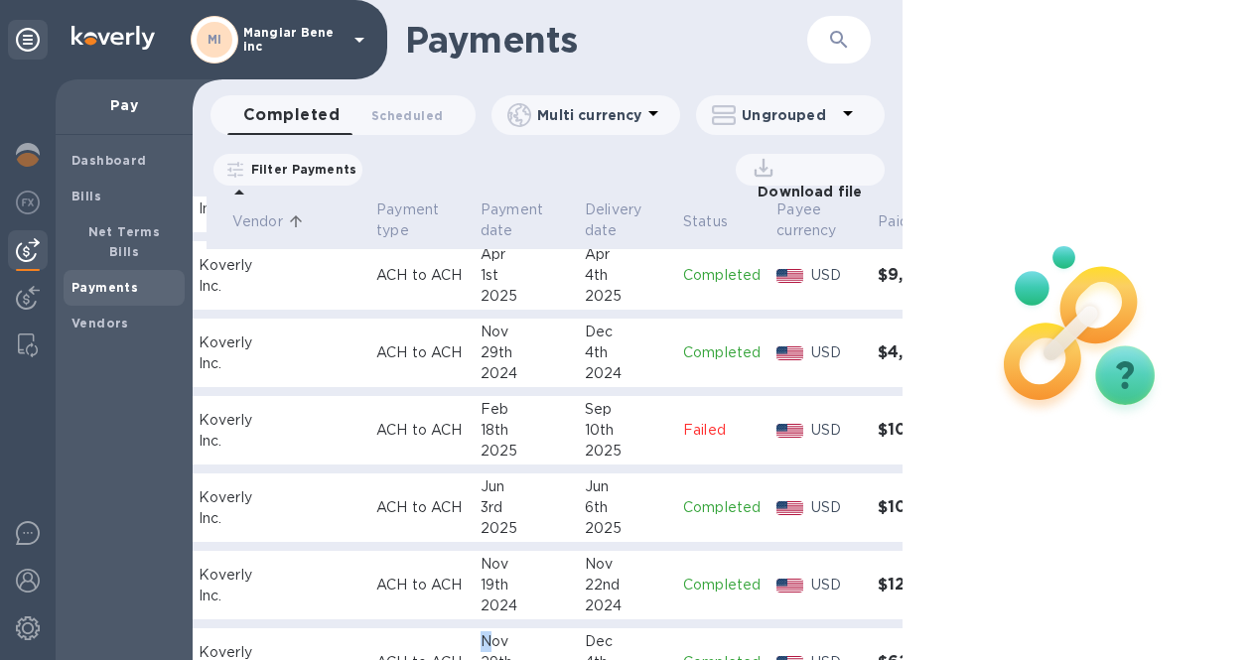
scroll to position [1115, 138]
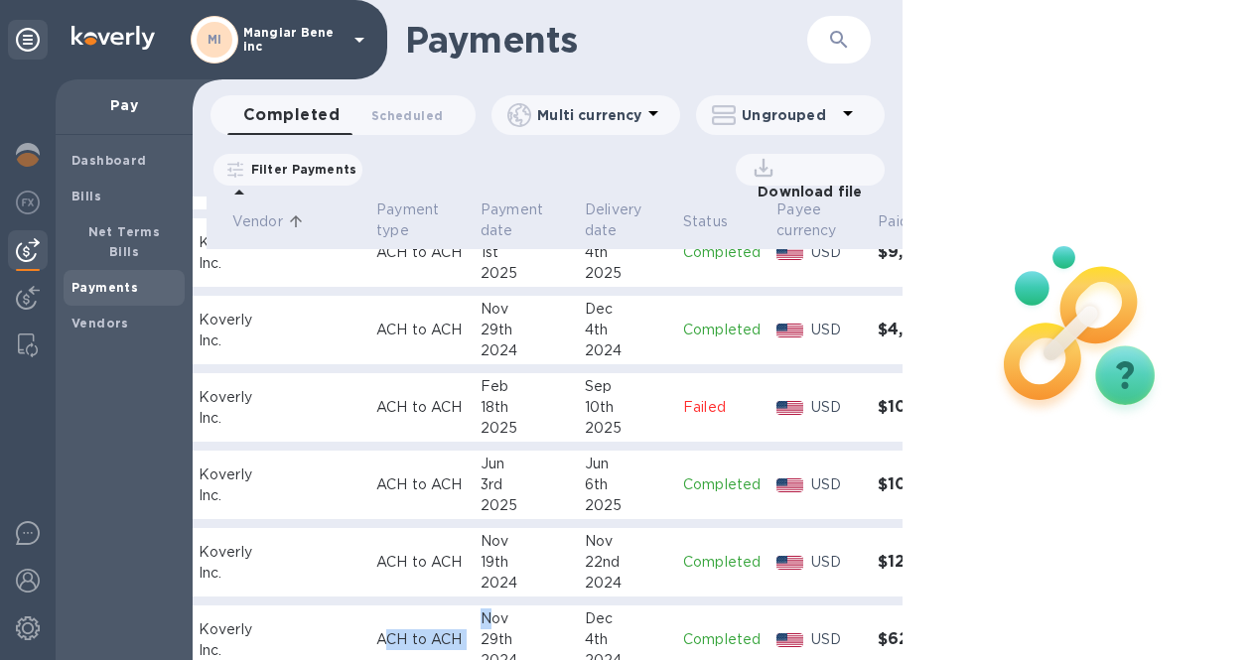
drag, startPoint x: 407, startPoint y: 644, endPoint x: 300, endPoint y: 628, distance: 108.4
click at [300, 628] on tr "08535810 Koverly Inc. ACH to ACH Nov 29th 2024 Dec 4th 2024 Completed USD $620.…" at bounding box center [549, 640] width 927 height 69
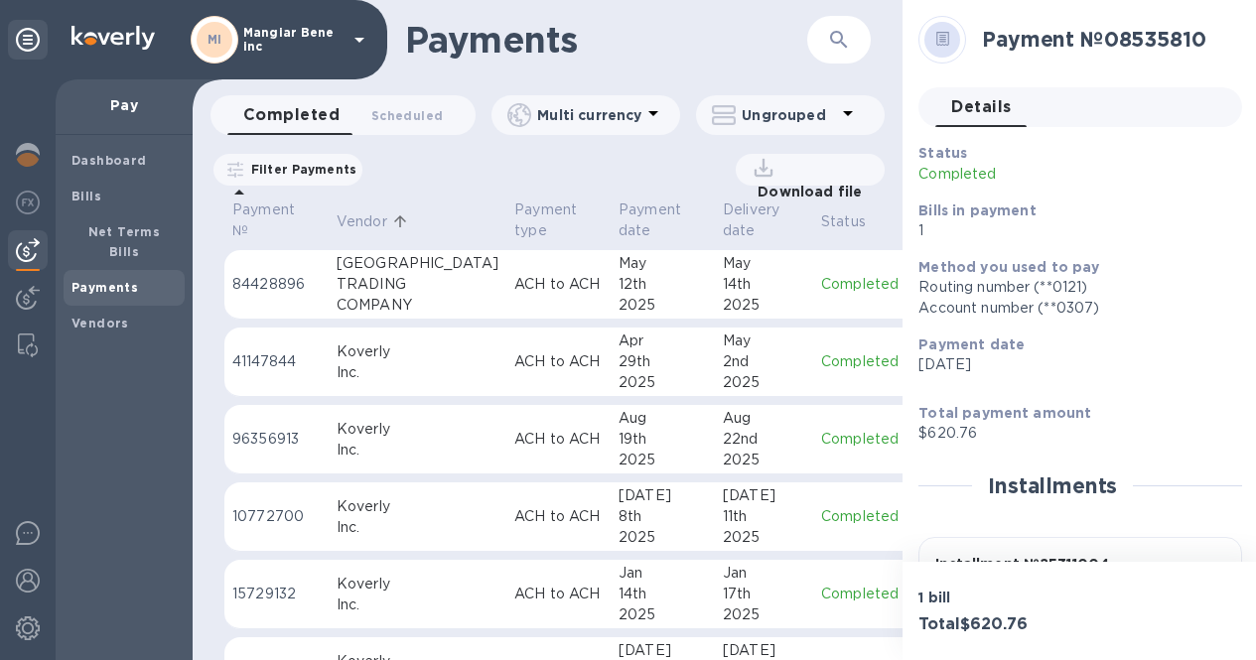
scroll to position [519, 0]
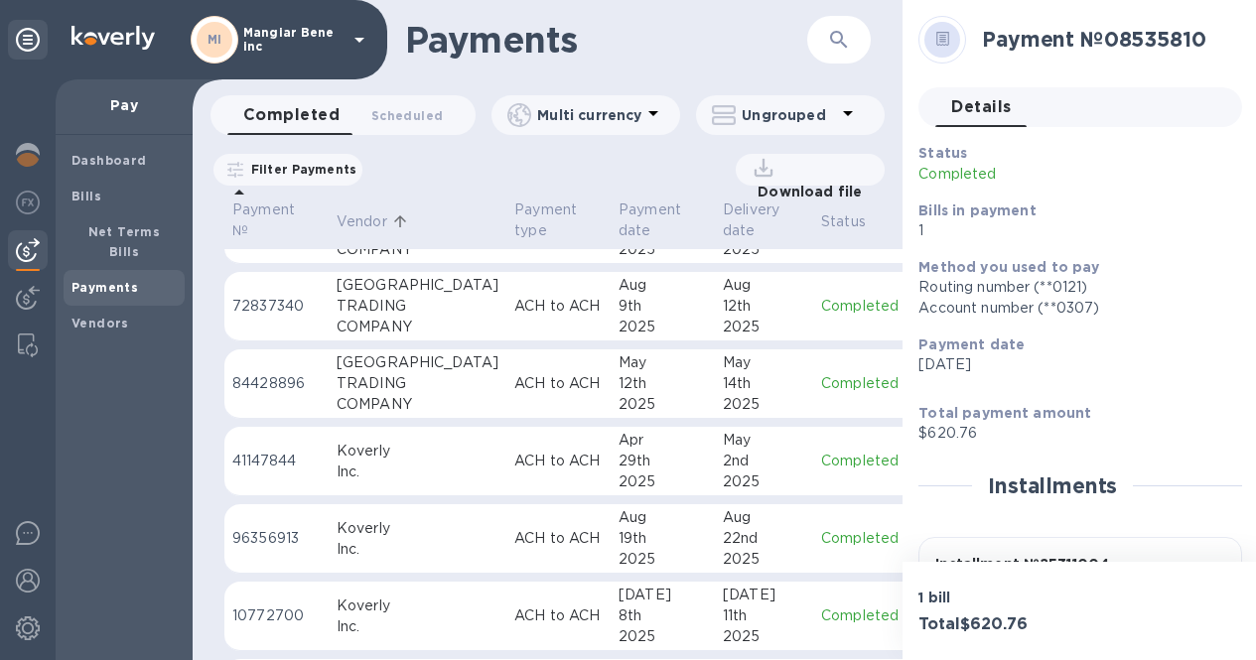
click at [353, 377] on div "TRADING" at bounding box center [418, 383] width 162 height 21
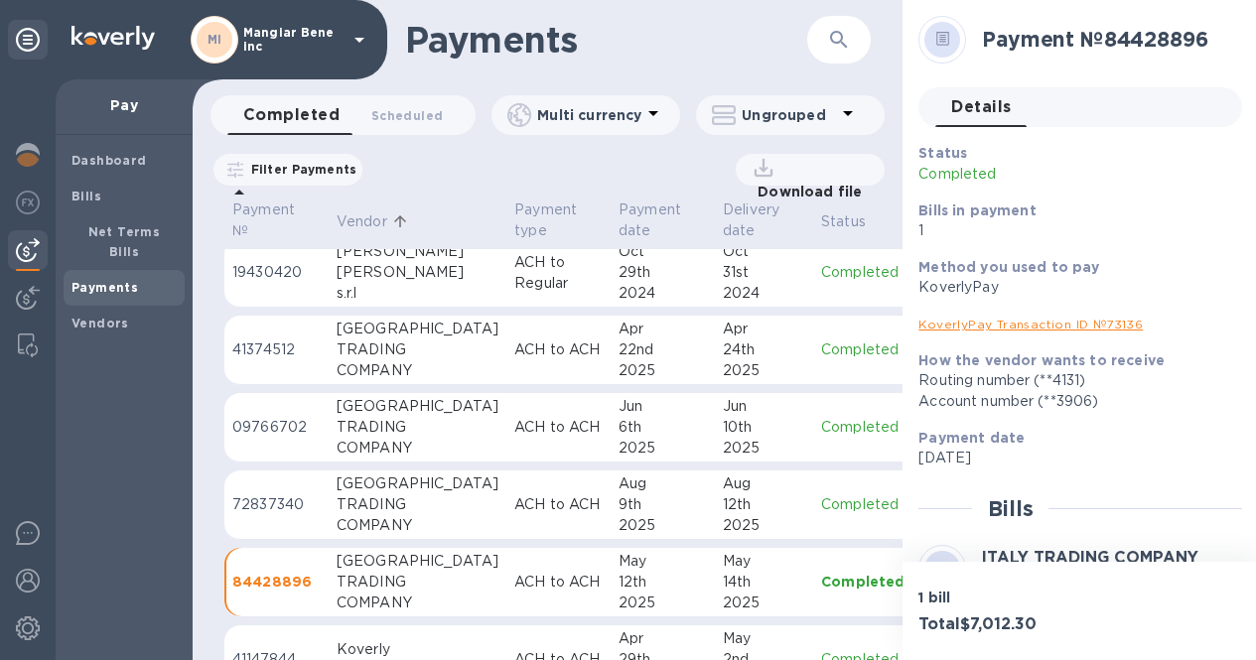
scroll to position [221, 0]
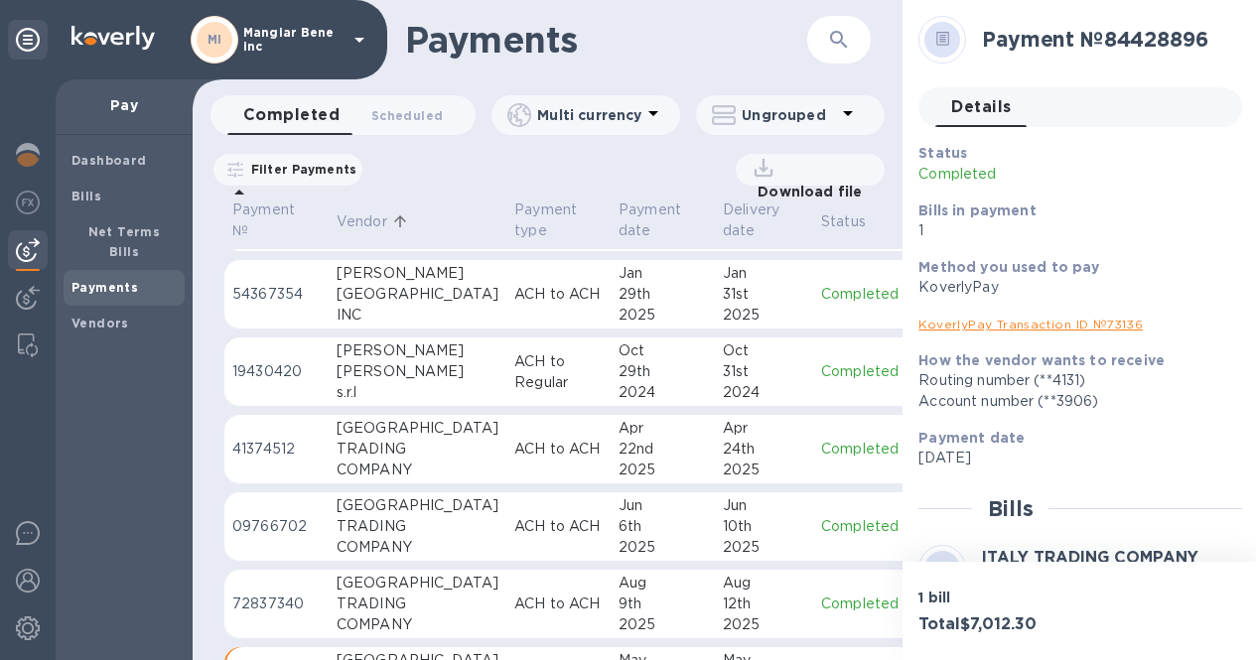
click at [377, 378] on div "Franzese" at bounding box center [418, 371] width 162 height 21
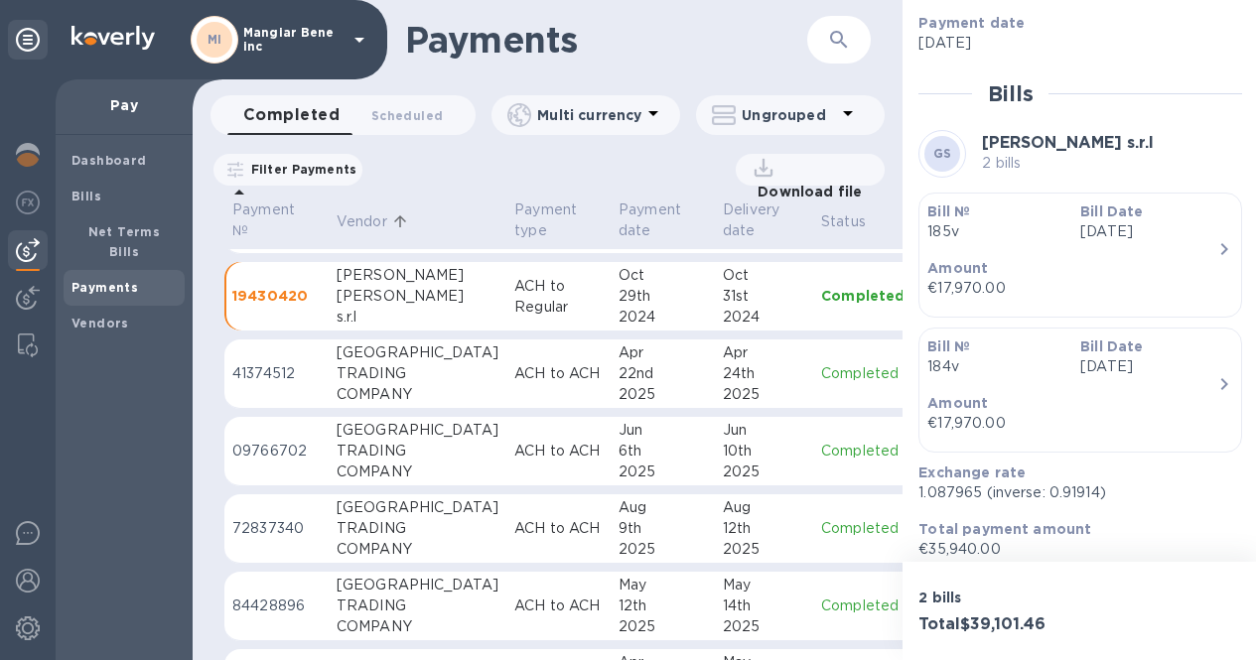
scroll to position [321, 0]
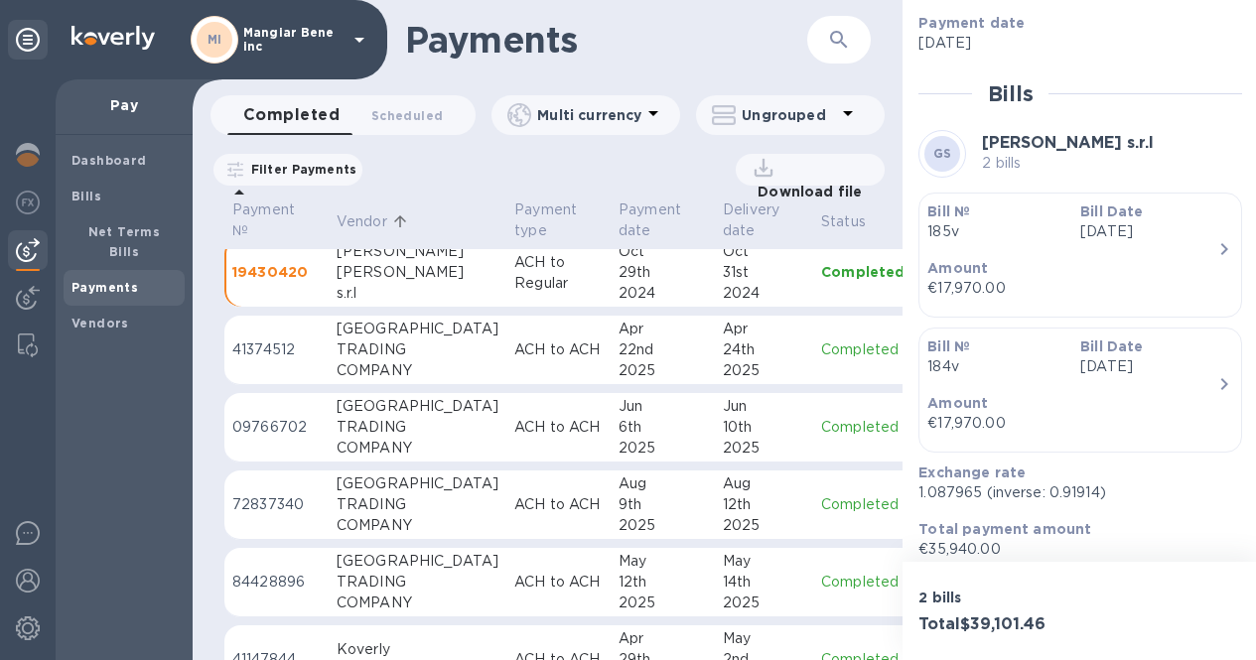
click at [327, 351] on td "41374512" at bounding box center [276, 350] width 104 height 69
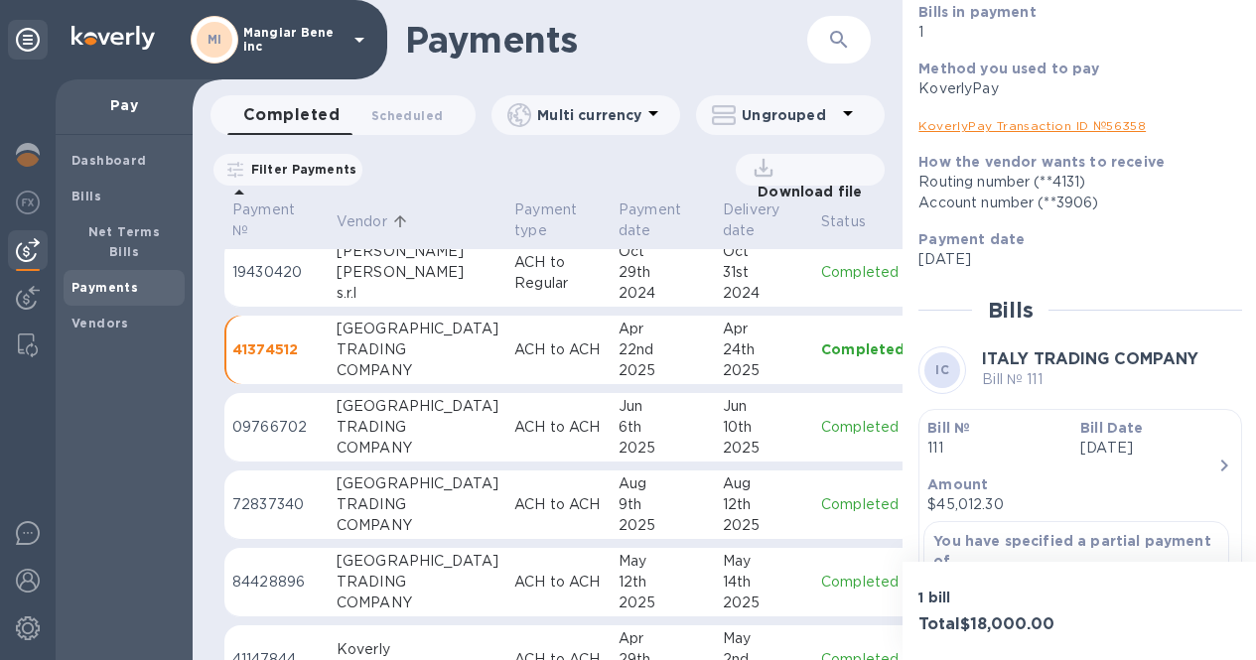
scroll to position [298, 0]
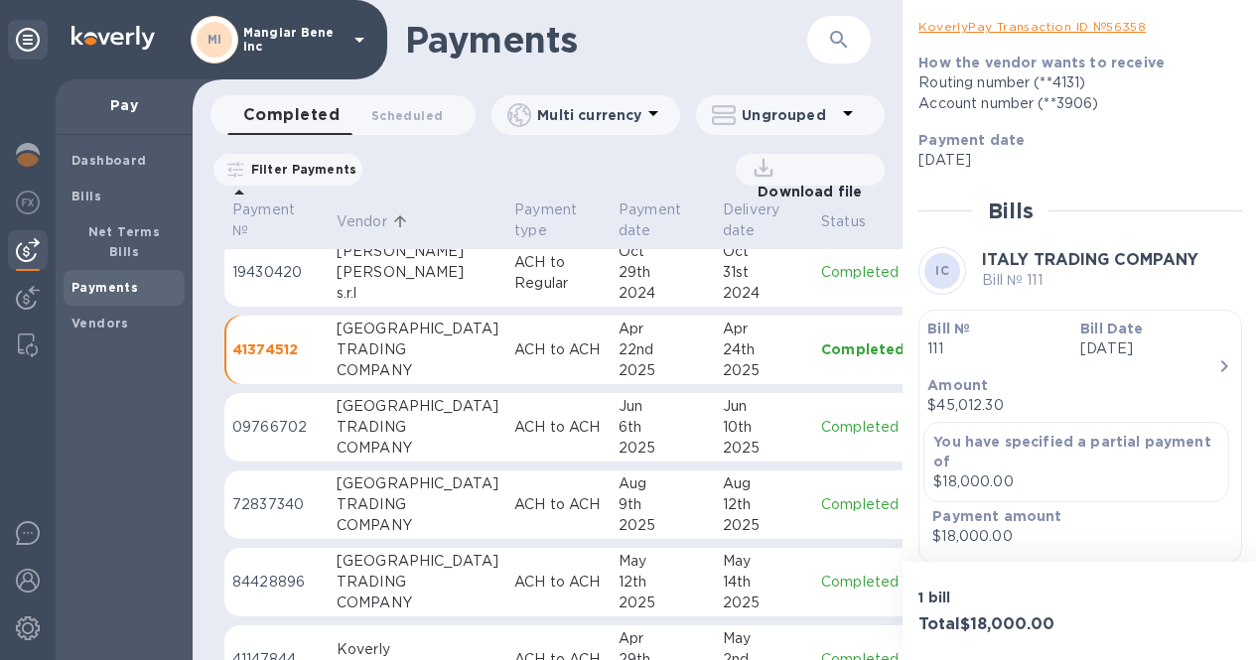
click at [275, 430] on p "09766702" at bounding box center [276, 427] width 88 height 21
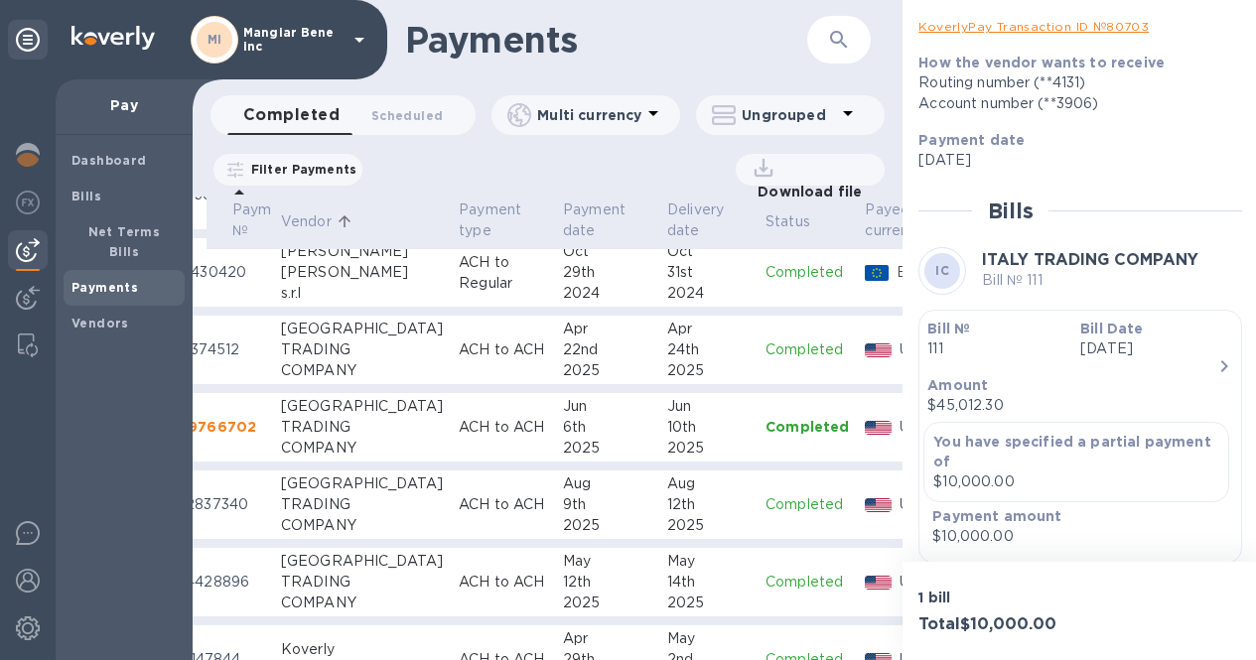
scroll to position [321, 0]
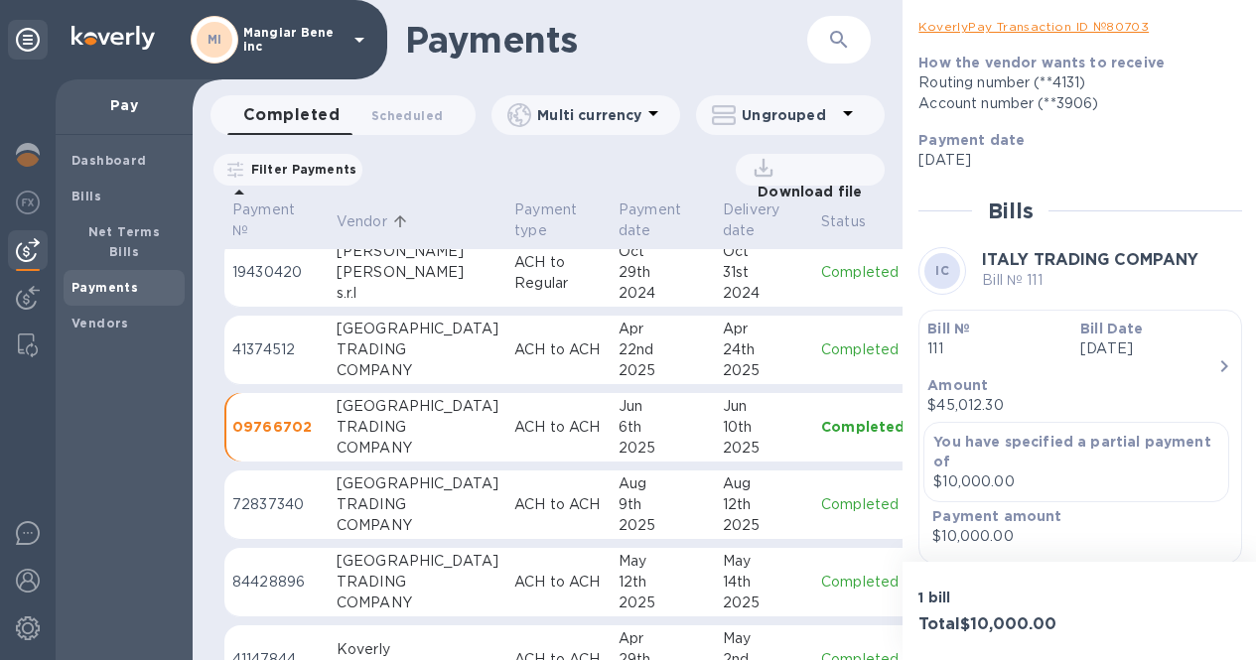
click at [293, 503] on p "72837340" at bounding box center [276, 504] width 88 height 21
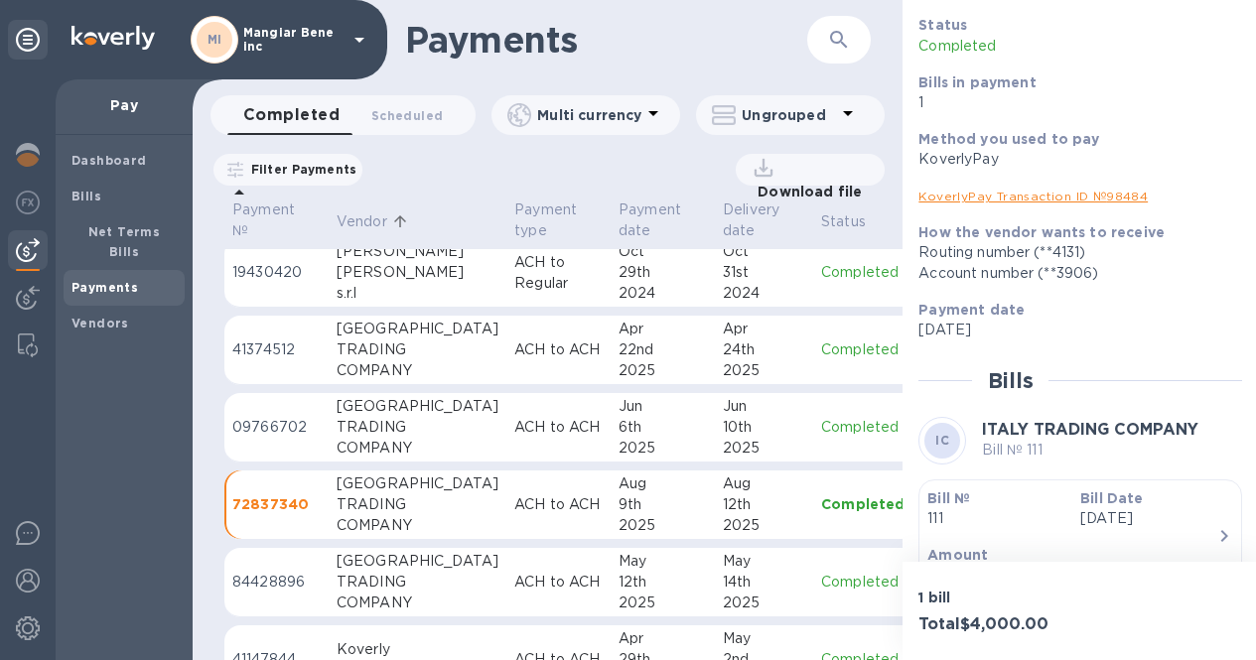
scroll to position [199, 0]
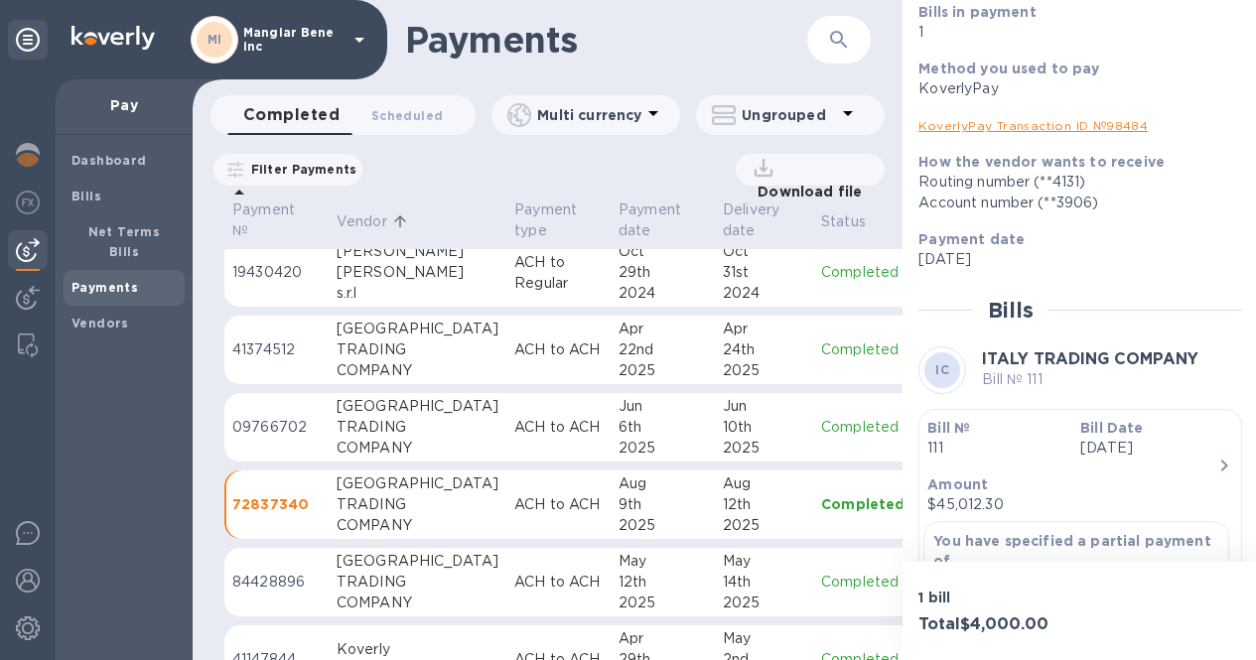
click at [244, 588] on p "84428896" at bounding box center [276, 582] width 88 height 21
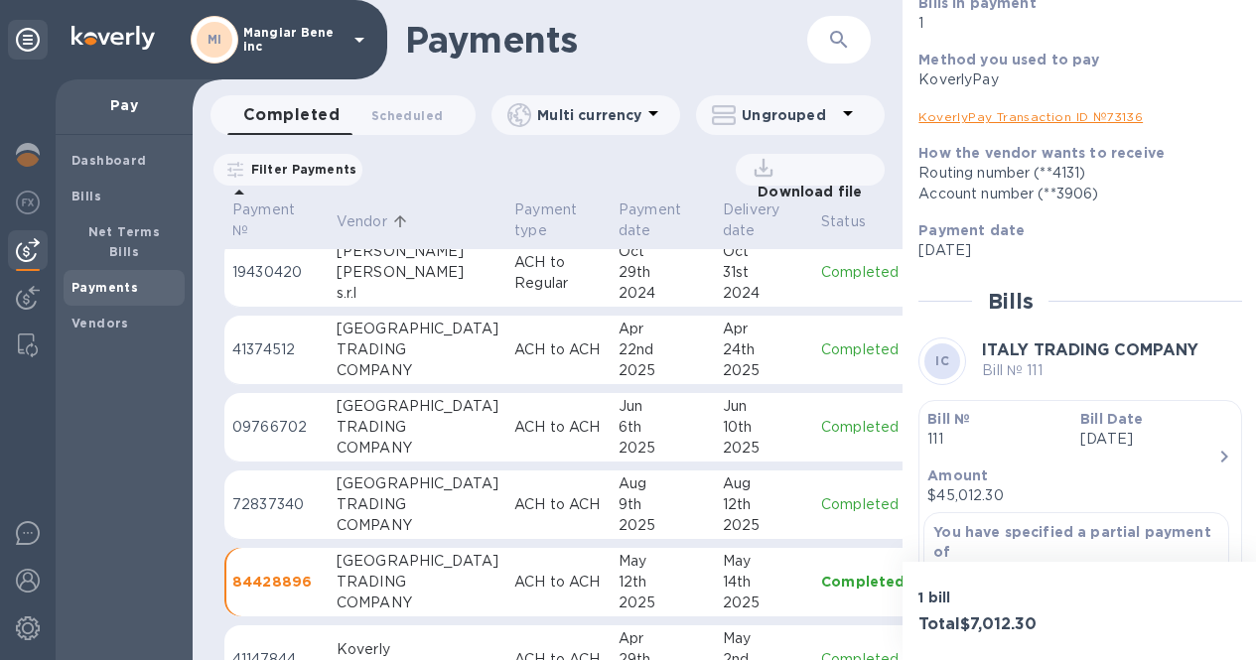
scroll to position [298, 0]
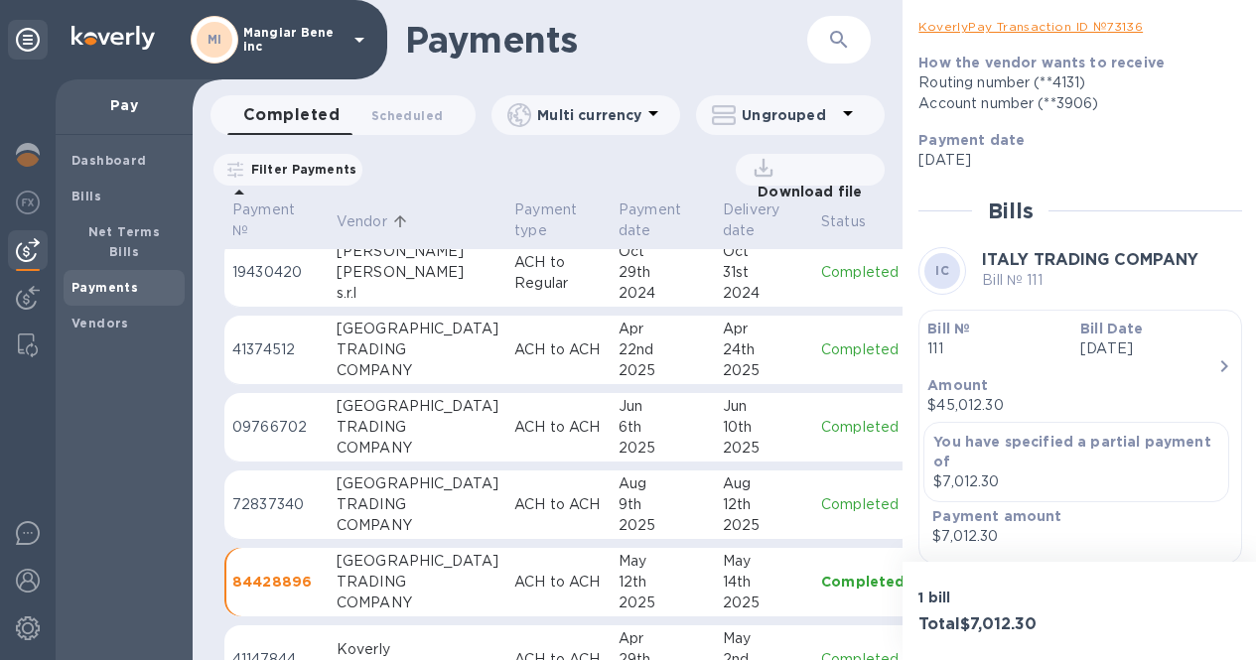
click at [254, 502] on p "72837340" at bounding box center [276, 504] width 88 height 21
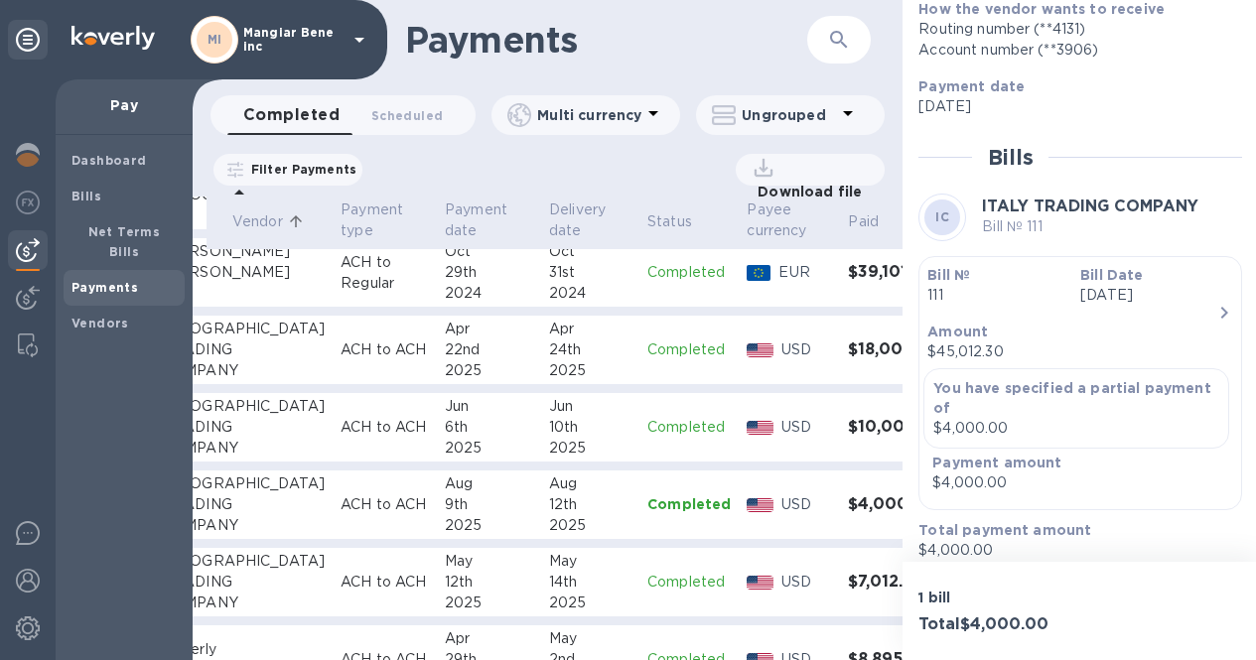
scroll to position [321, 174]
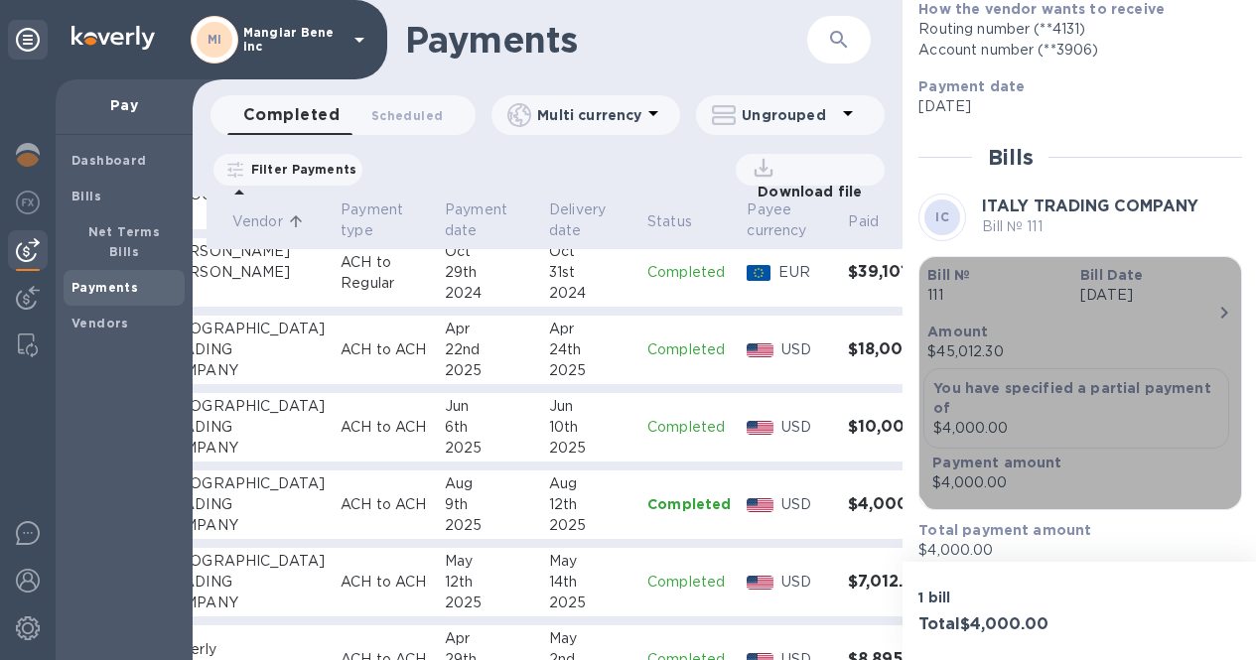
click at [1212, 301] on icon "button" at bounding box center [1224, 313] width 24 height 24
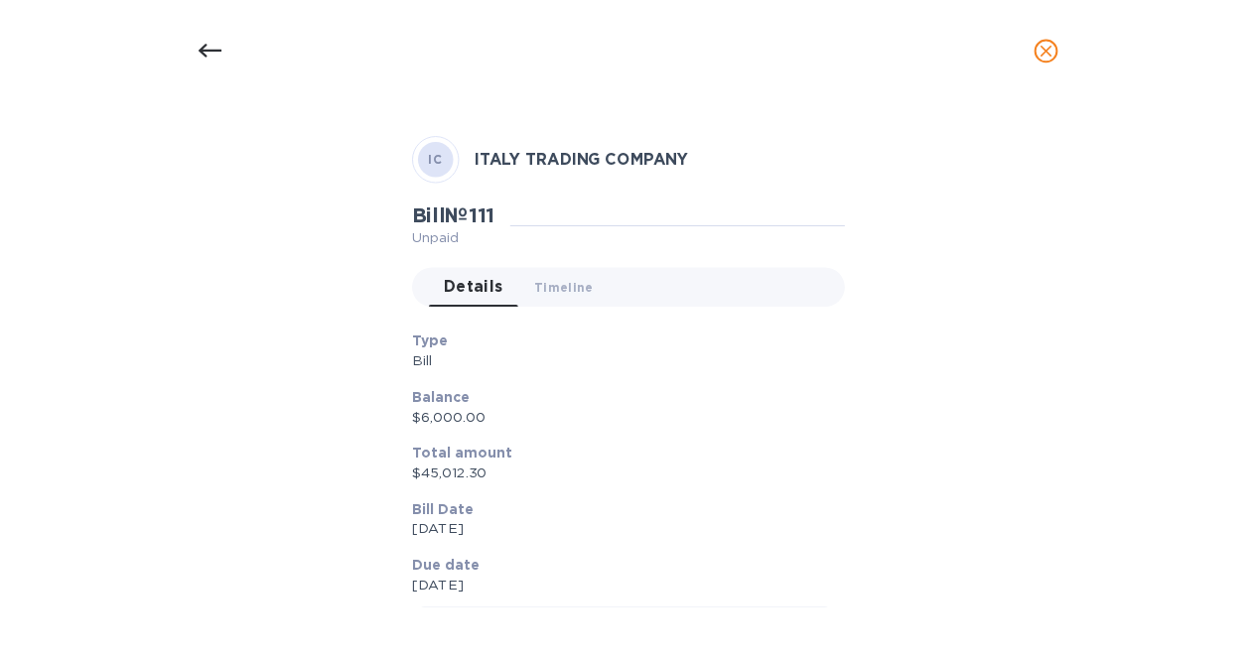
scroll to position [0, 0]
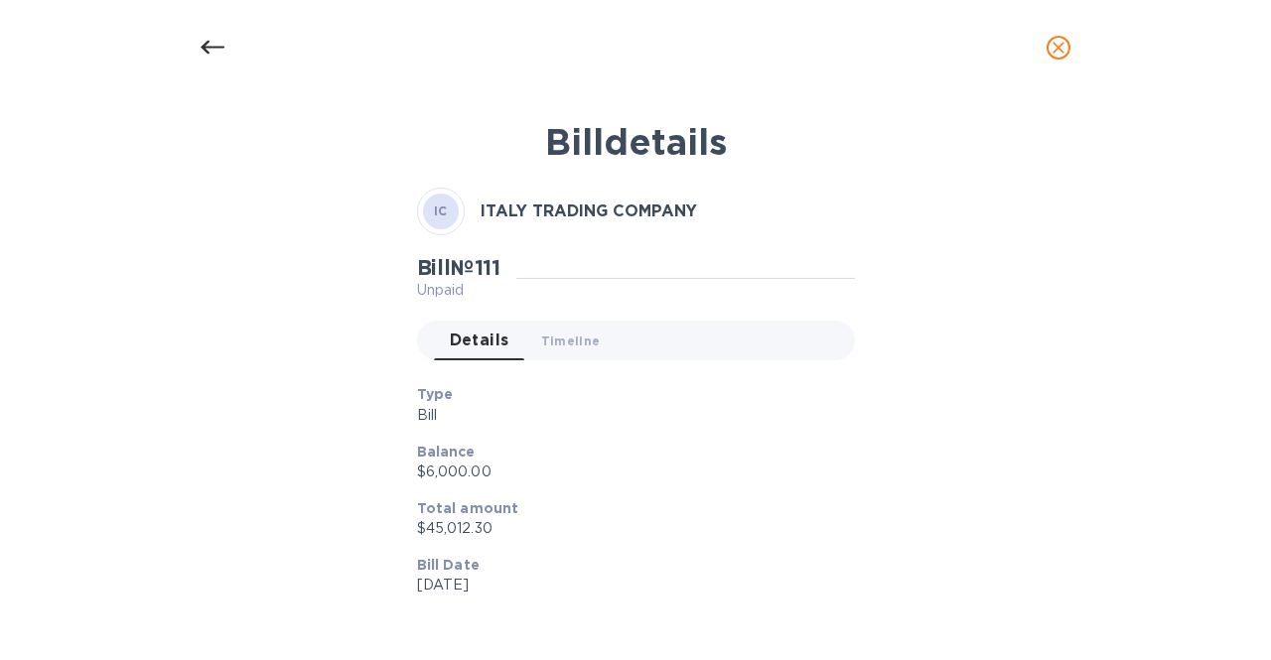
click at [211, 45] on icon at bounding box center [213, 48] width 24 height 24
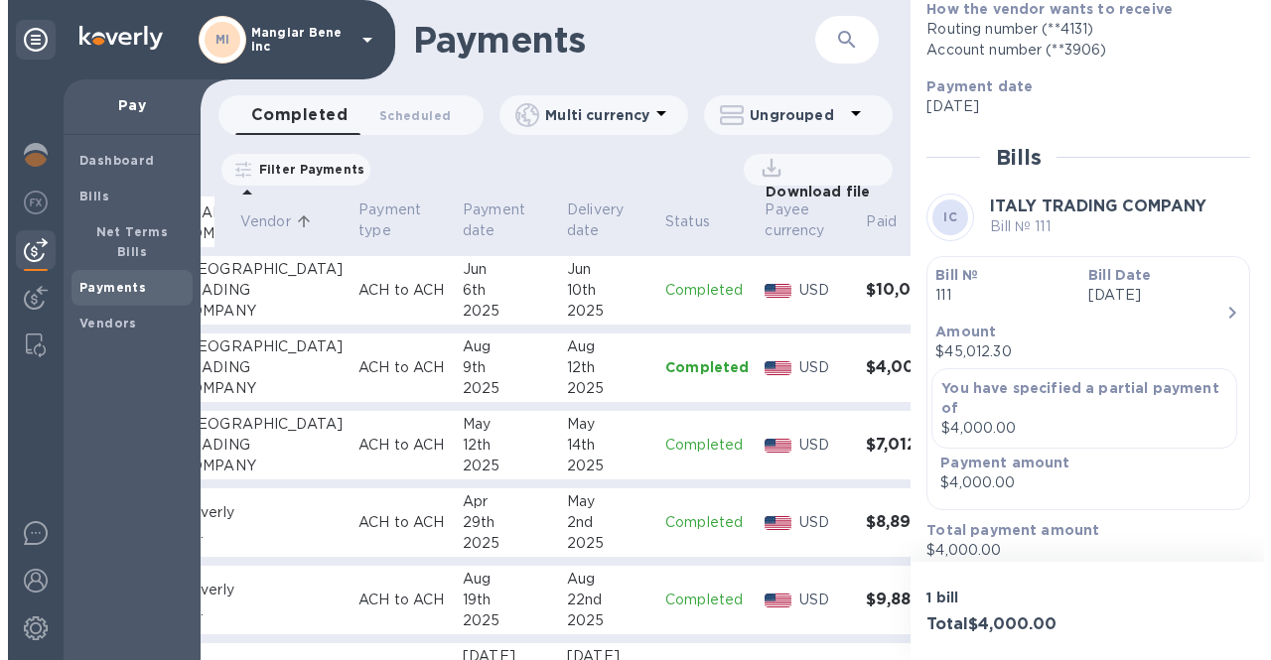
scroll to position [420, 164]
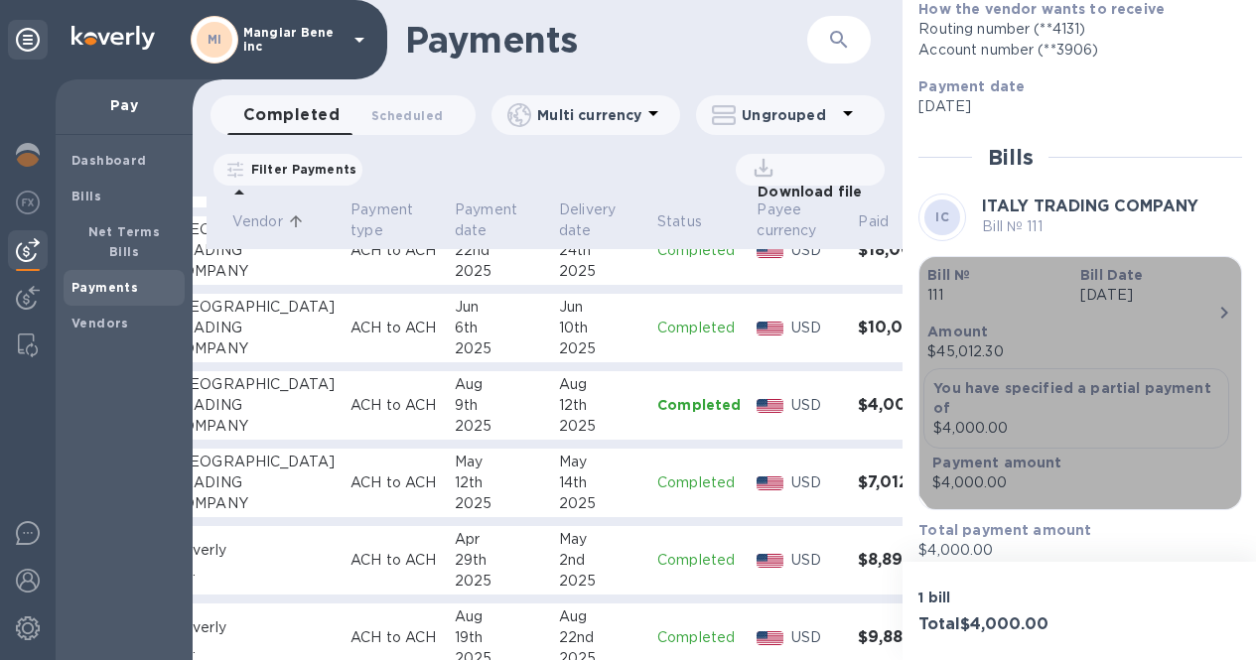
click at [1212, 301] on icon "button" at bounding box center [1224, 313] width 24 height 24
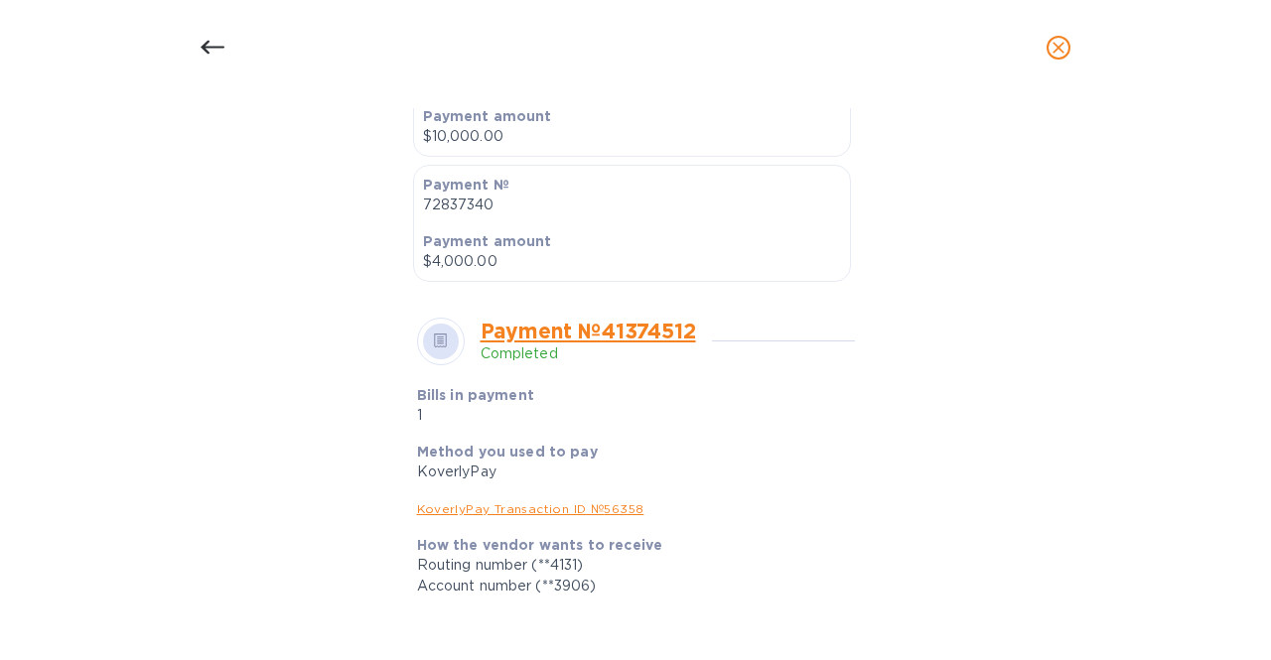
scroll to position [893, 0]
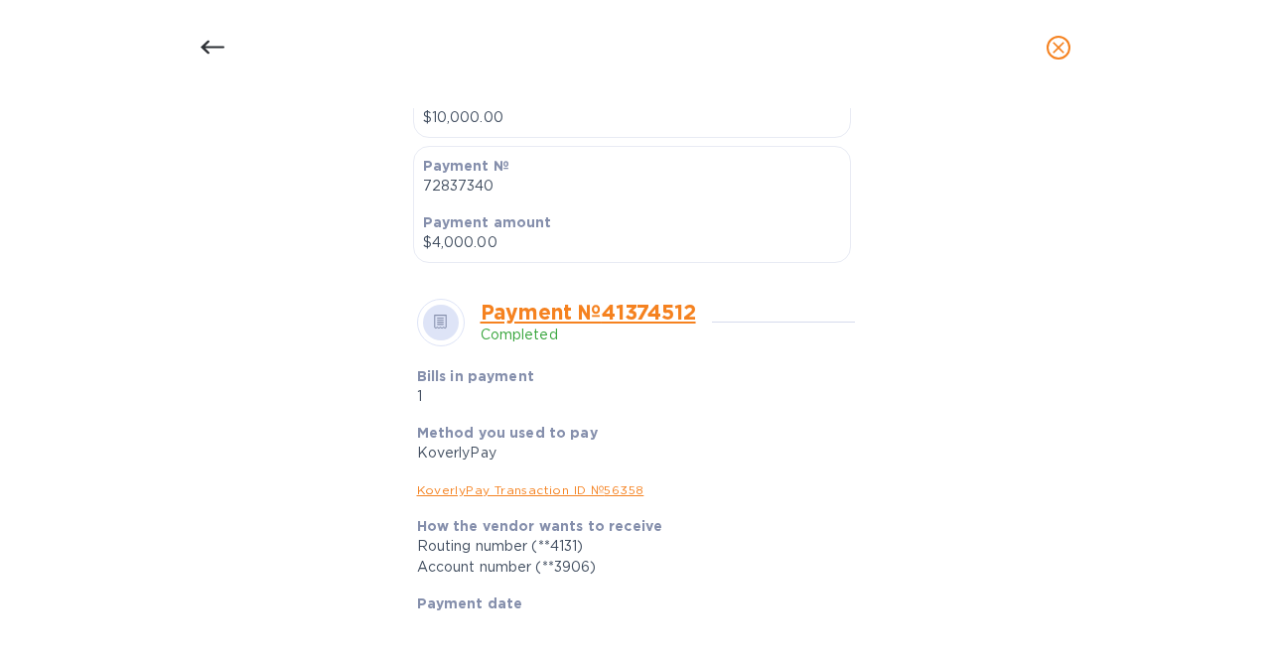
click at [441, 320] on icon at bounding box center [441, 322] width 14 height 15
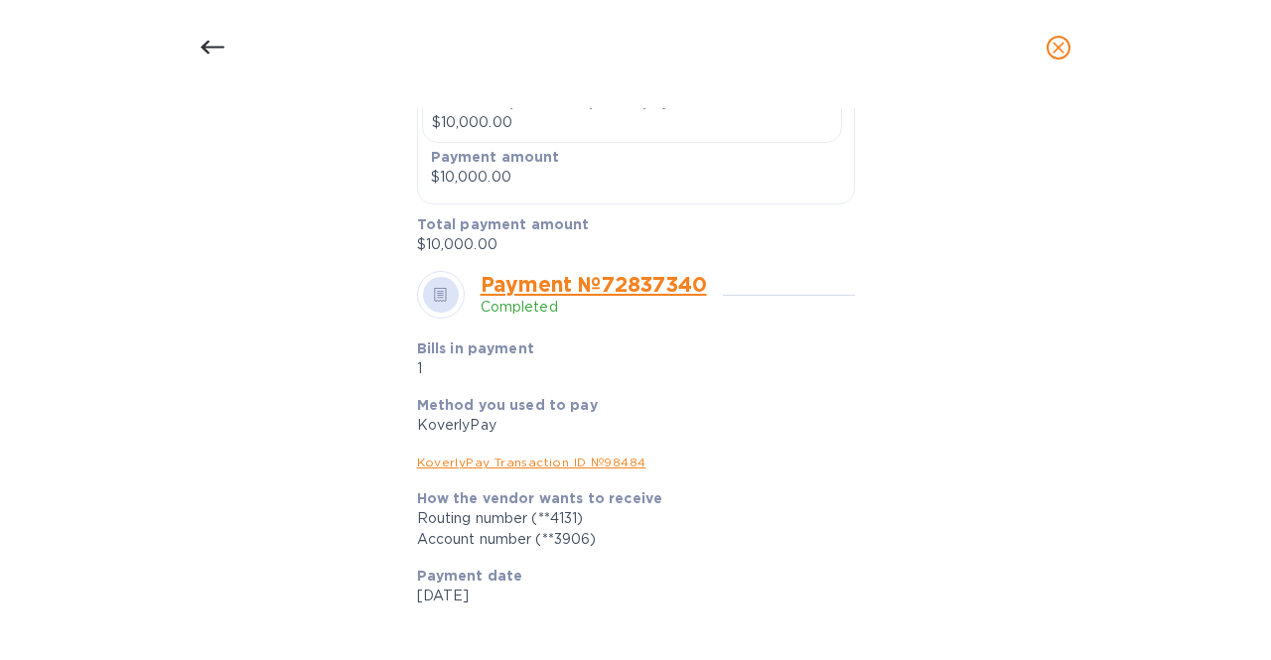
scroll to position [3454, 0]
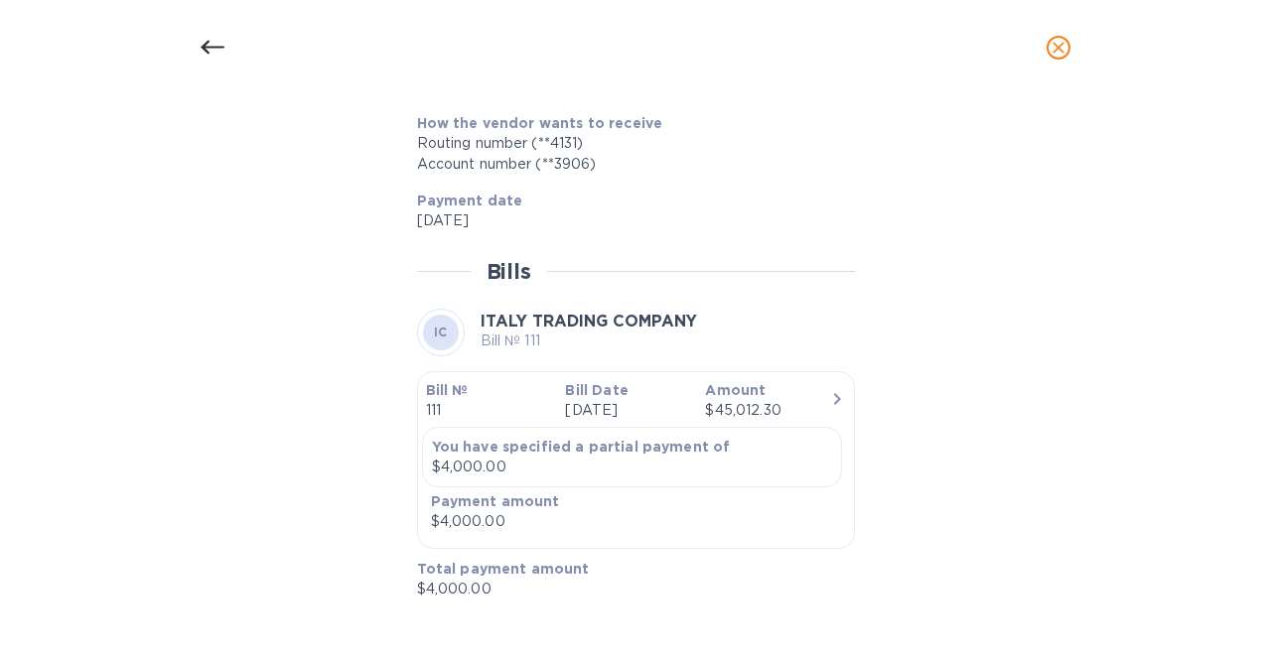
click at [1057, 51] on icon "close" at bounding box center [1058, 48] width 20 height 20
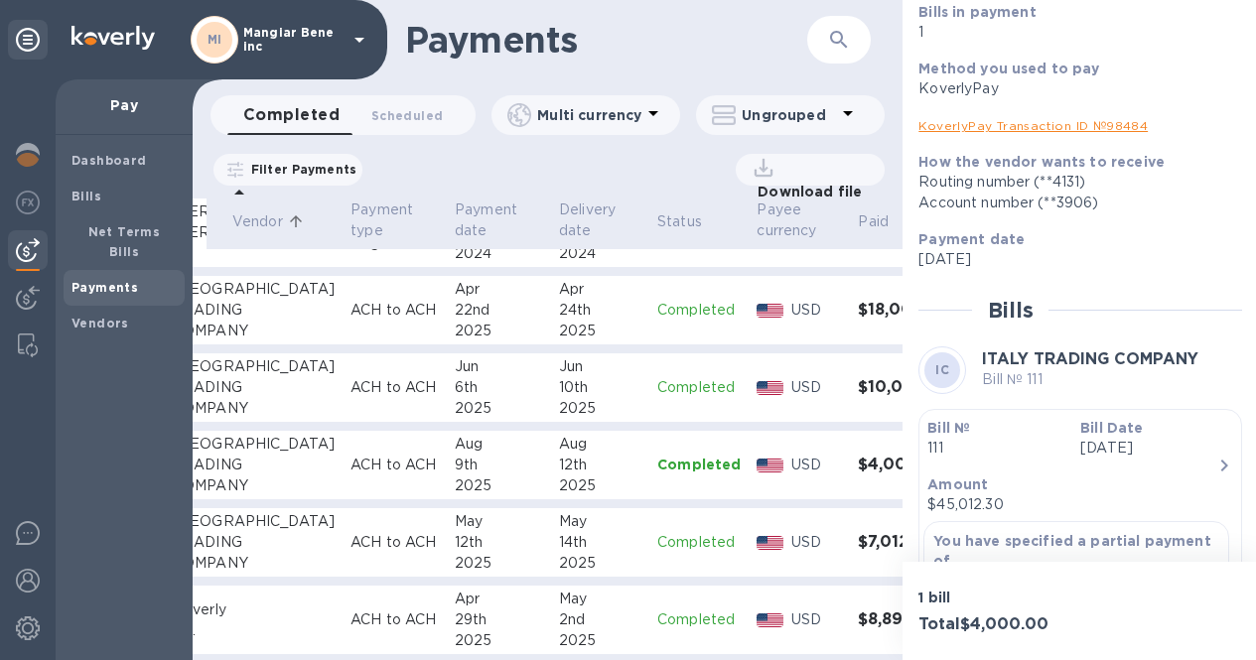
scroll to position [321, 164]
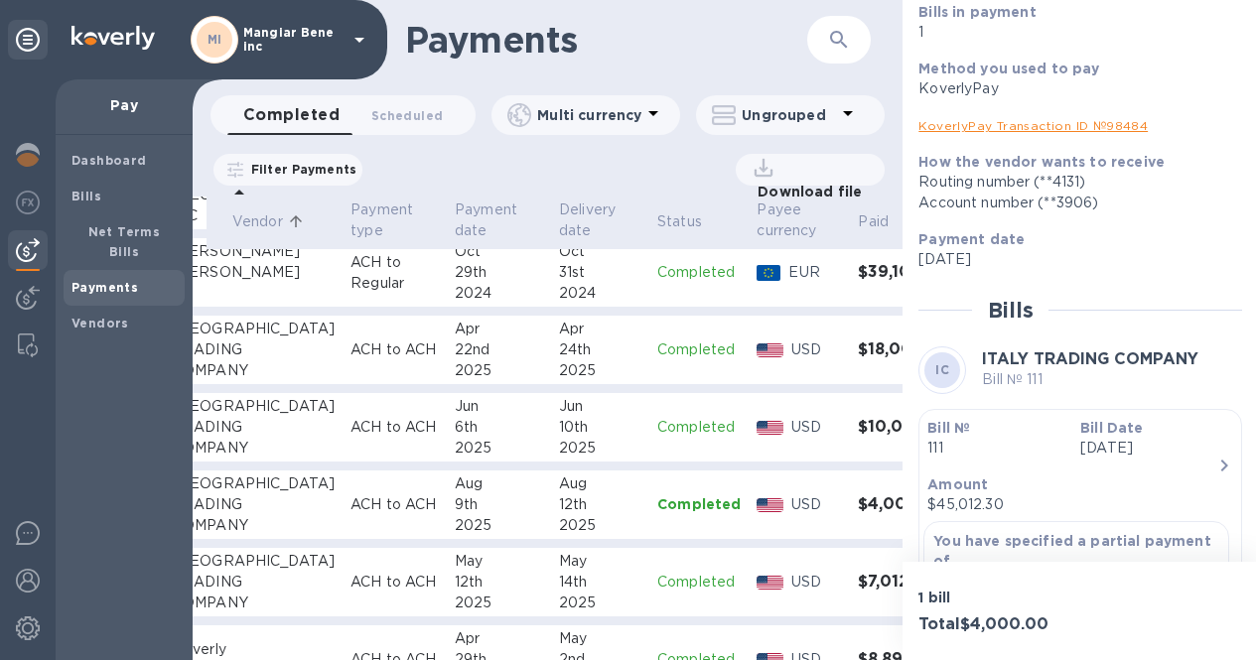
click at [350, 339] on p "ACH to ACH" at bounding box center [394, 349] width 88 height 21
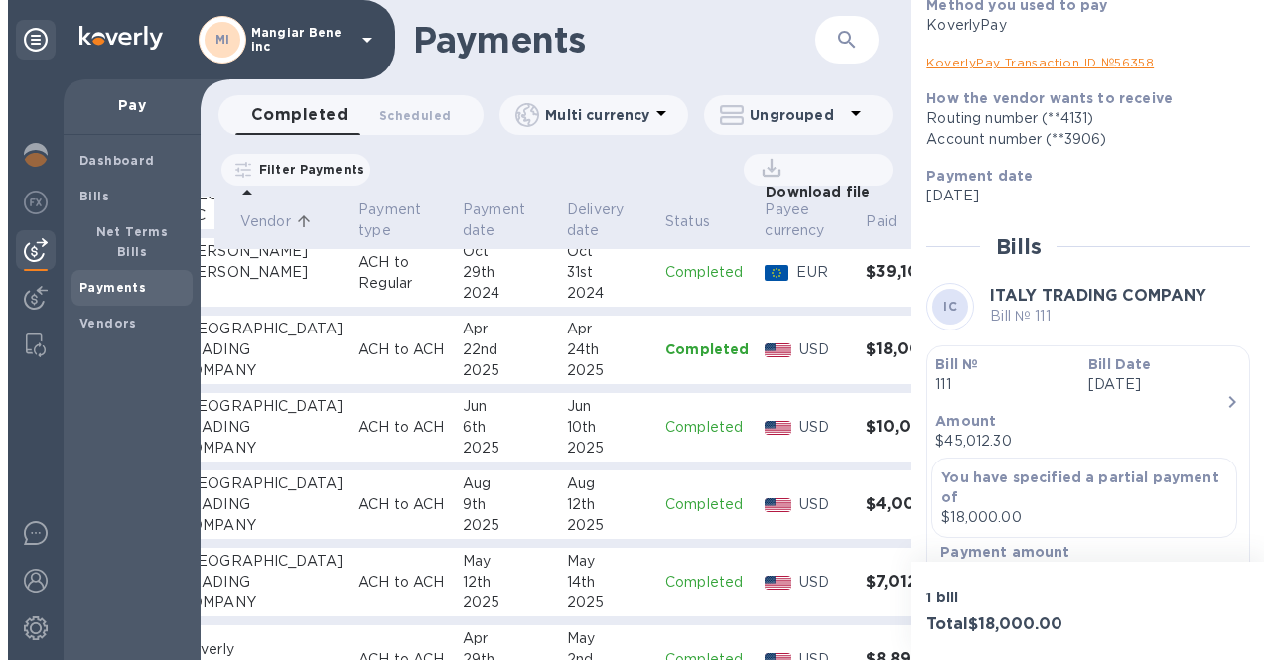
scroll to position [298, 0]
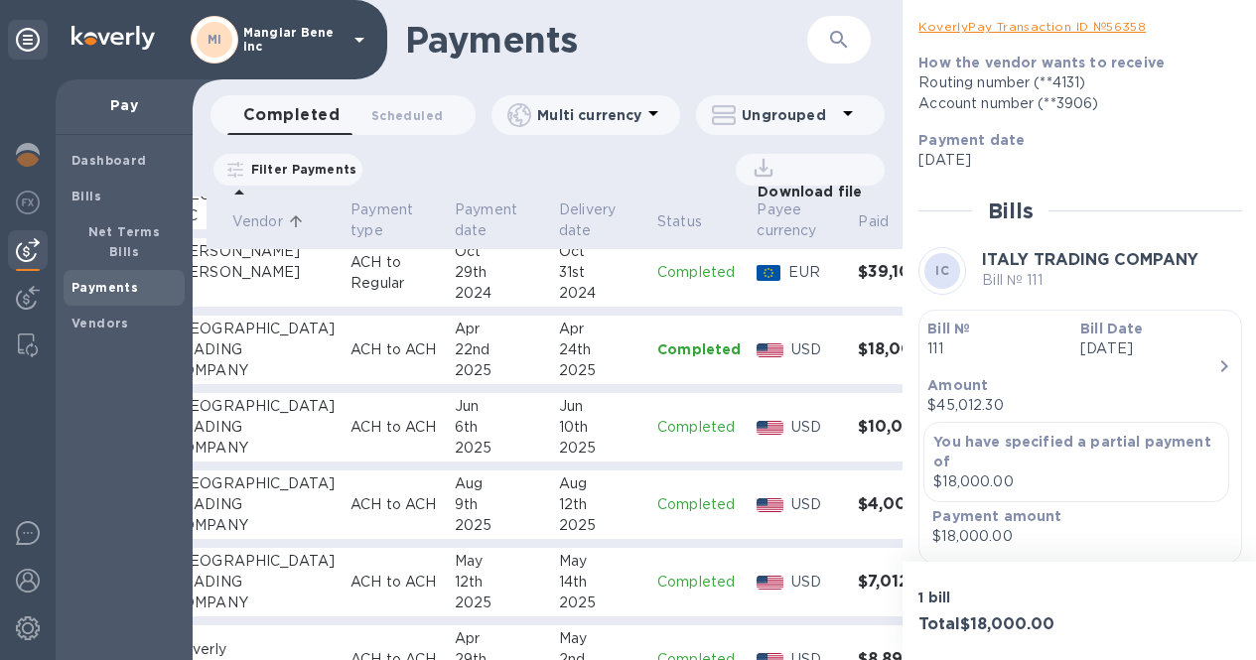
click at [1169, 395] on div "$45,012.30" at bounding box center [1072, 405] width 290 height 21
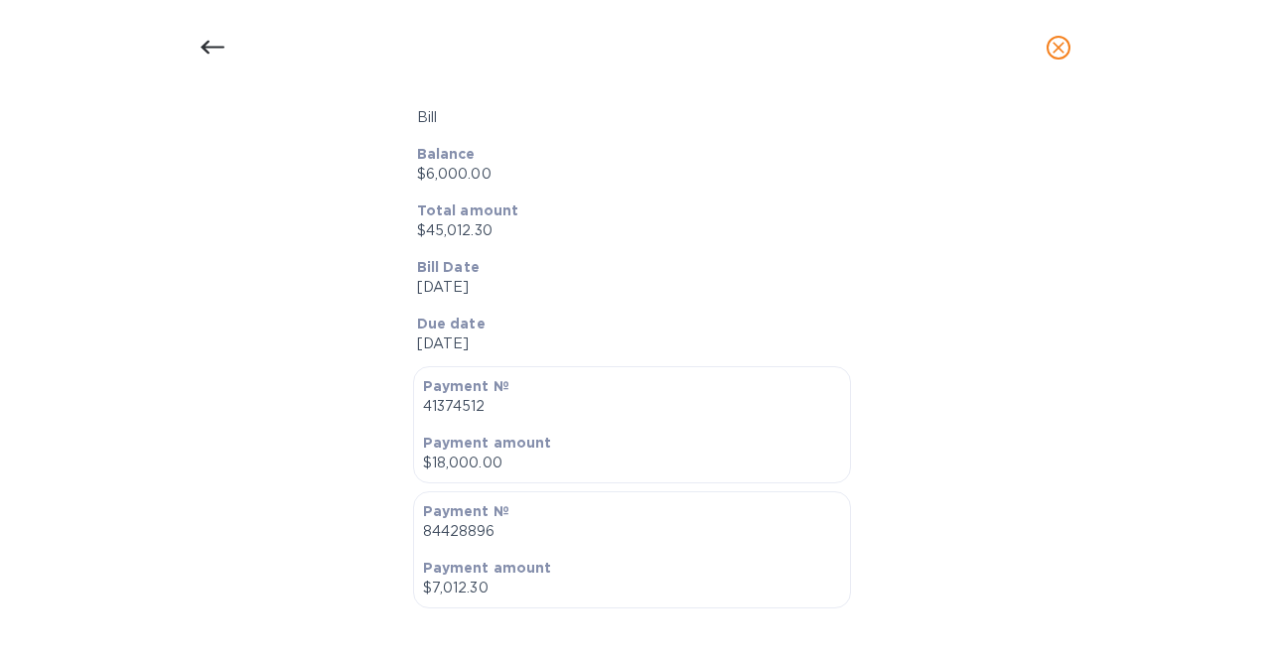
click at [207, 47] on icon at bounding box center [213, 48] width 24 height 14
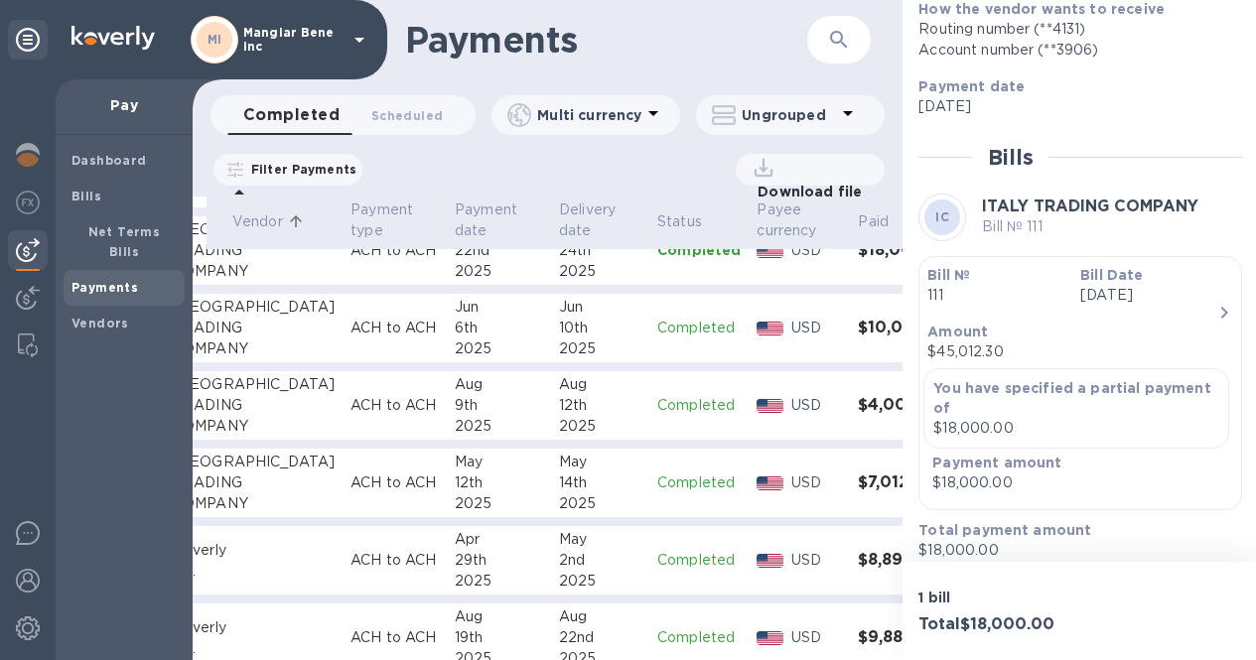
scroll to position [252, 0]
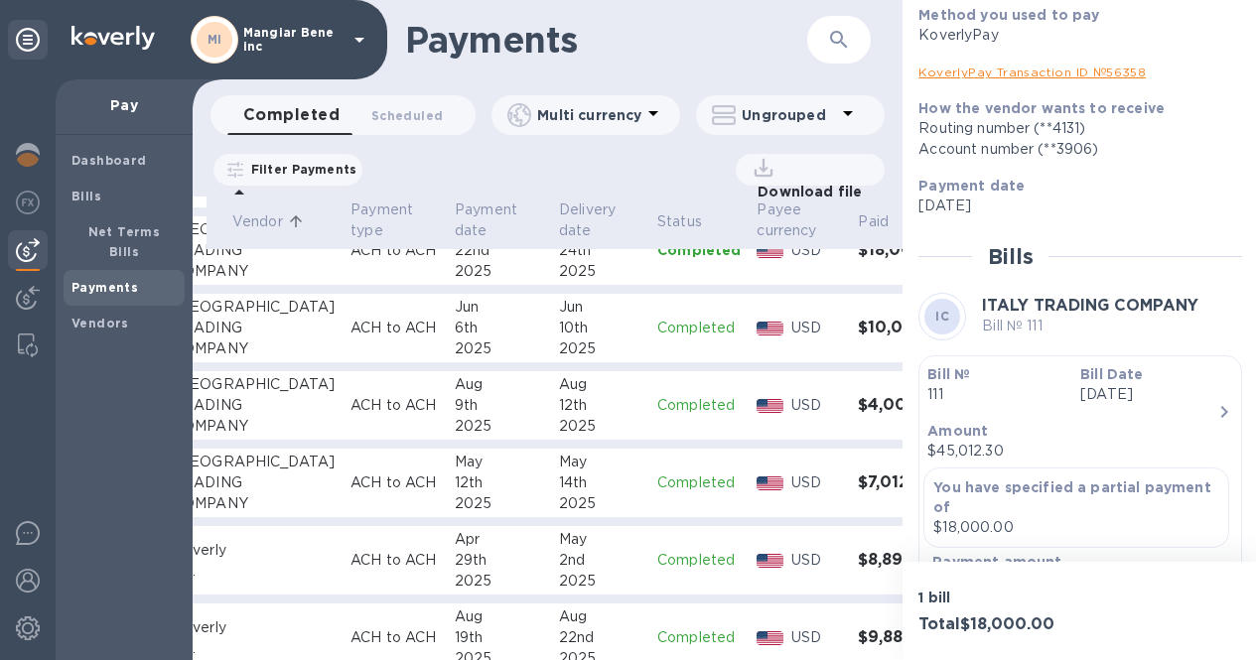
click at [1126, 413] on div "Amount $45,012.30" at bounding box center [1072, 441] width 306 height 57
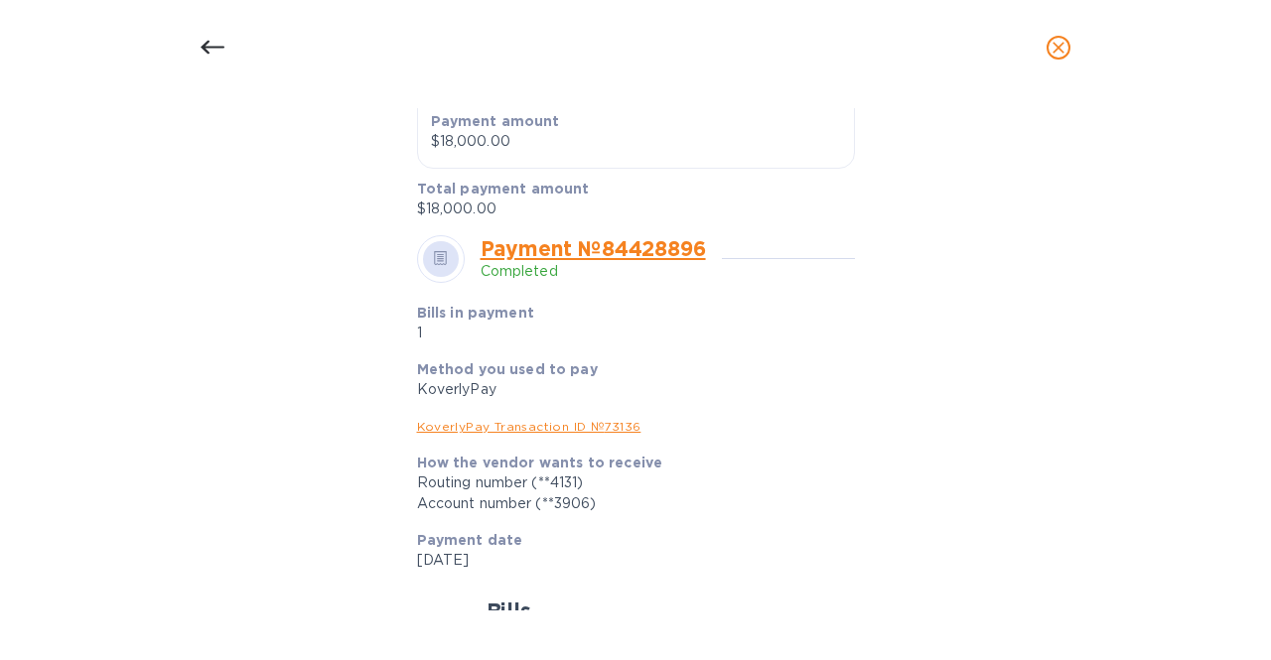
scroll to position [1688, 0]
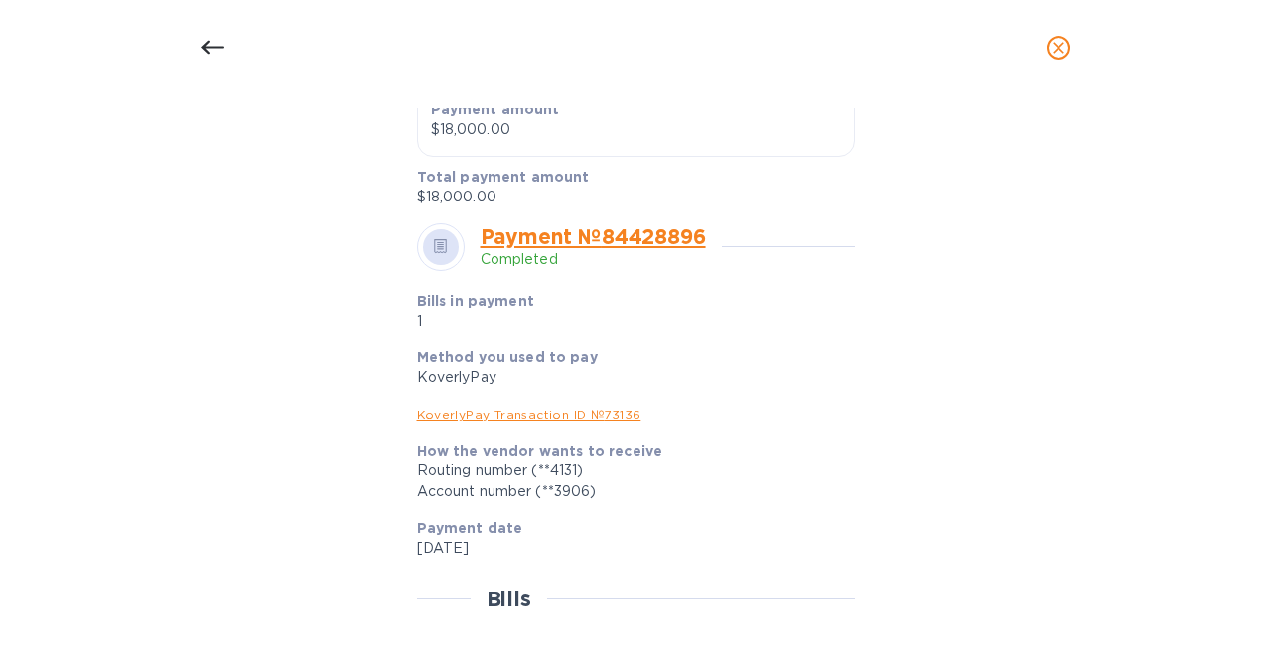
click at [203, 44] on icon at bounding box center [213, 48] width 24 height 24
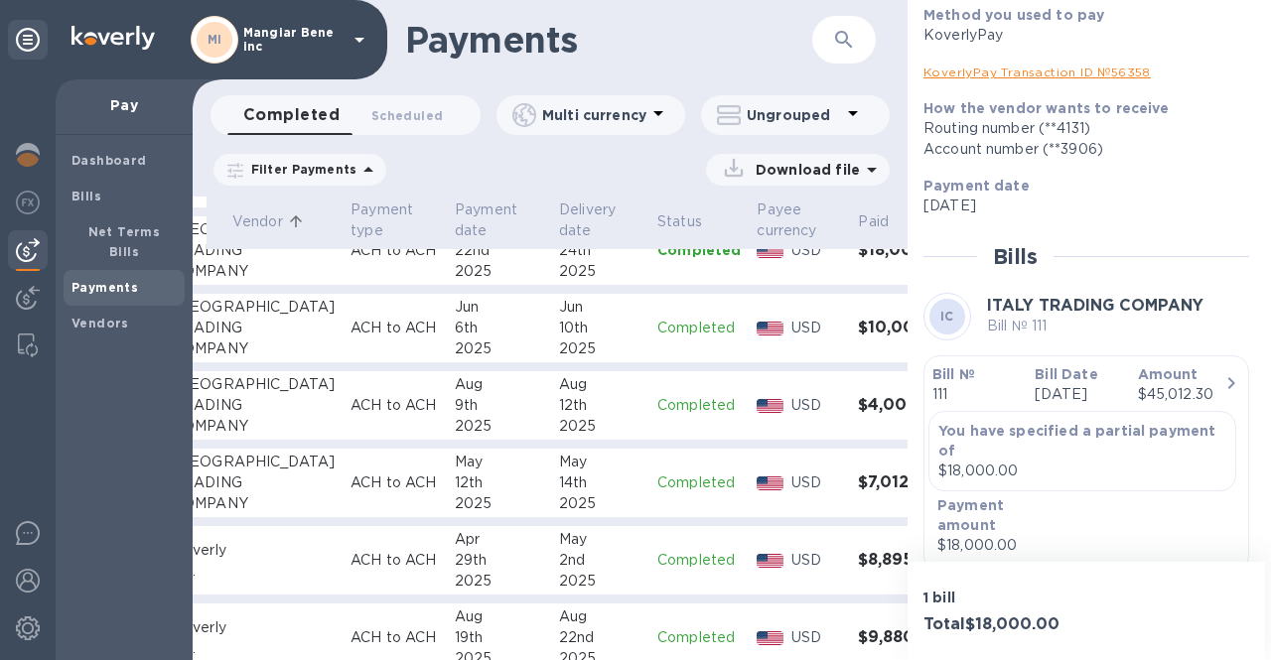
scroll to position [1493, 0]
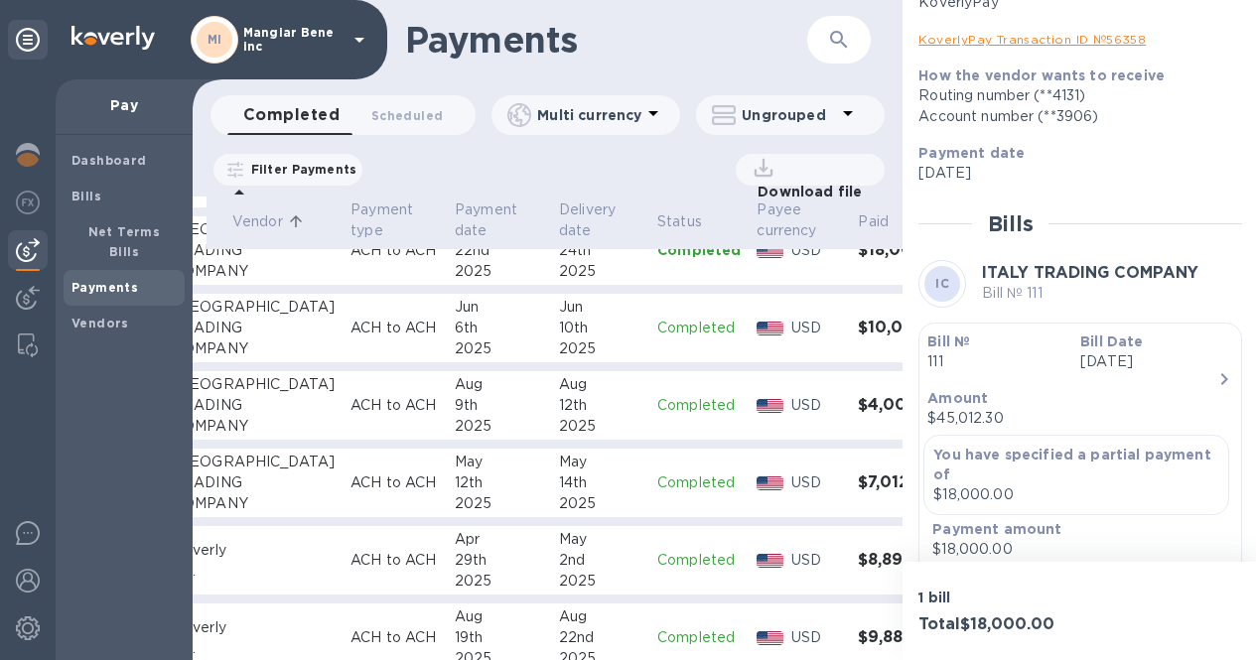
click at [355, 37] on icon at bounding box center [359, 40] width 24 height 24
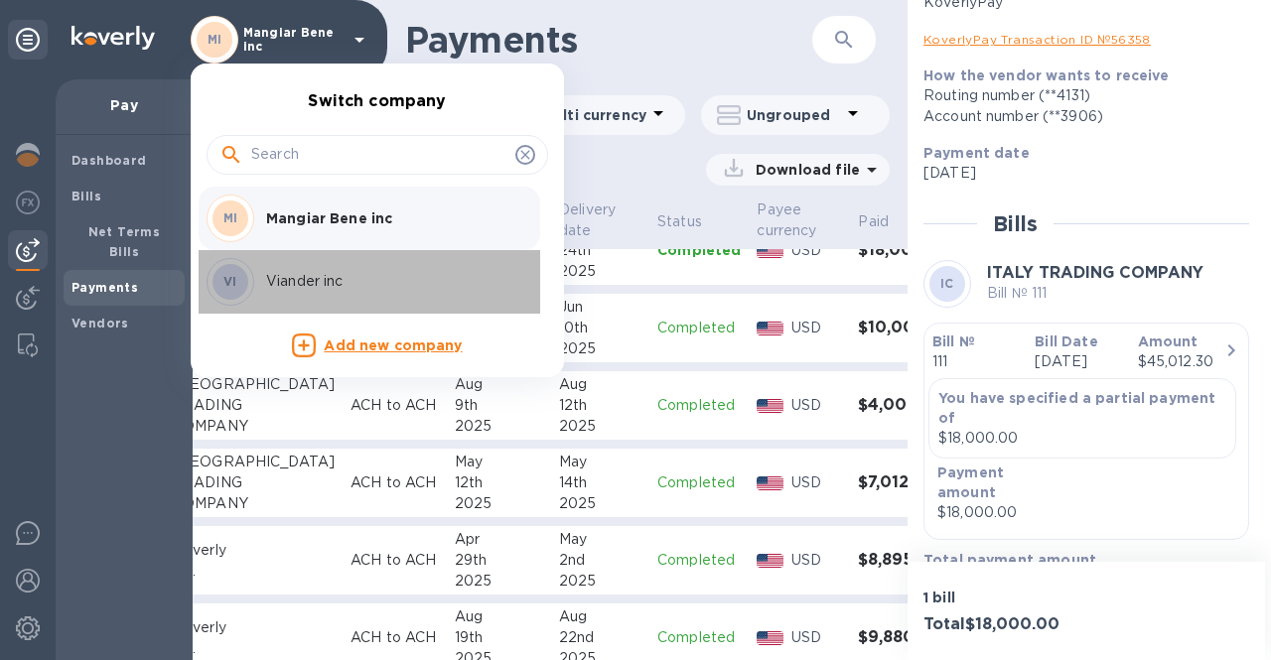
click at [311, 270] on div "VI Viander inc" at bounding box center [361, 282] width 310 height 48
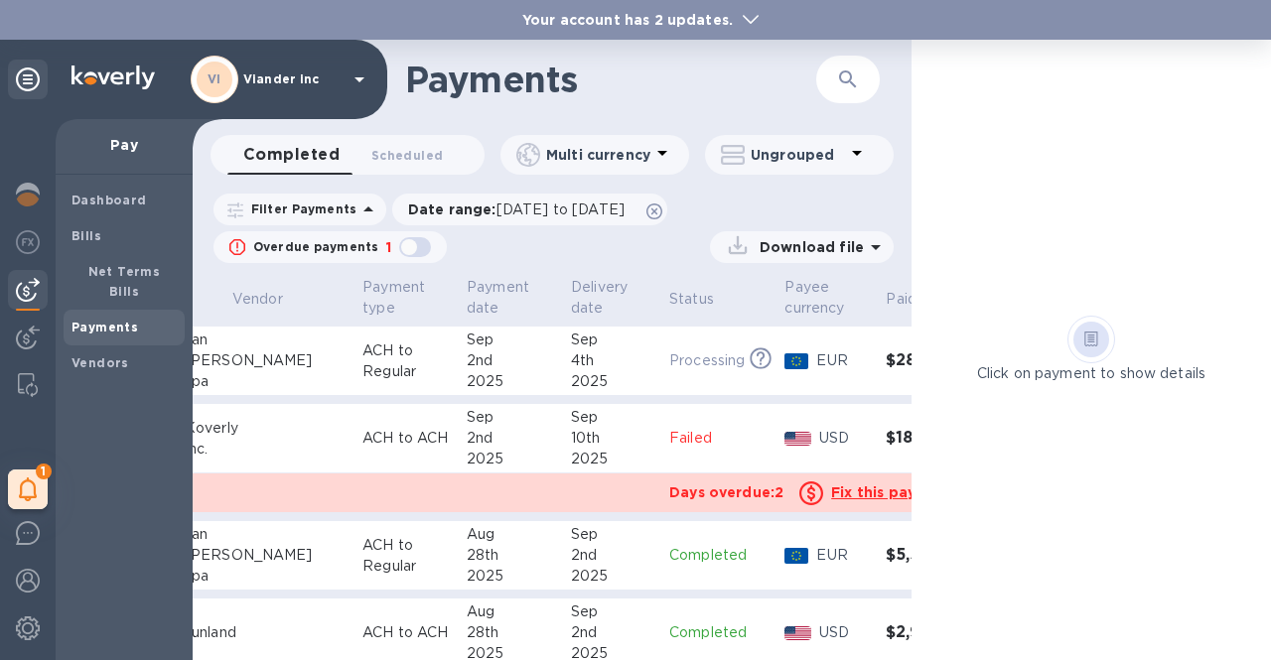
scroll to position [0, 182]
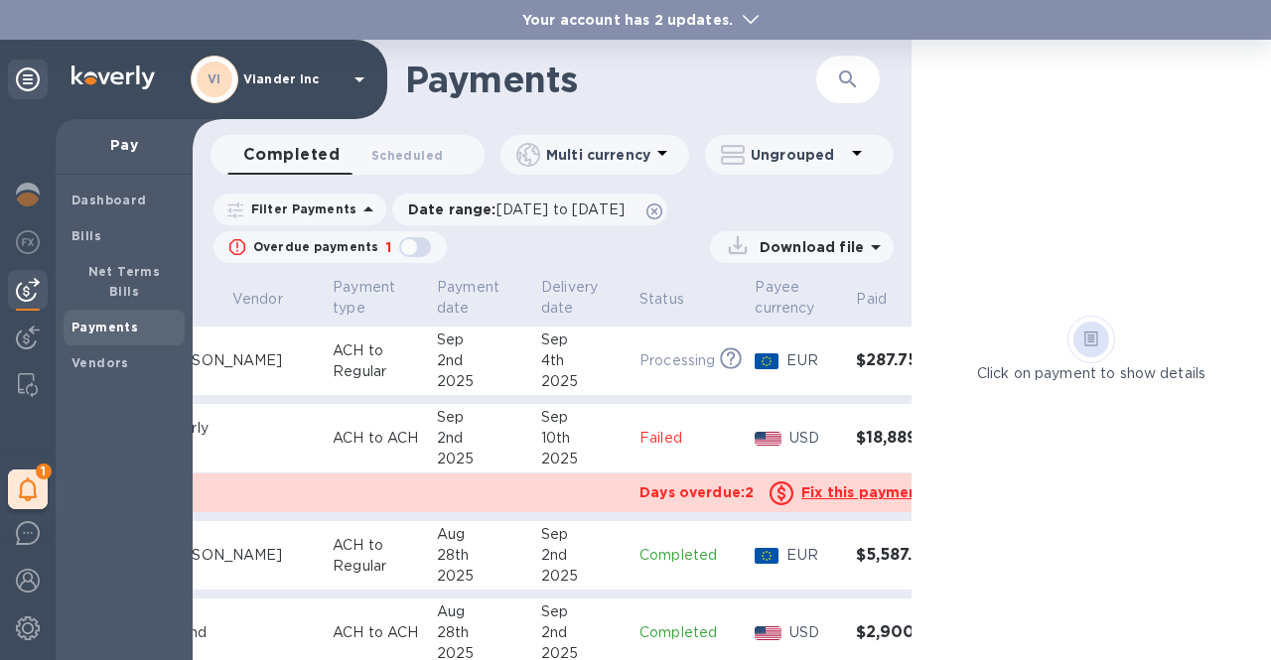
click at [719, 21] on b "Your account has 2 updates." at bounding box center [627, 20] width 210 height 16
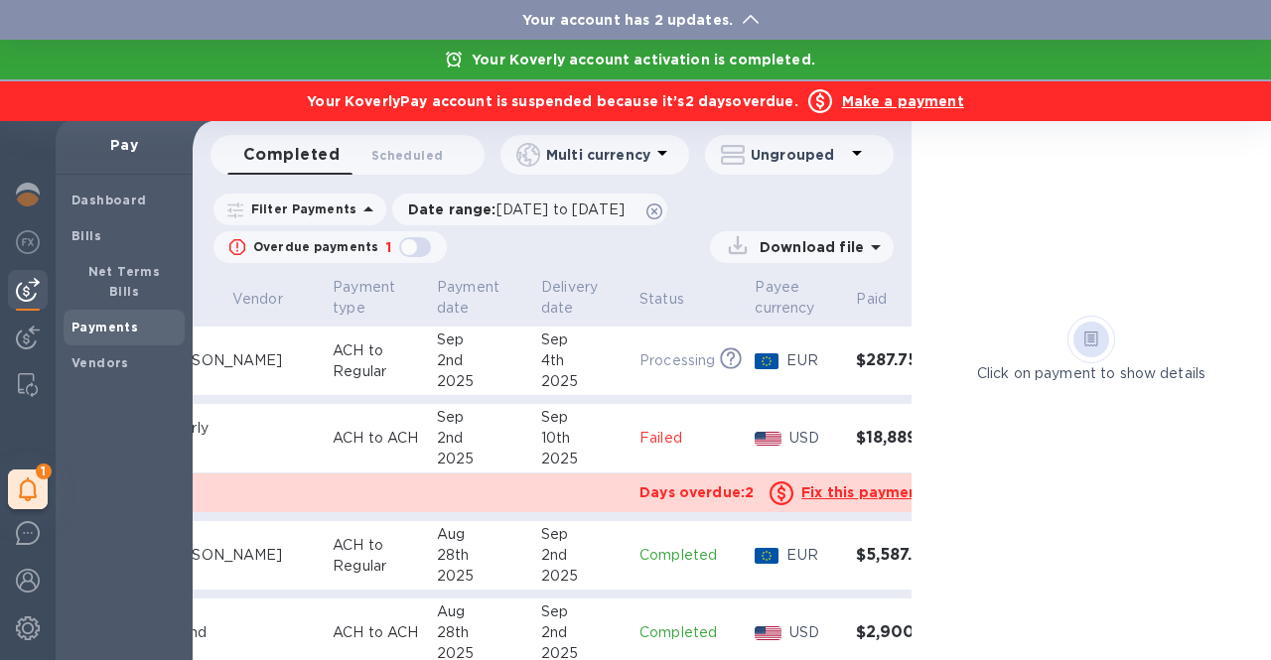
click at [719, 20] on b "Your account has 2 updates." at bounding box center [627, 20] width 210 height 16
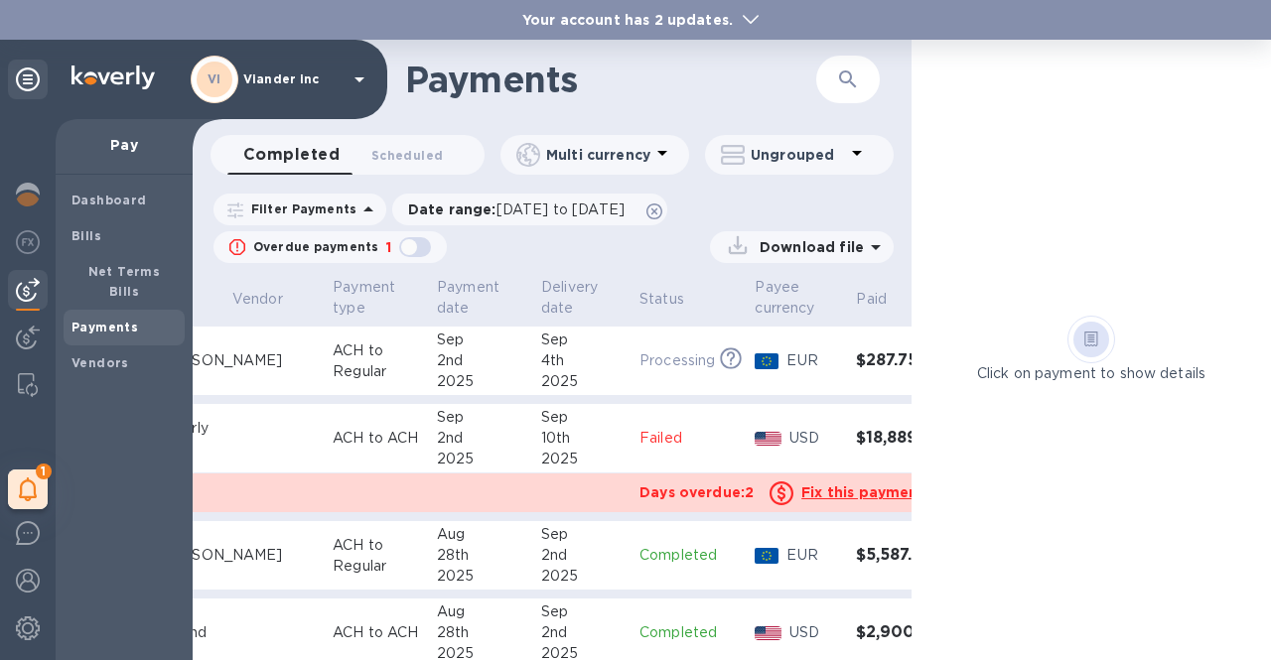
click at [719, 20] on b "Your account has 2 updates." at bounding box center [627, 20] width 210 height 16
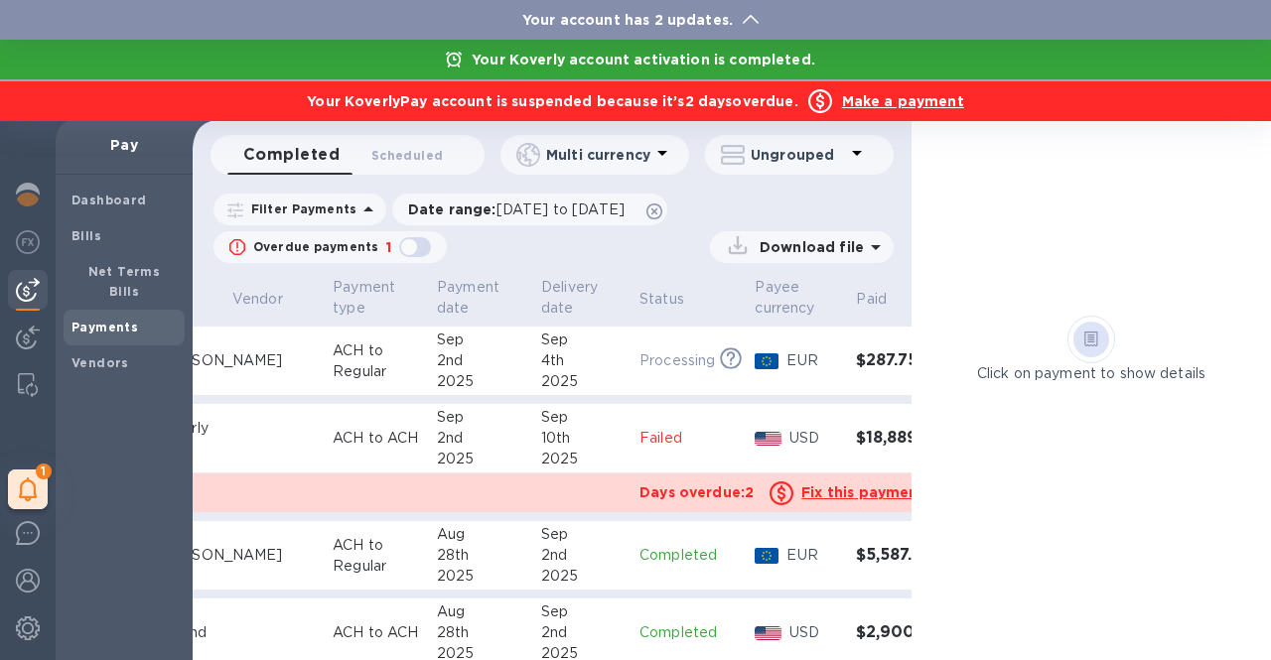
click at [1174, 62] on div "Your Koverly account activation is completed." at bounding box center [635, 60] width 1271 height 40
drag, startPoint x: 715, startPoint y: 644, endPoint x: 1005, endPoint y: 635, distance: 290.0
click at [1005, 635] on div at bounding box center [635, 330] width 1271 height 660
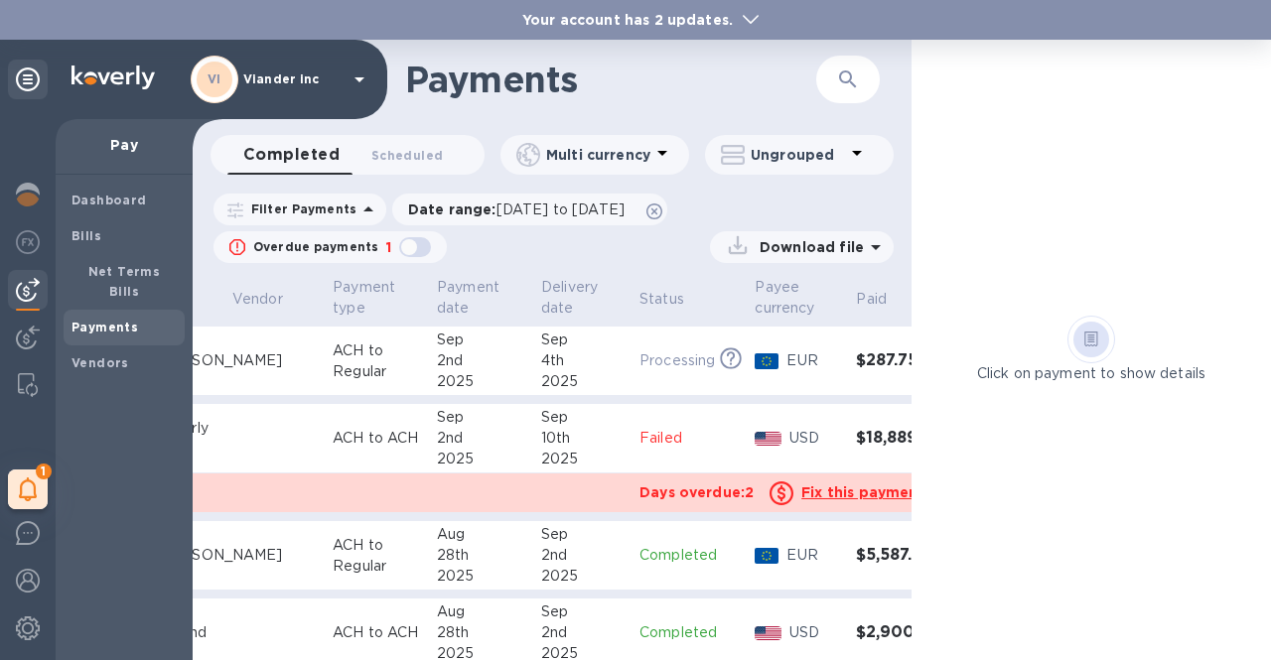
click at [801, 495] on u "Fix this payment" at bounding box center [862, 492] width 123 height 16
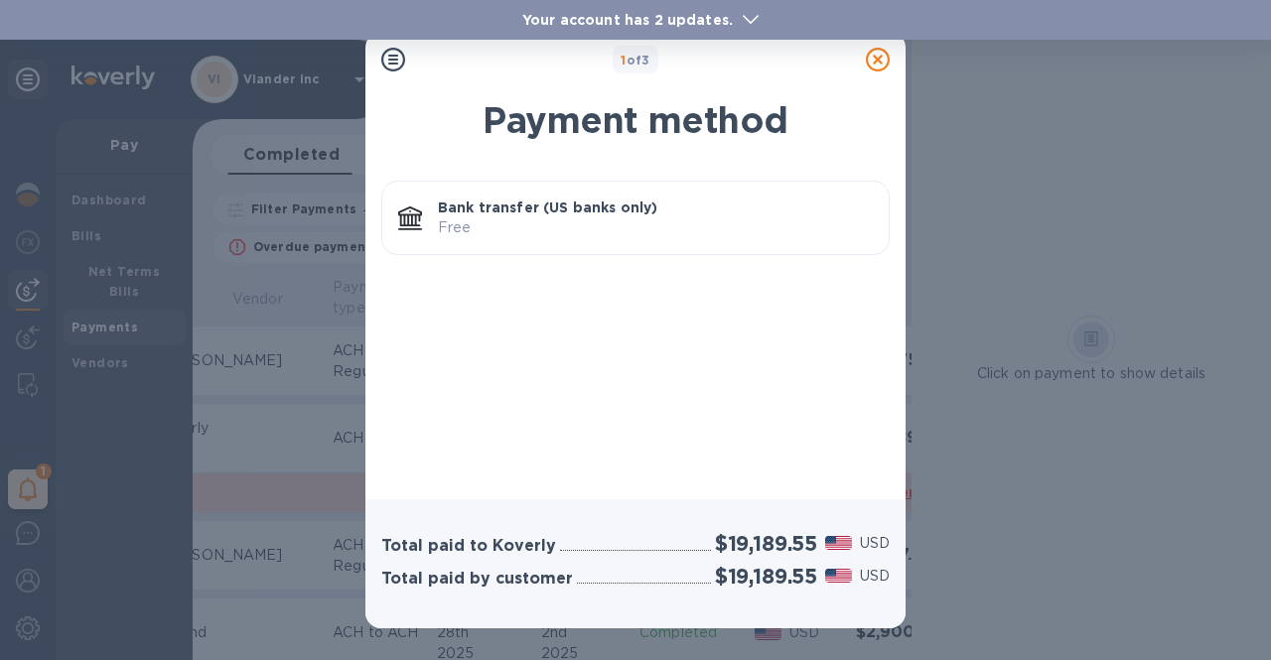
click at [613, 221] on p "Free" at bounding box center [655, 227] width 435 height 21
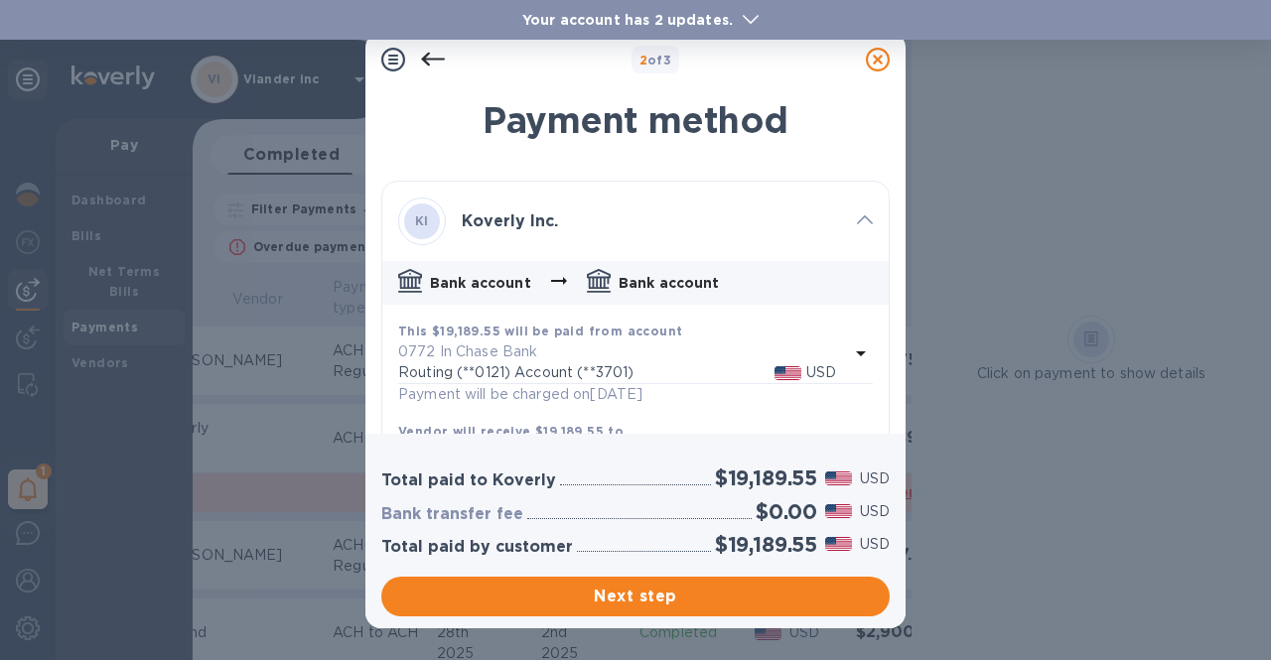
scroll to position [83, 0]
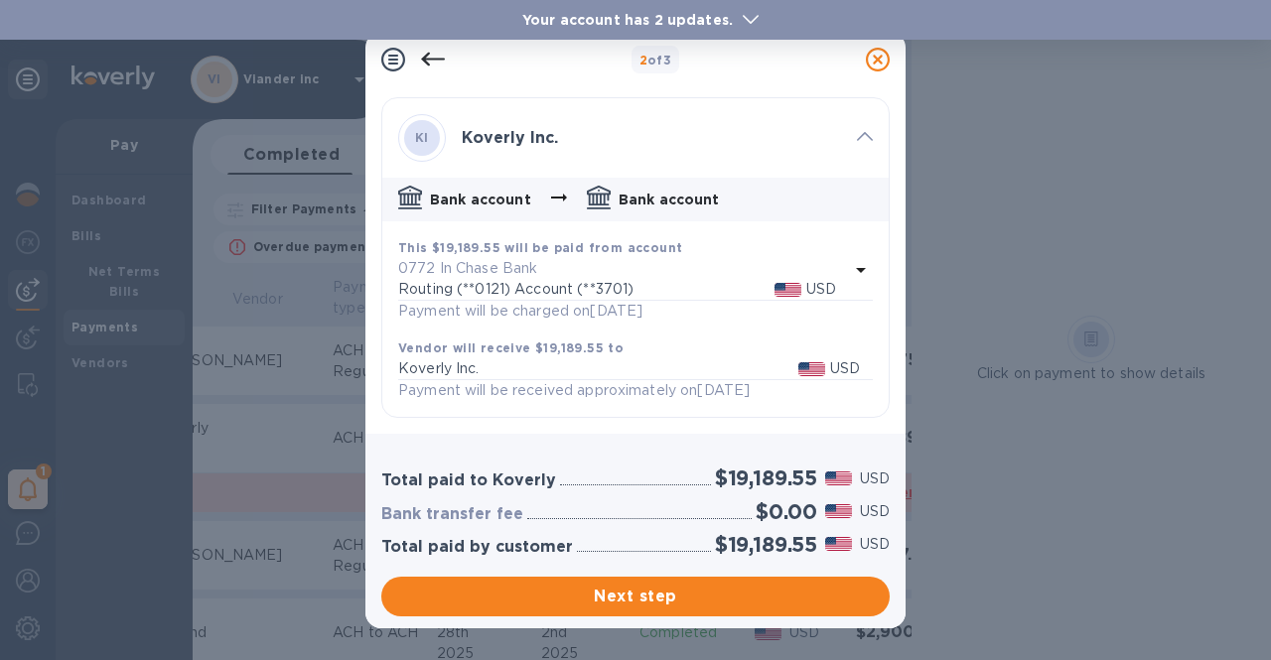
click at [434, 59] on icon at bounding box center [433, 60] width 24 height 14
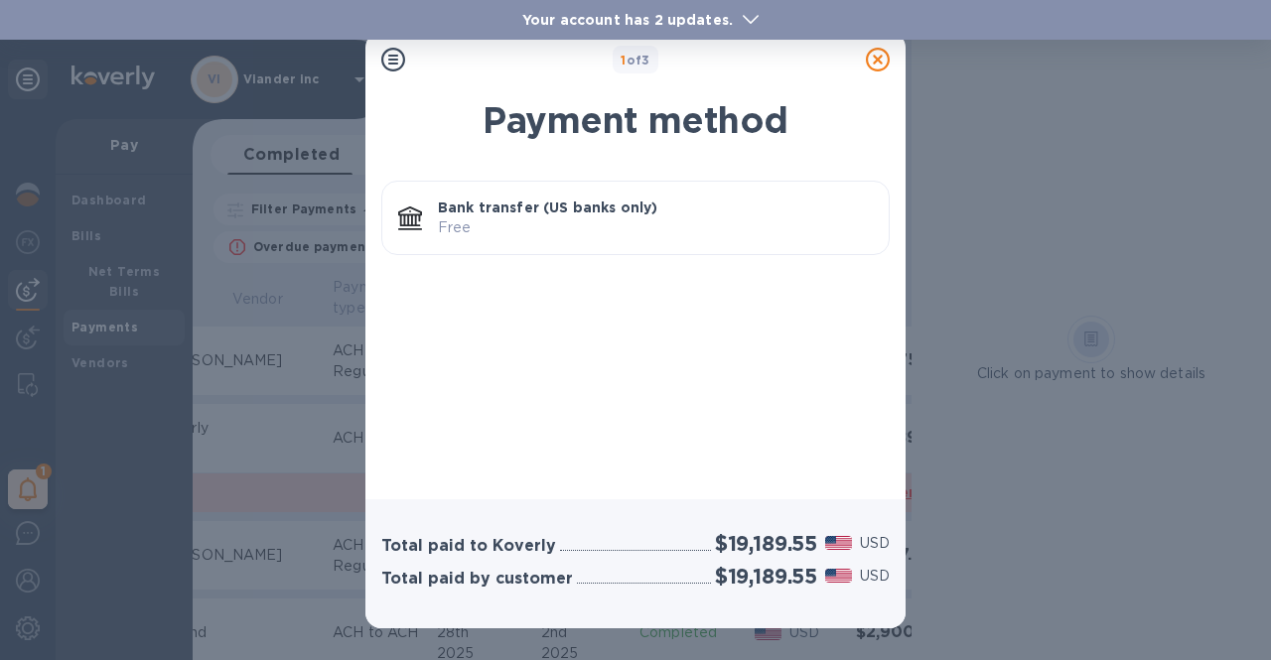
click at [878, 60] on icon at bounding box center [878, 60] width 24 height 24
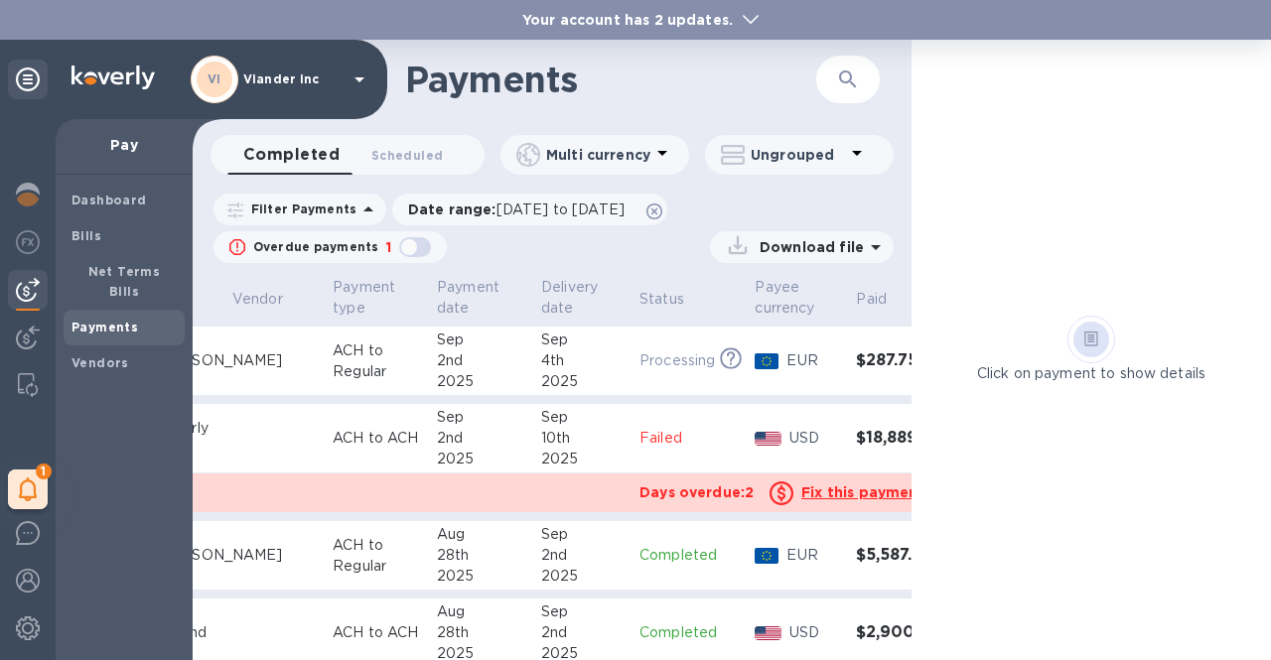
click at [724, 20] on b "Your account has 2 updates." at bounding box center [627, 20] width 210 height 16
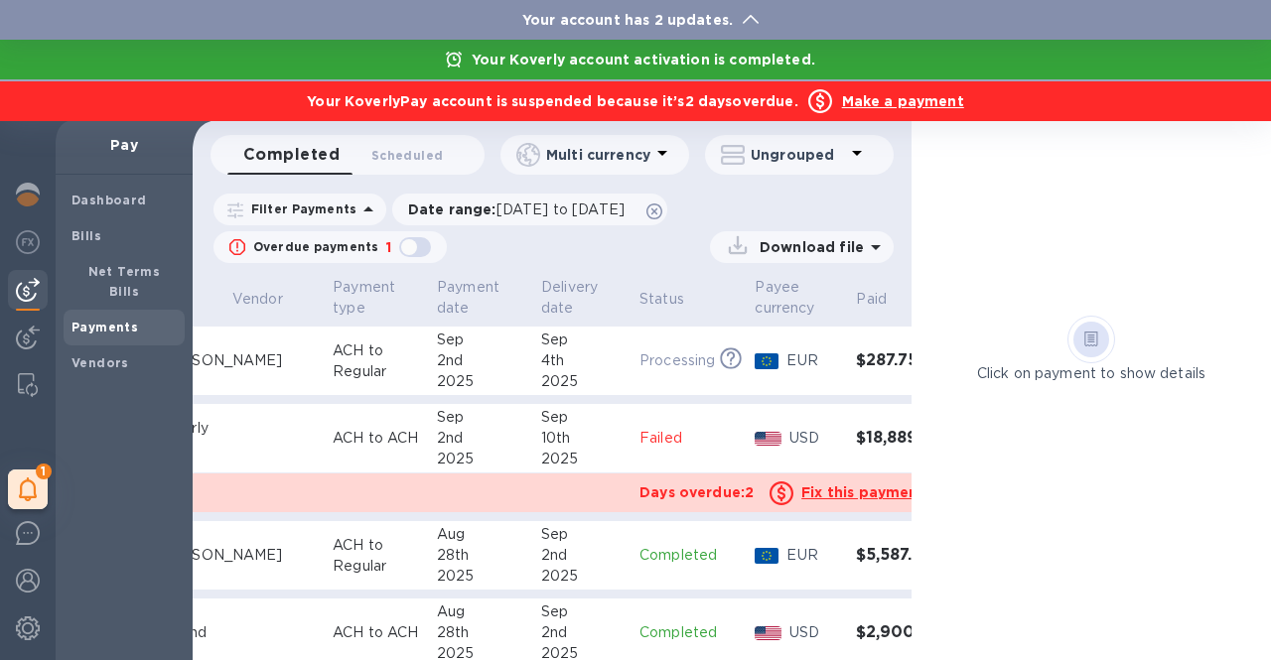
click at [609, 67] on p "Your Koverly account activation is completed." at bounding box center [643, 60] width 363 height 20
click at [749, 18] on icon at bounding box center [751, 19] width 16 height 9
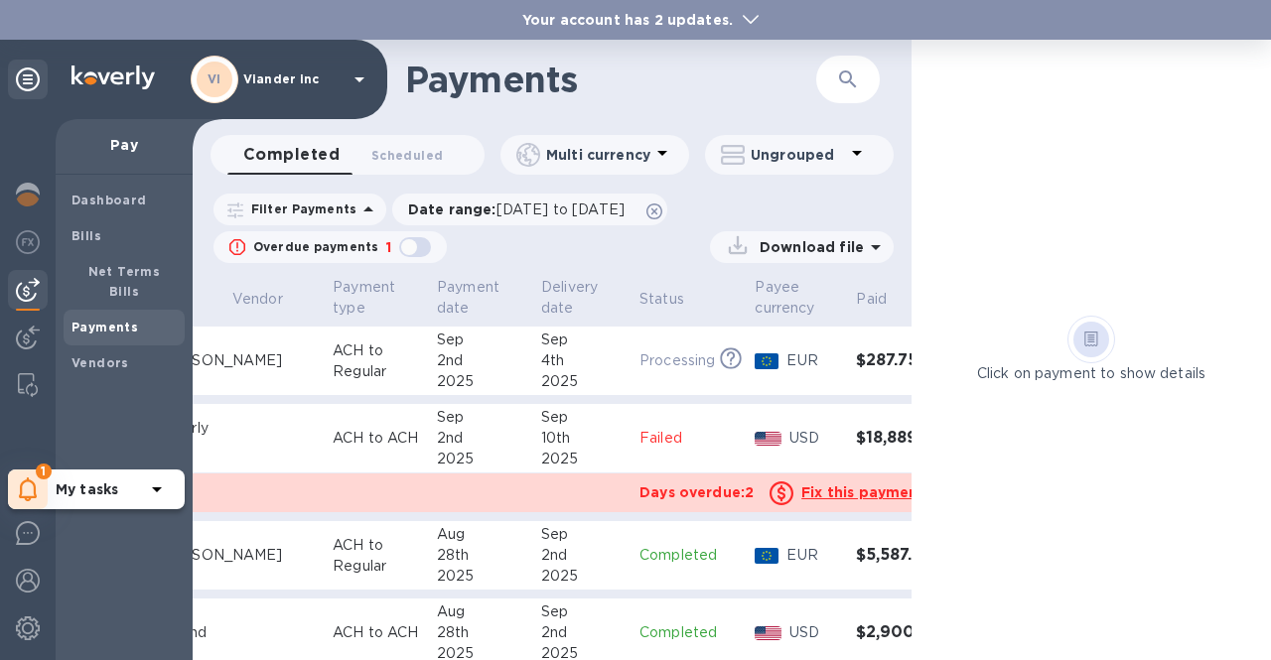
click at [158, 490] on icon at bounding box center [157, 489] width 10 height 5
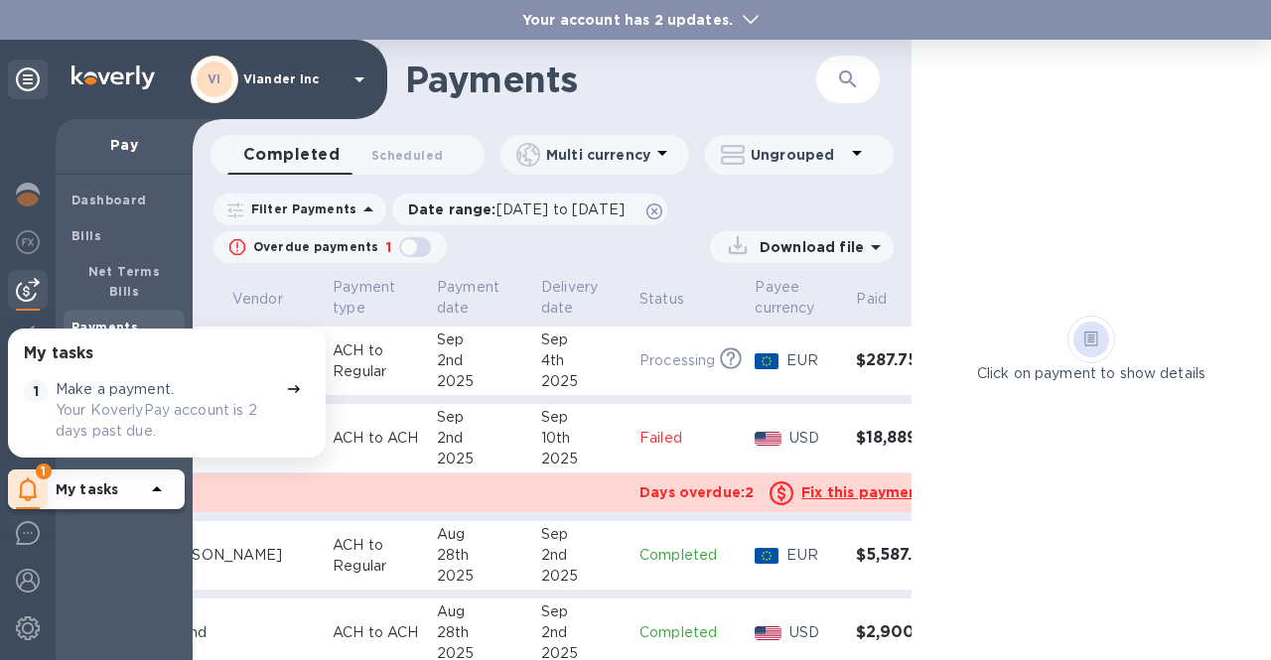
click at [157, 394] on p "Make a payment." at bounding box center [115, 389] width 118 height 21
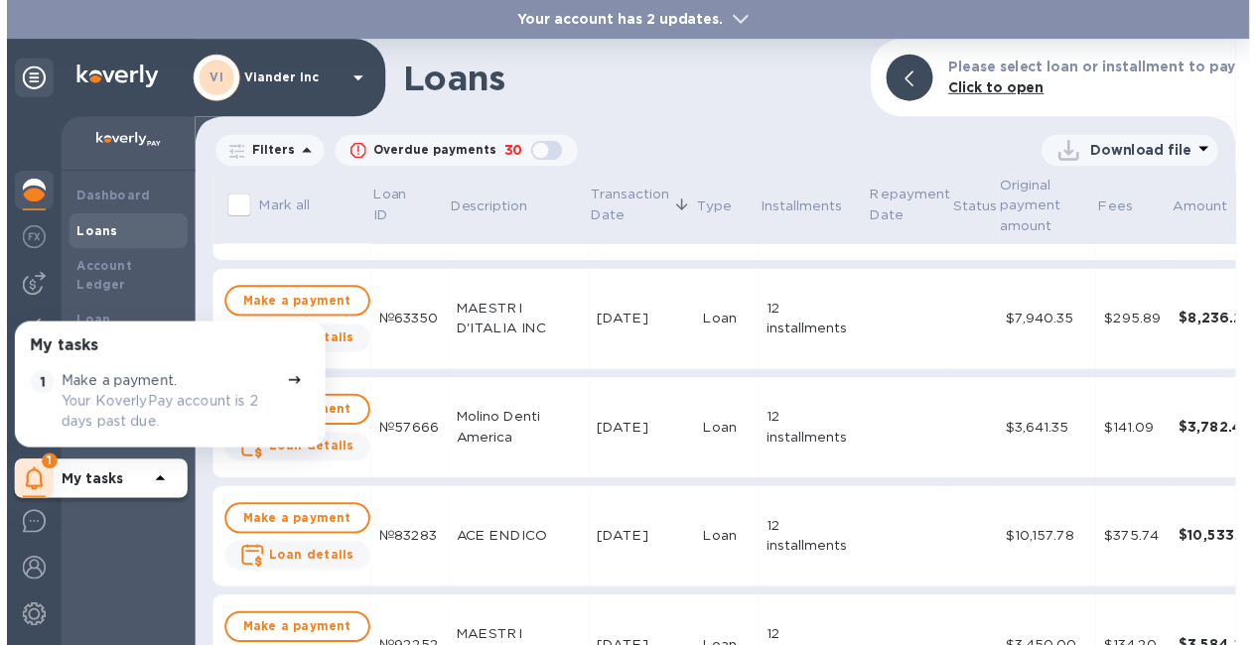
scroll to position [199, 0]
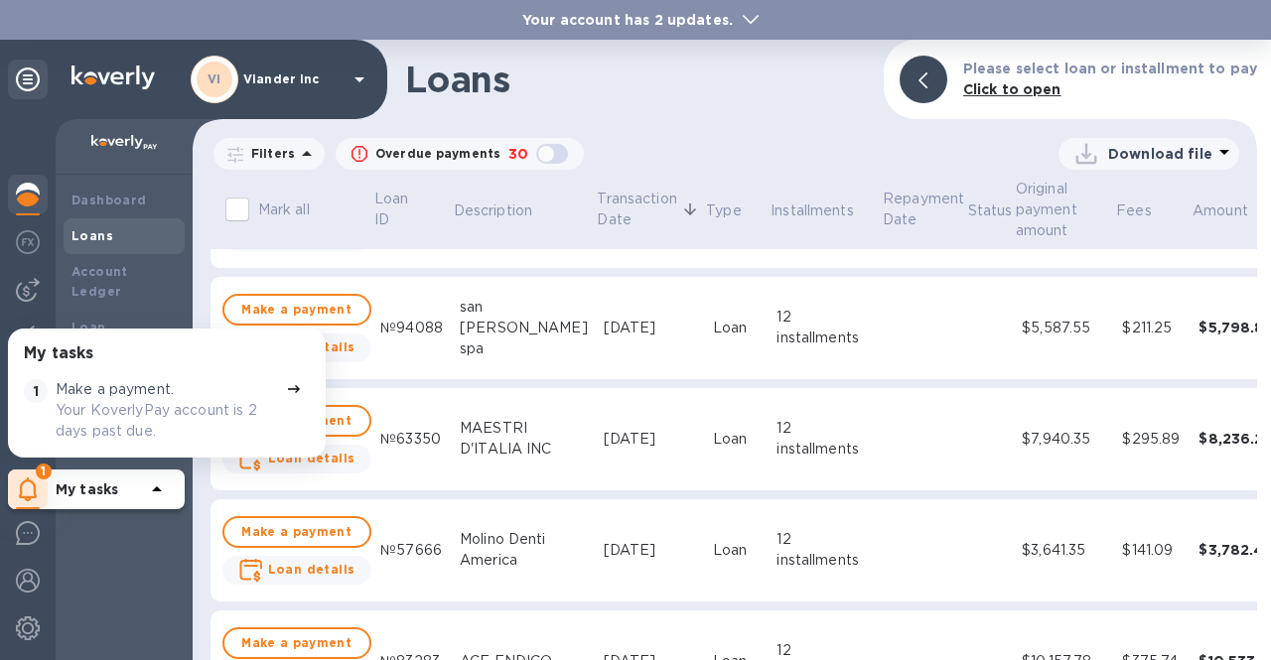
click at [63, 479] on p "My tasks" at bounding box center [100, 489] width 89 height 20
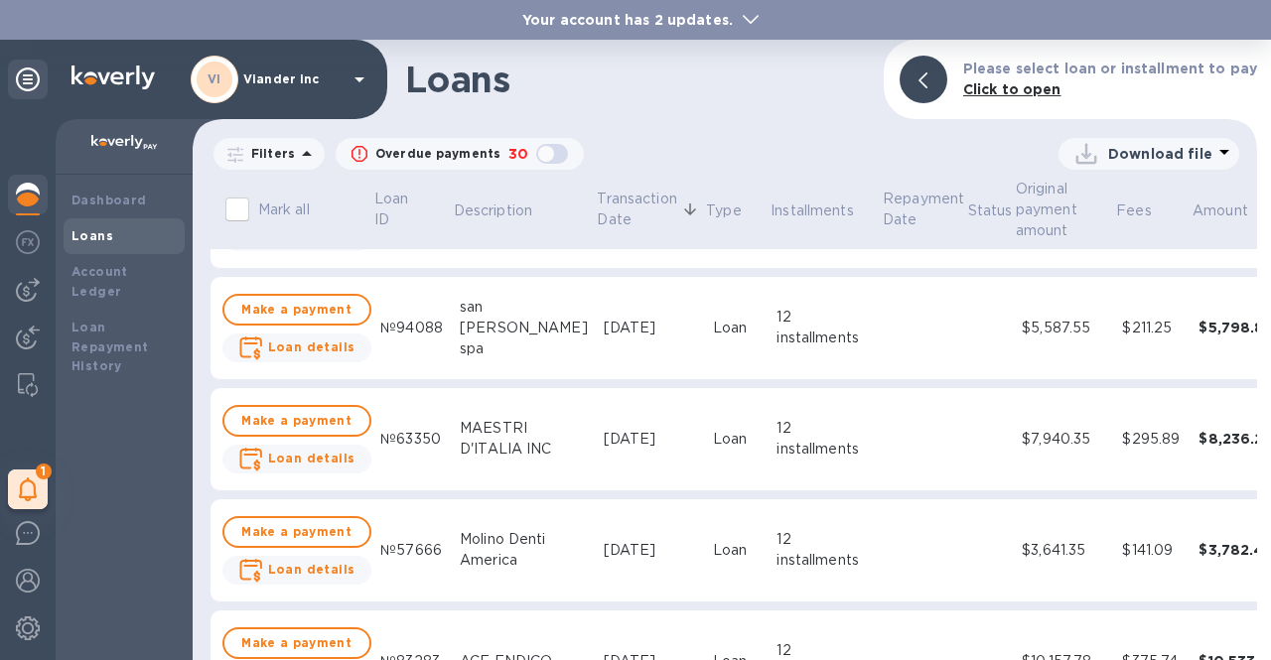
click at [37, 204] on img at bounding box center [28, 195] width 24 height 24
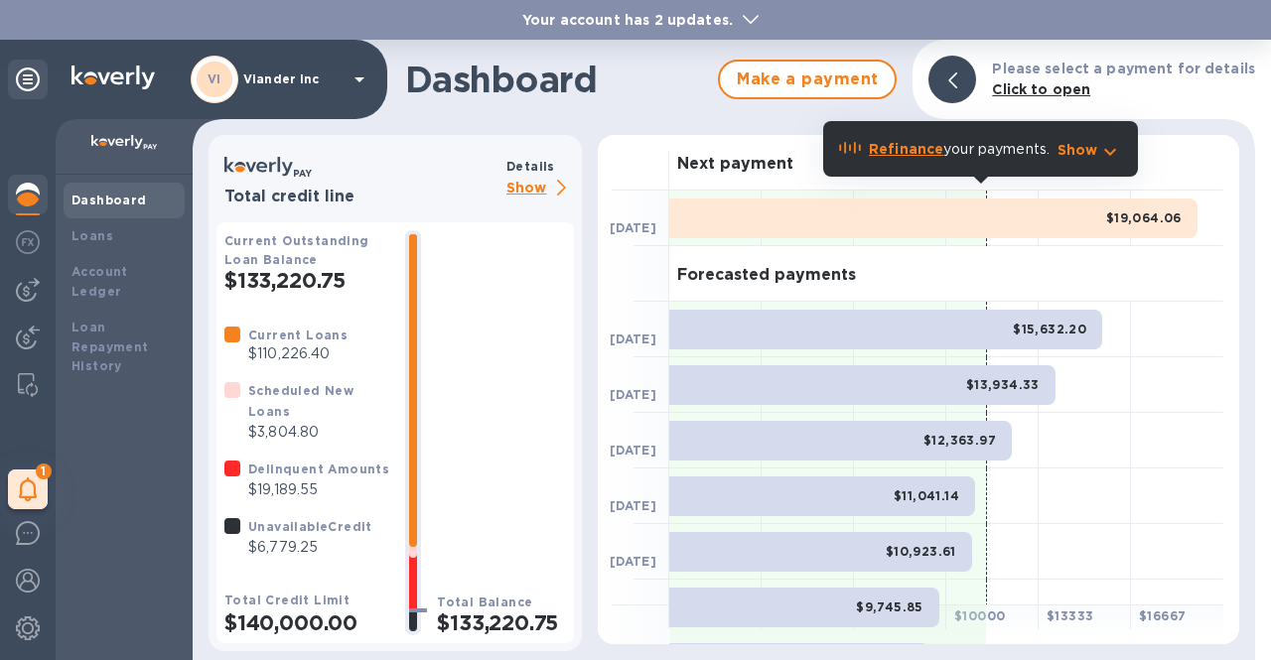
click at [549, 191] on p "Show" at bounding box center [540, 189] width 68 height 25
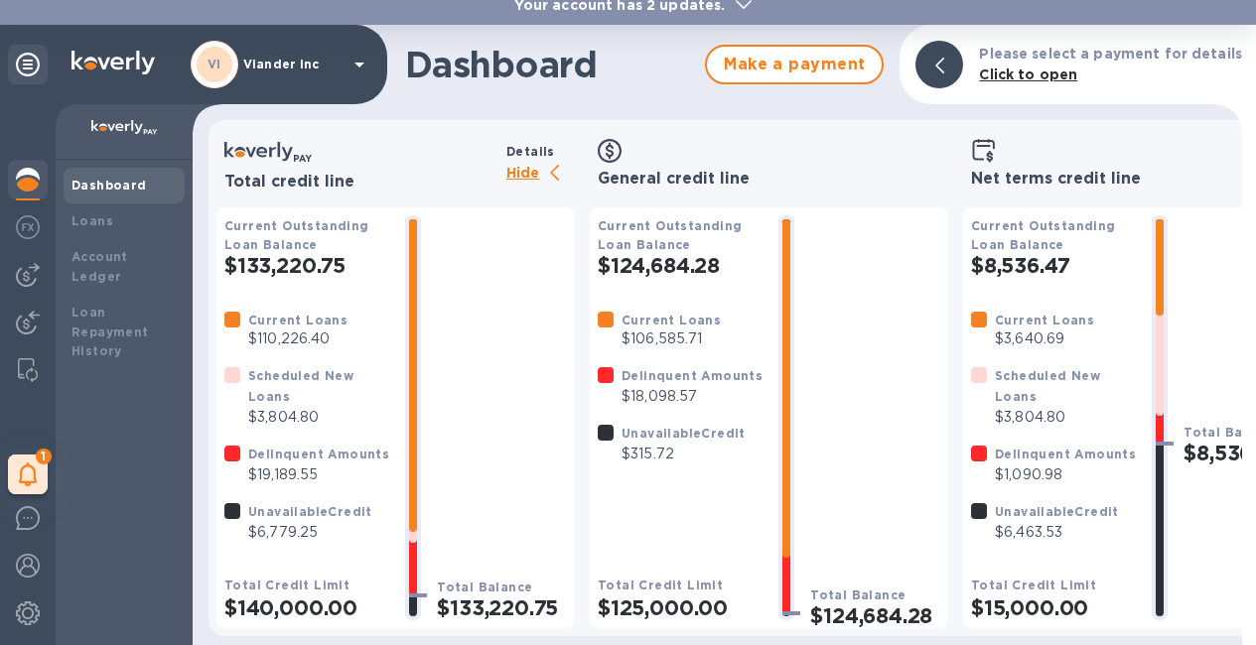
click at [312, 57] on div "VI Viander inc" at bounding box center [281, 65] width 181 height 48
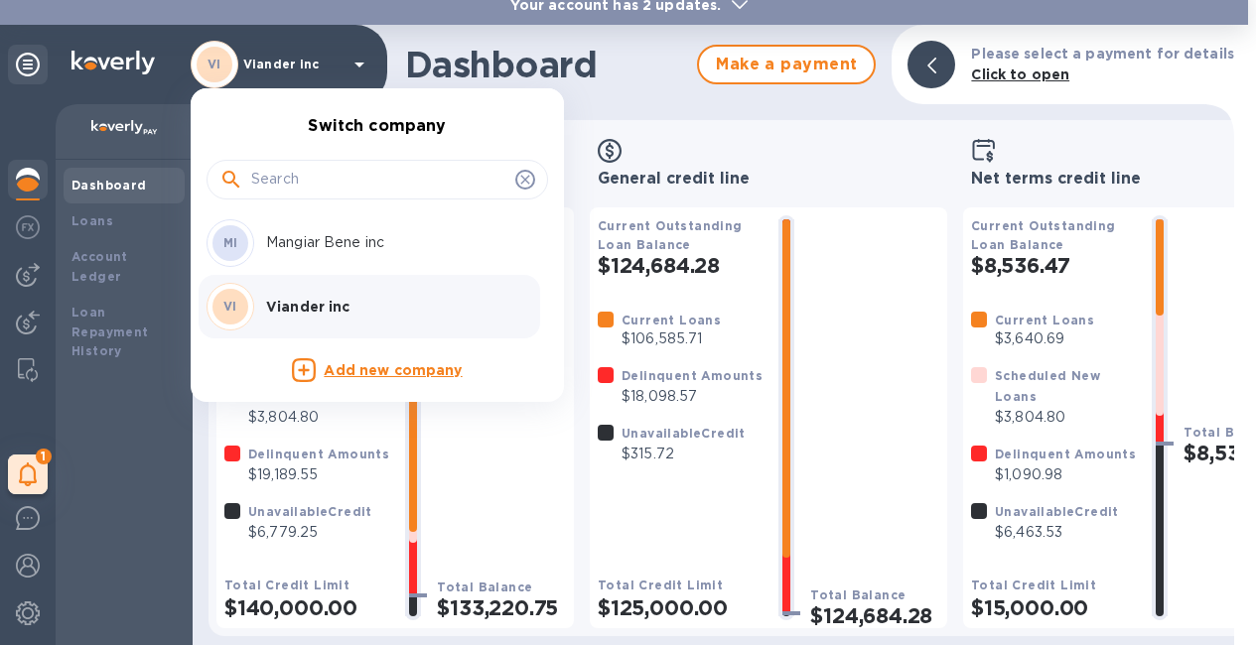
click at [102, 498] on div at bounding box center [628, 322] width 1256 height 645
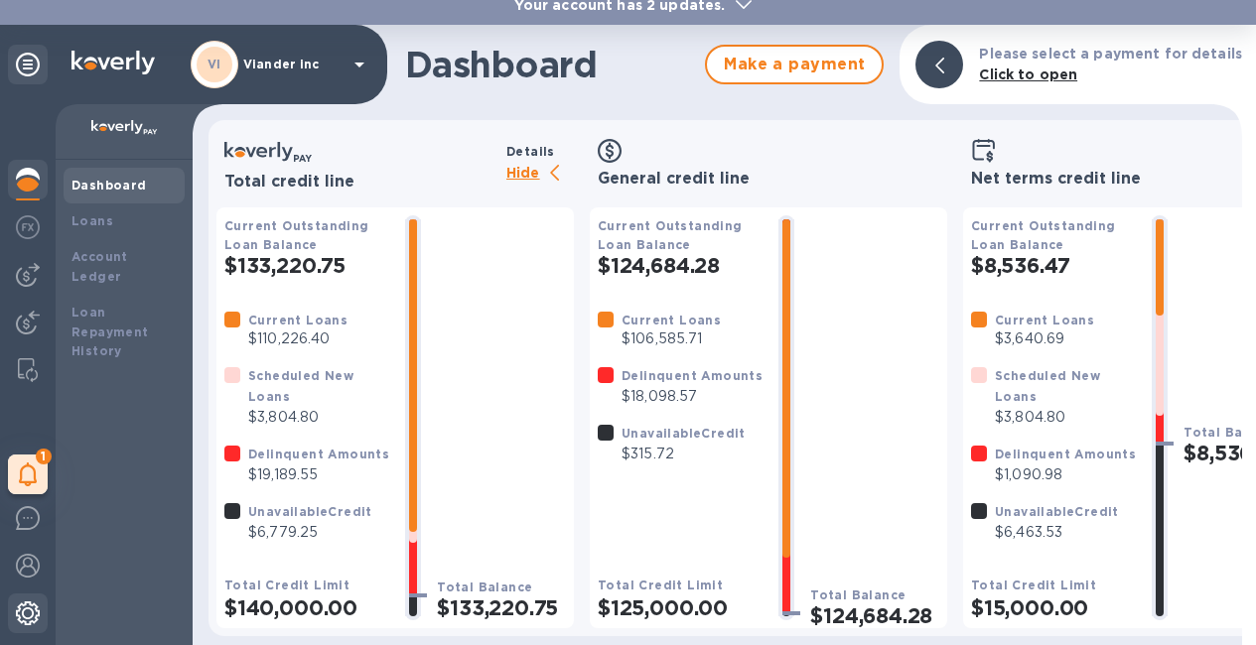
click at [19, 606] on img at bounding box center [28, 614] width 24 height 24
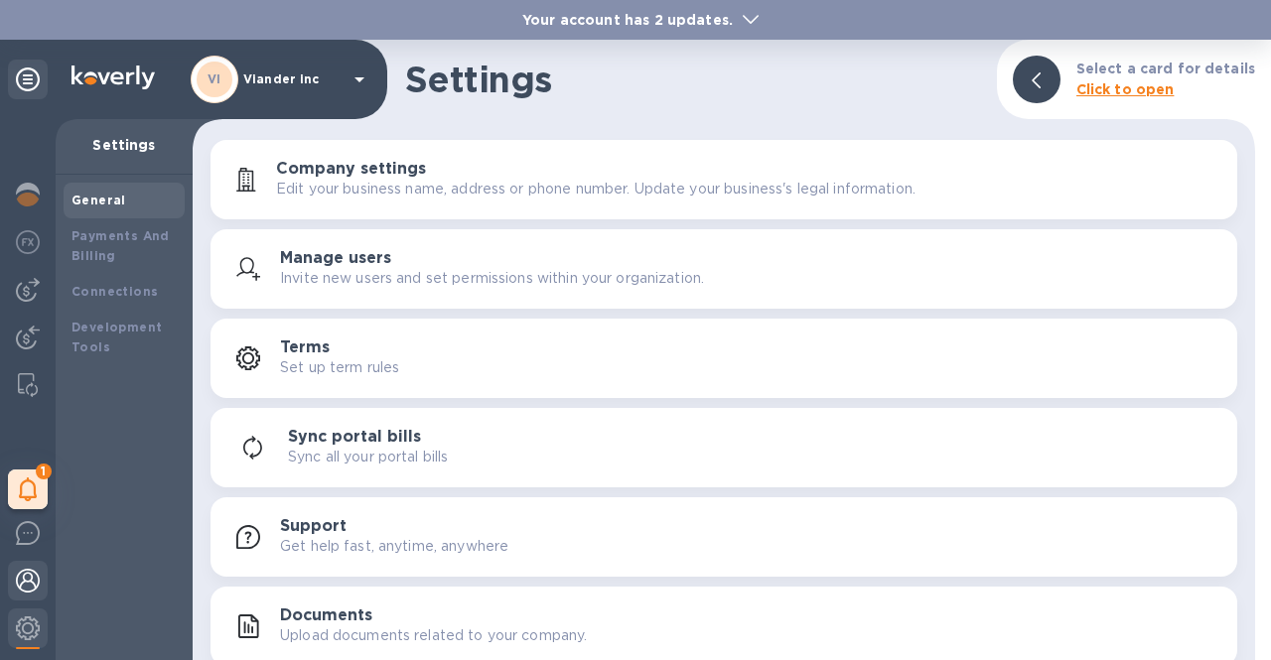
click at [22, 579] on img at bounding box center [28, 581] width 24 height 24
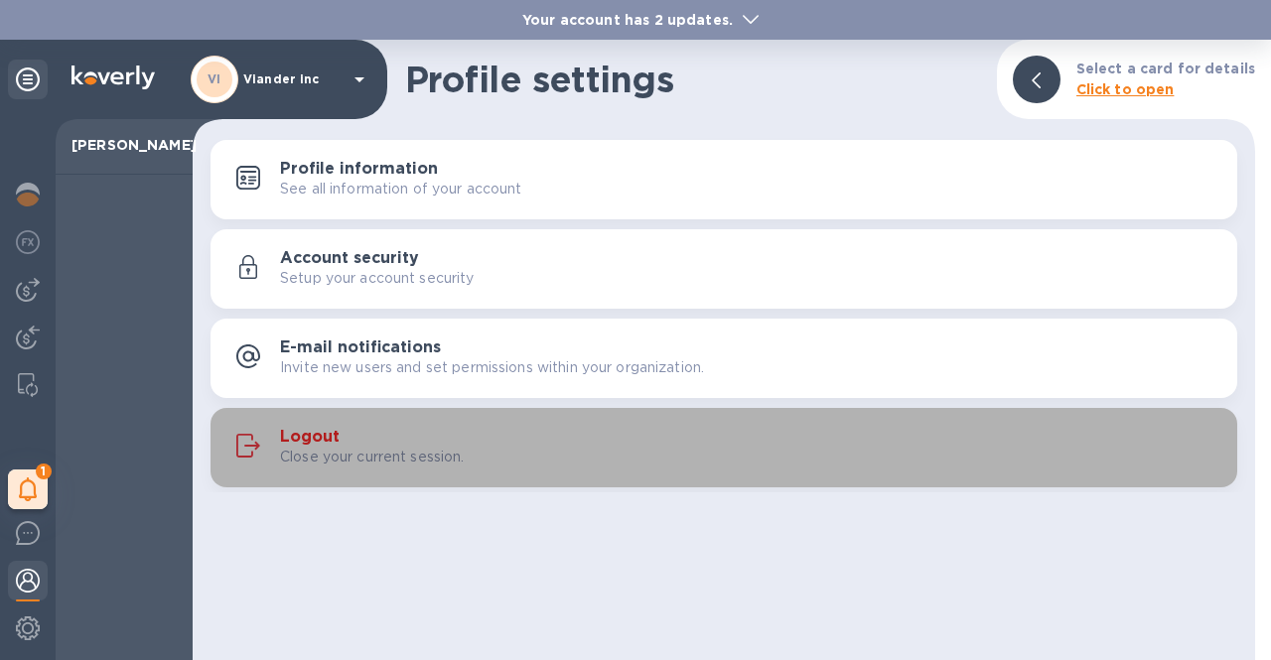
click at [341, 458] on p "Close your current session." at bounding box center [372, 457] width 185 height 21
